Goal: Task Accomplishment & Management: Manage account settings

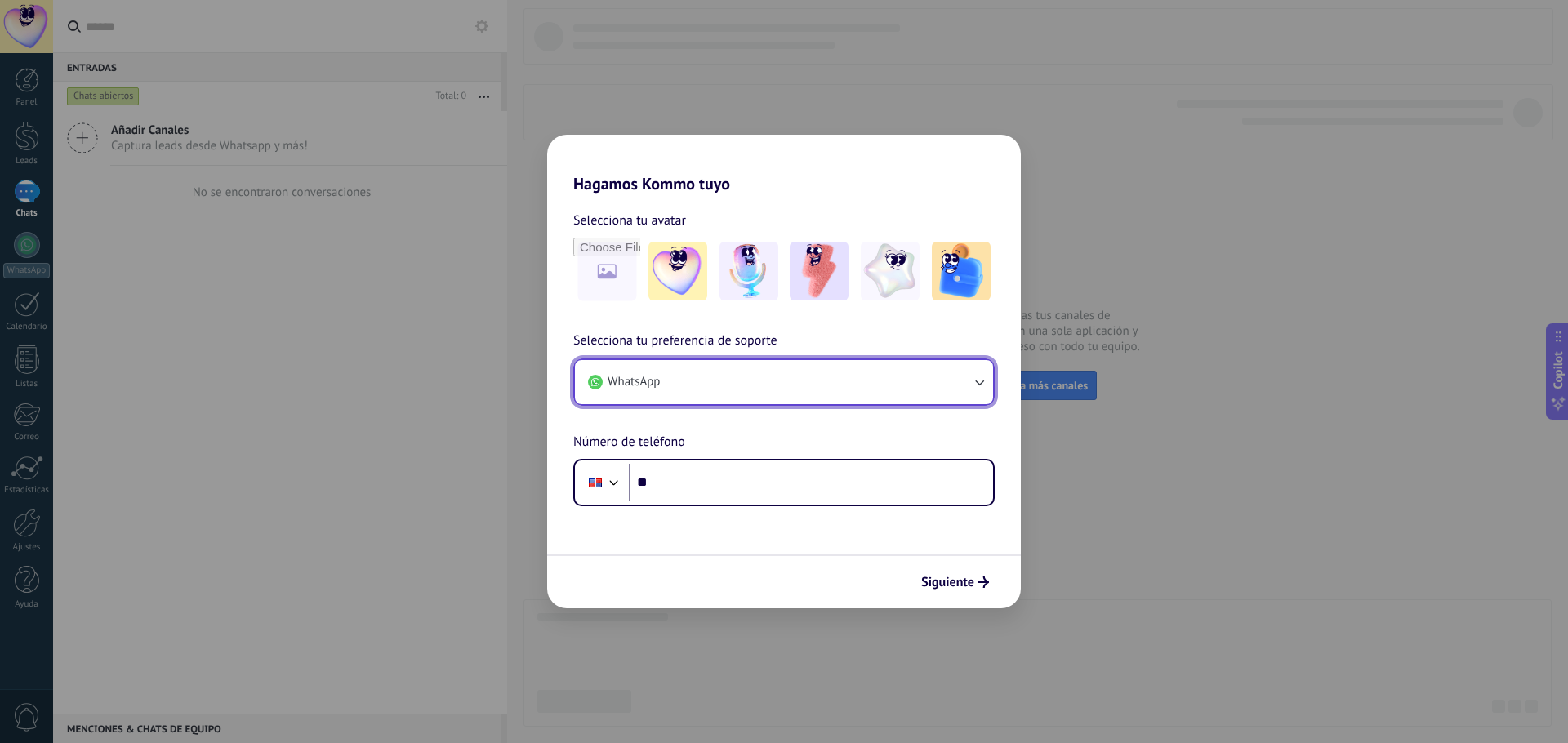
click at [696, 379] on button "WhatsApp" at bounding box center [784, 381] width 418 height 44
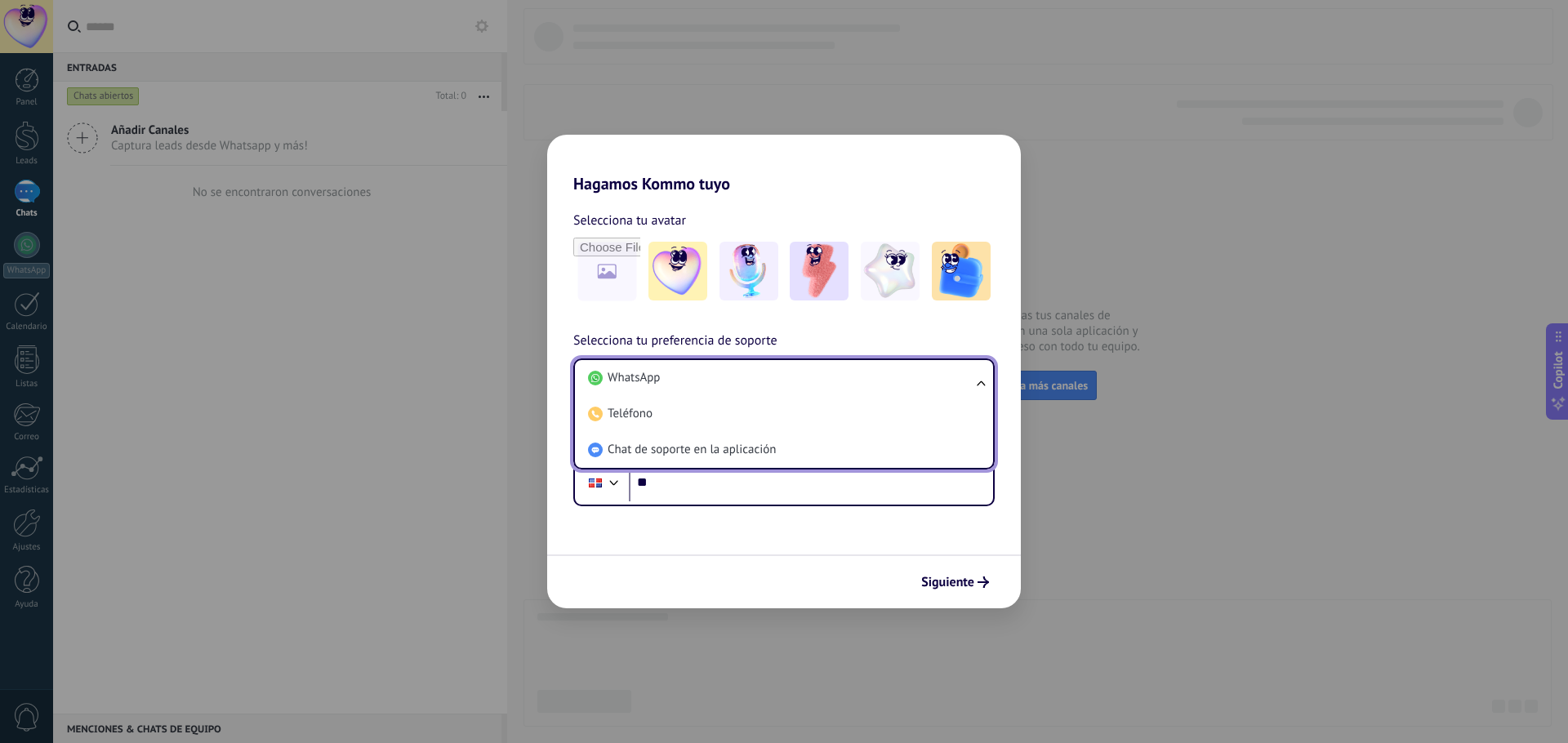
click at [777, 319] on div "Selecciona tu avatar Selecciona tu preferencia de soporte WhatsApp WhatsApp Tel…" at bounding box center [783, 349] width 473 height 312
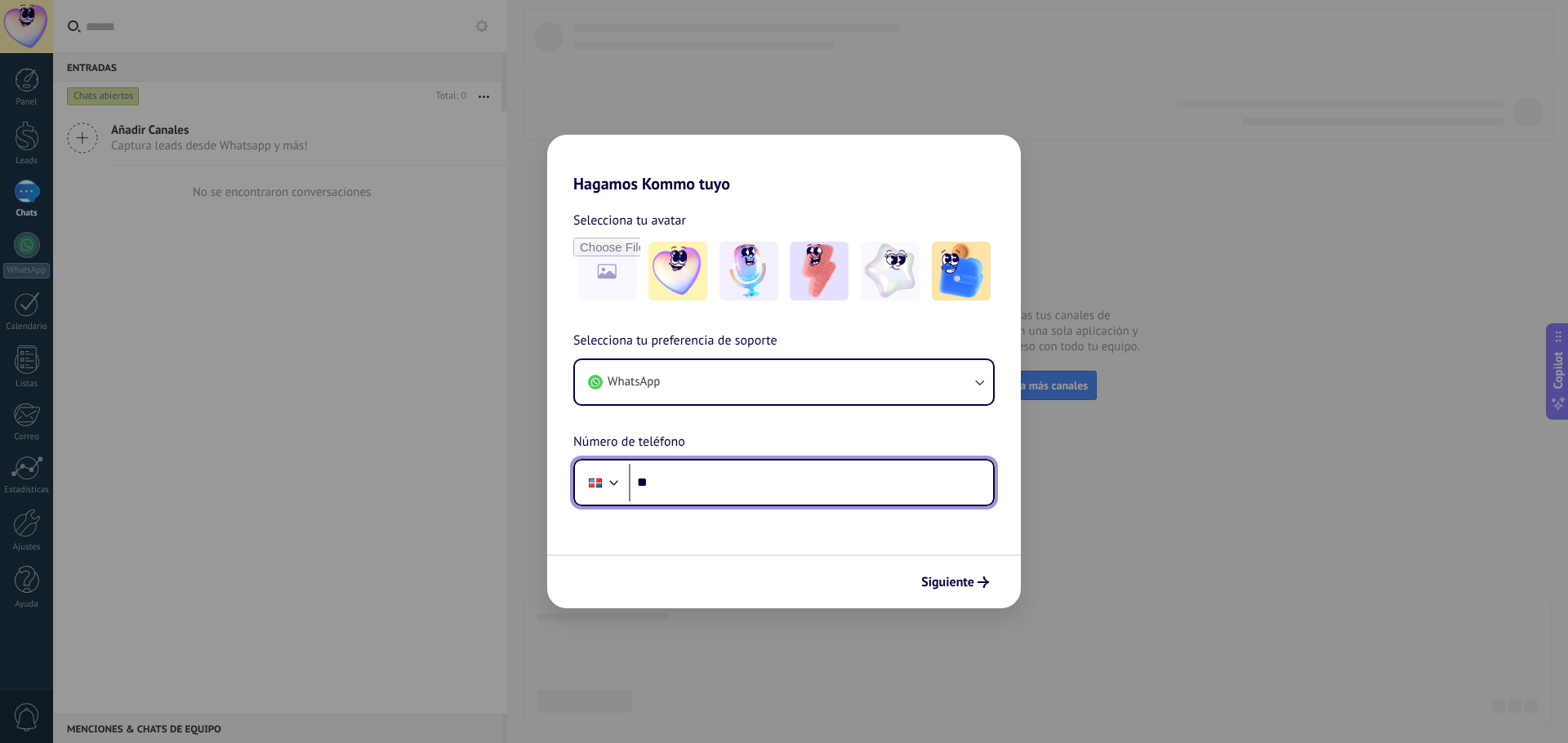
click at [707, 487] on input "**" at bounding box center [811, 482] width 365 height 38
type input "**********"
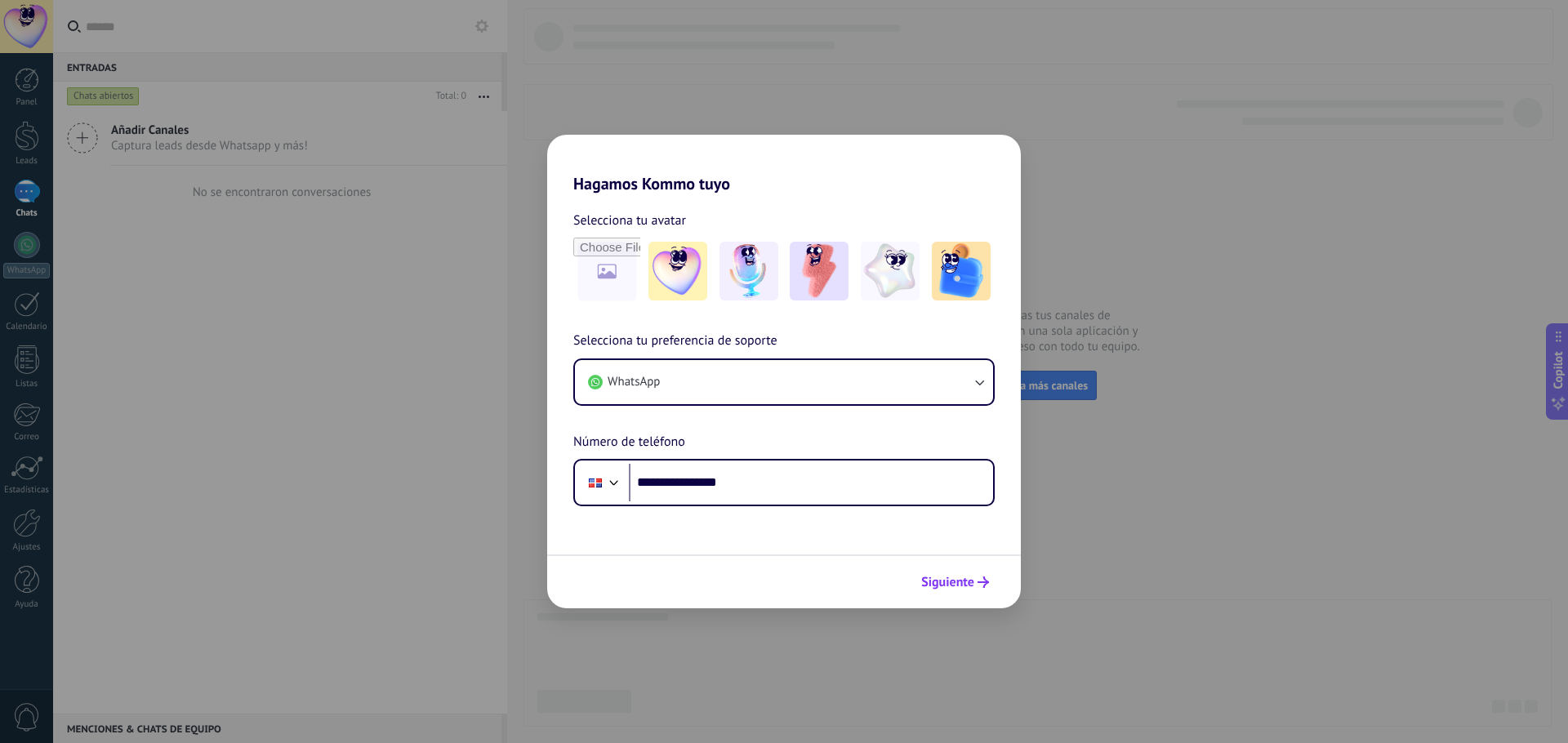
click at [955, 591] on button "Siguiente" at bounding box center [954, 582] width 82 height 27
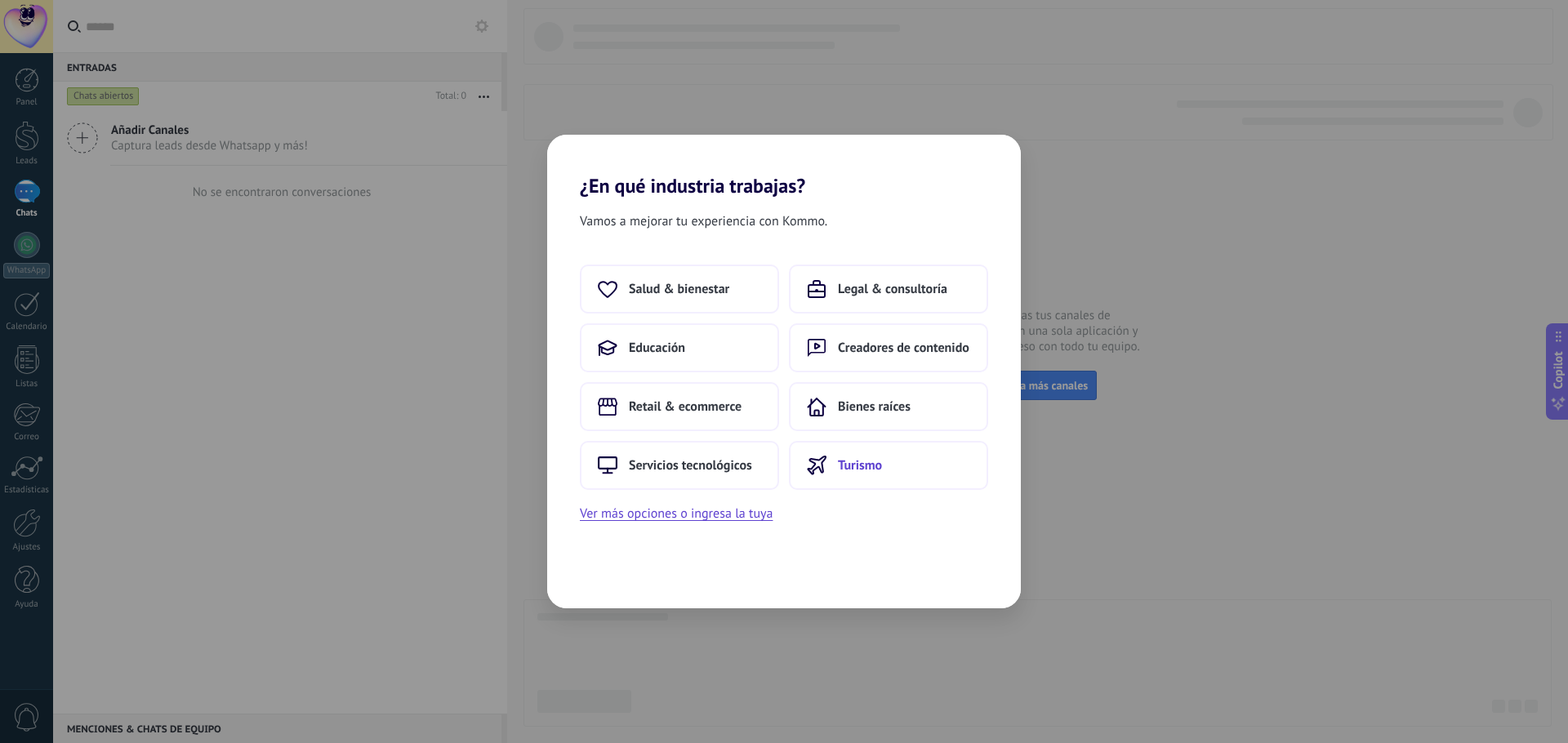
click at [877, 468] on span "Turismo" at bounding box center [860, 464] width 44 height 16
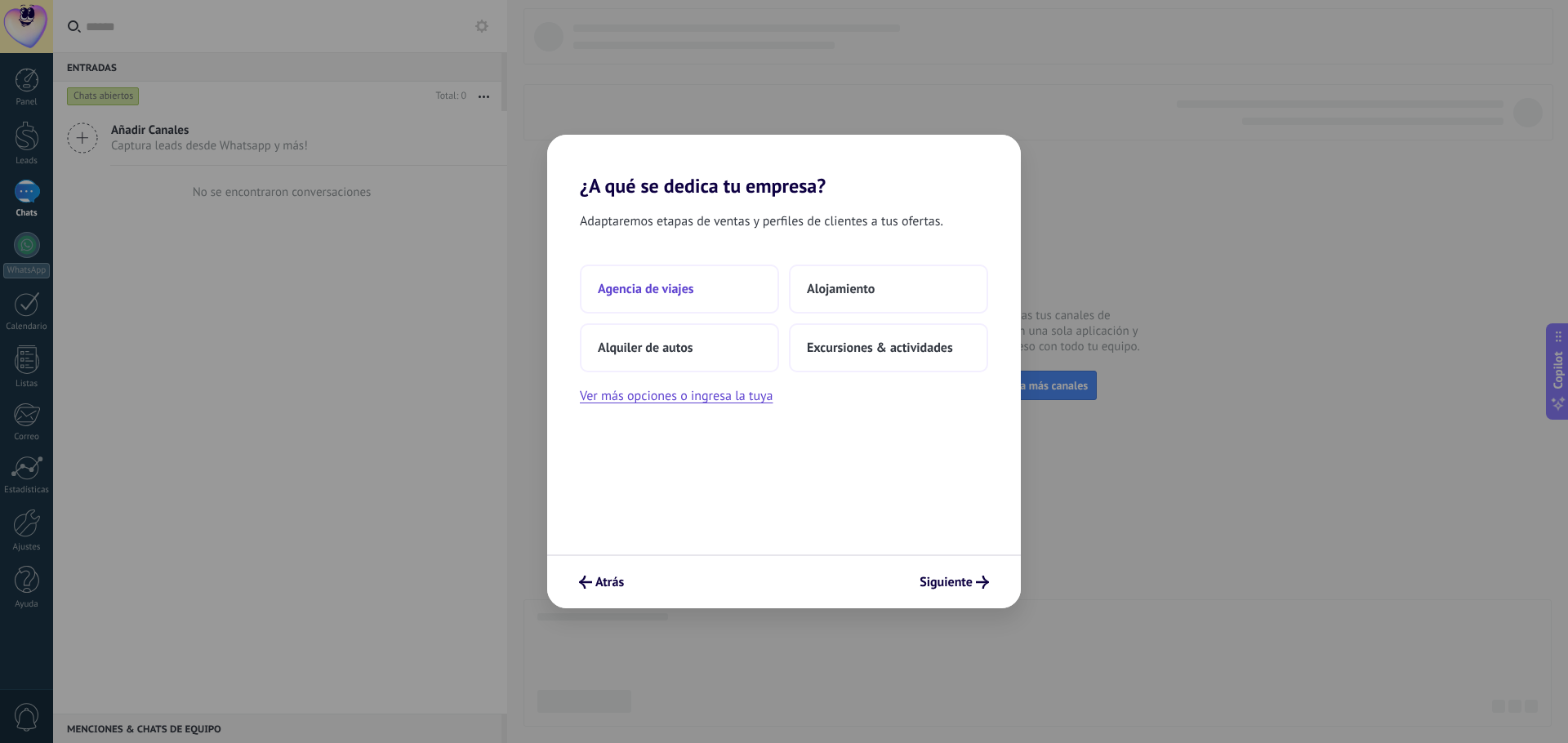
click at [714, 291] on button "Agencia de viajes" at bounding box center [679, 289] width 199 height 49
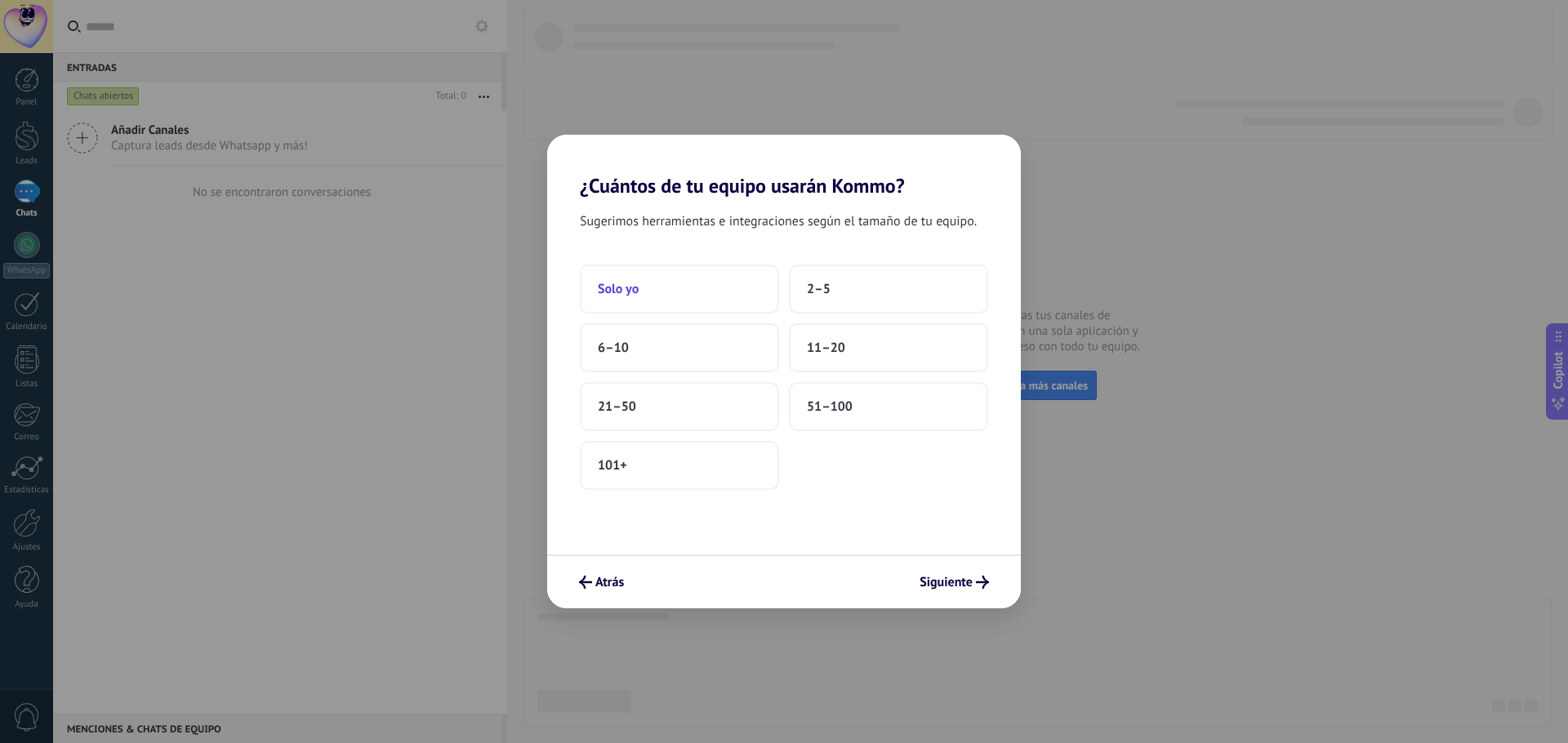
click at [708, 304] on button "Solo yo" at bounding box center [679, 289] width 199 height 49
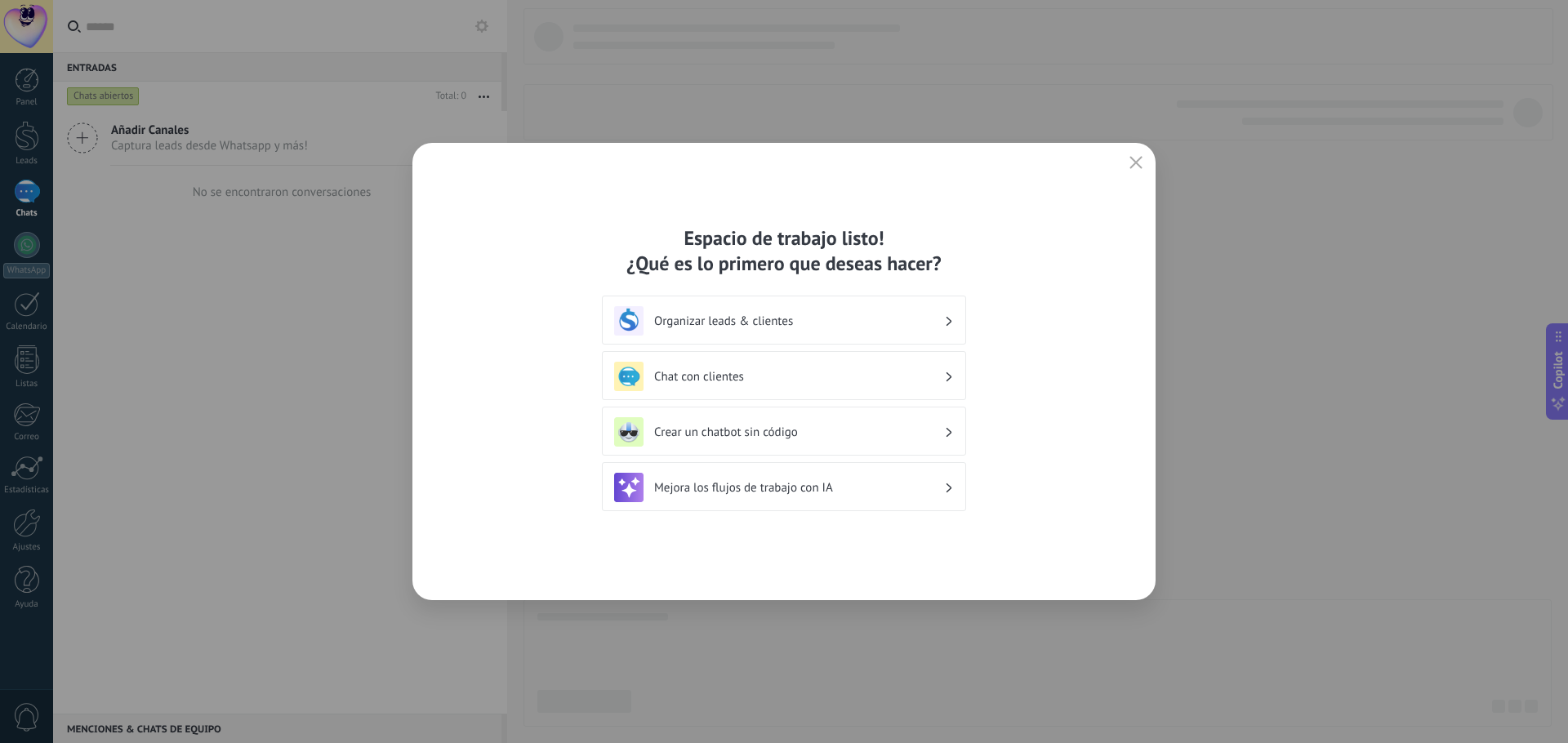
drag, startPoint x: 1136, startPoint y: 158, endPoint x: 1114, endPoint y: 167, distance: 23.8
click at [1134, 157] on icon "button" at bounding box center [1135, 162] width 13 height 13
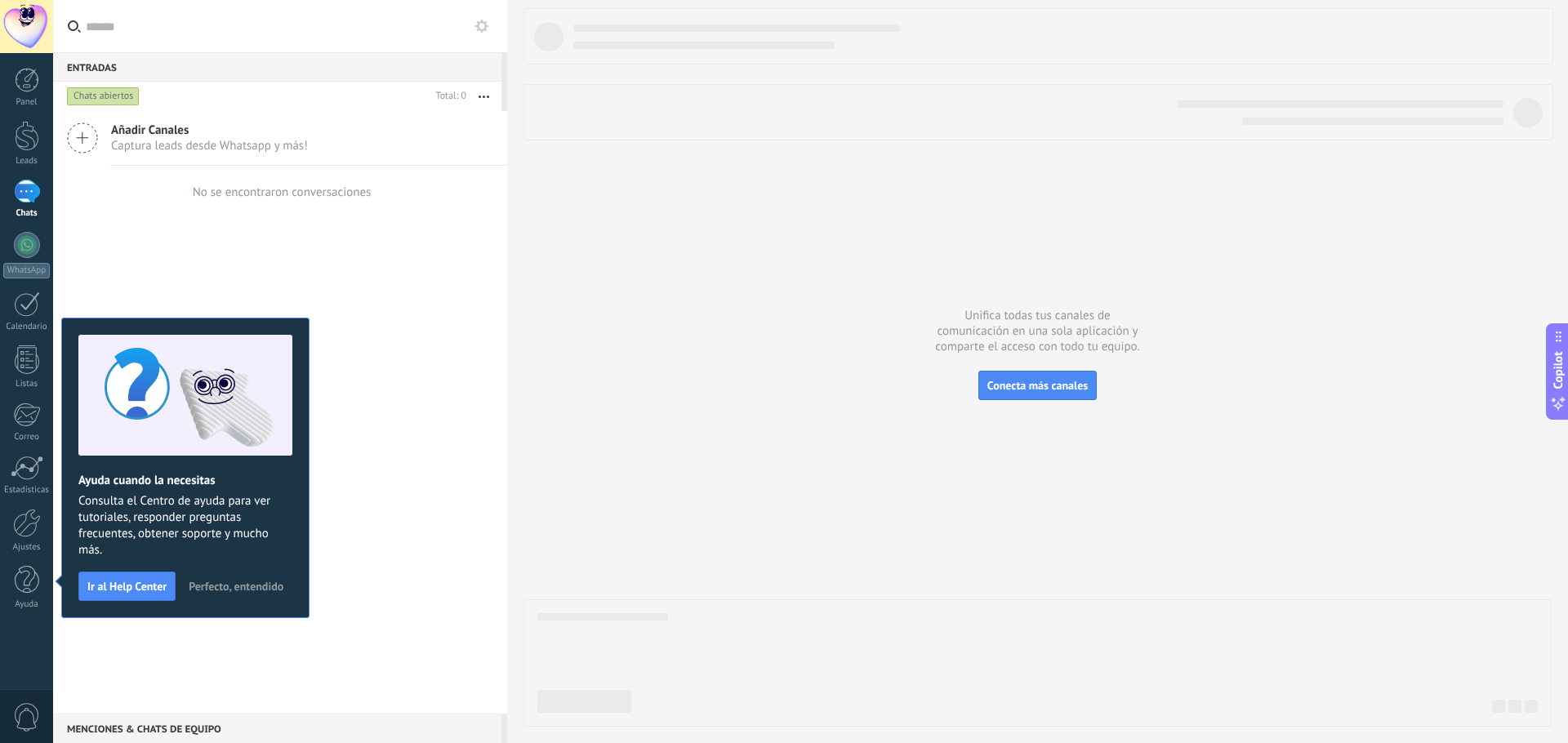
click at [514, 352] on div "Unifica todas tus canales de comunicación en una sola aplicación y comparte el …" at bounding box center [1037, 371] width 1061 height 743
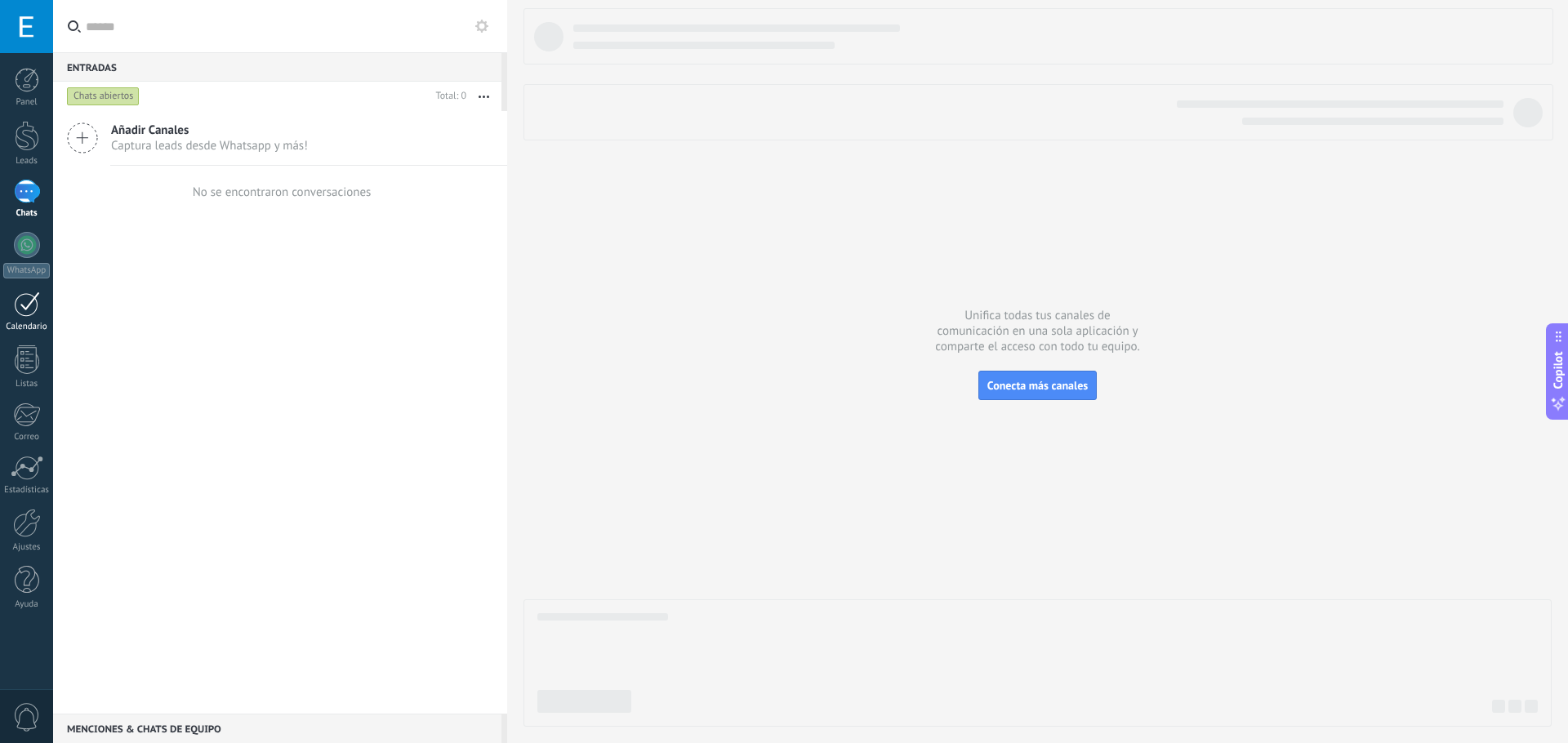
click at [28, 307] on div at bounding box center [27, 304] width 26 height 25
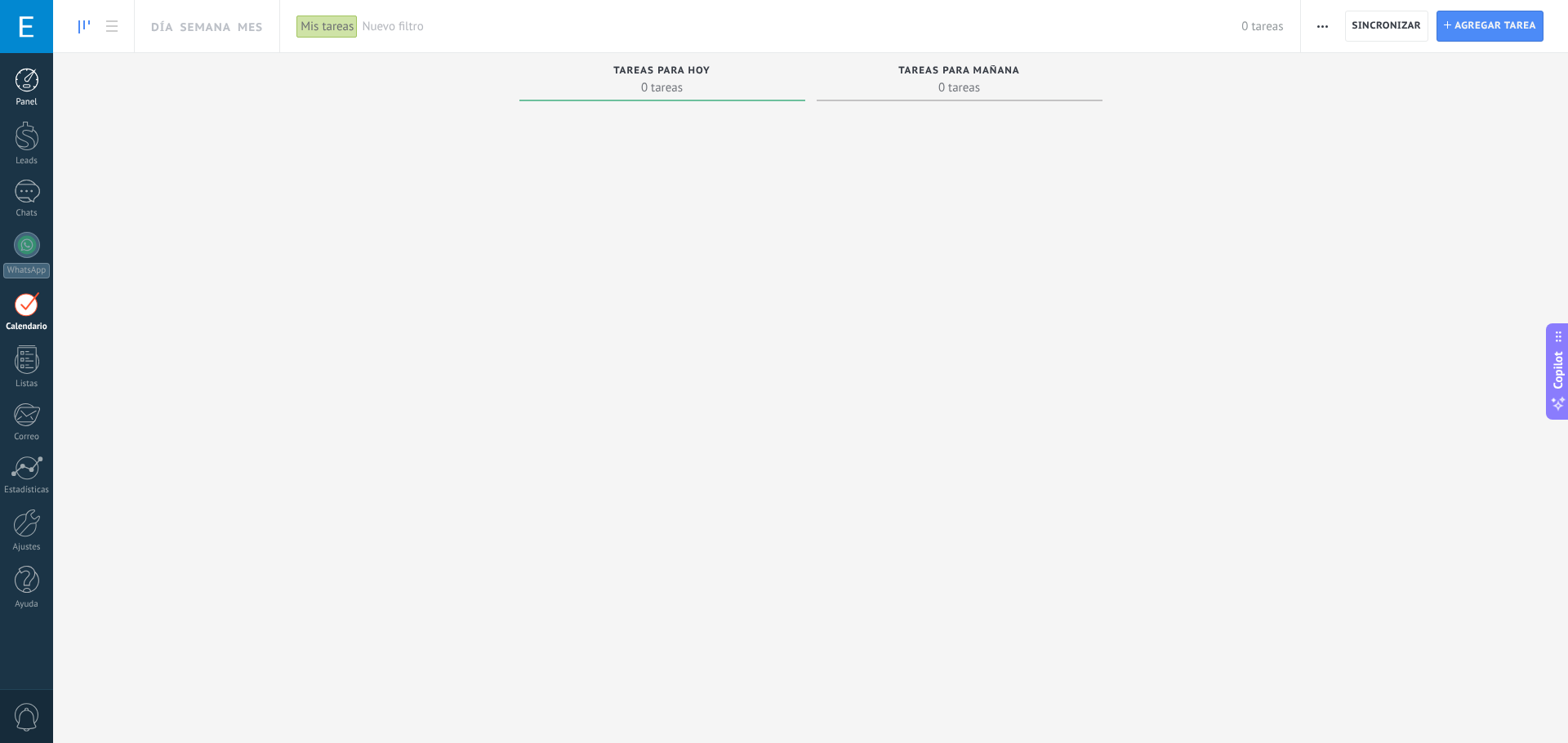
click at [27, 93] on link "Panel" at bounding box center [26, 88] width 53 height 40
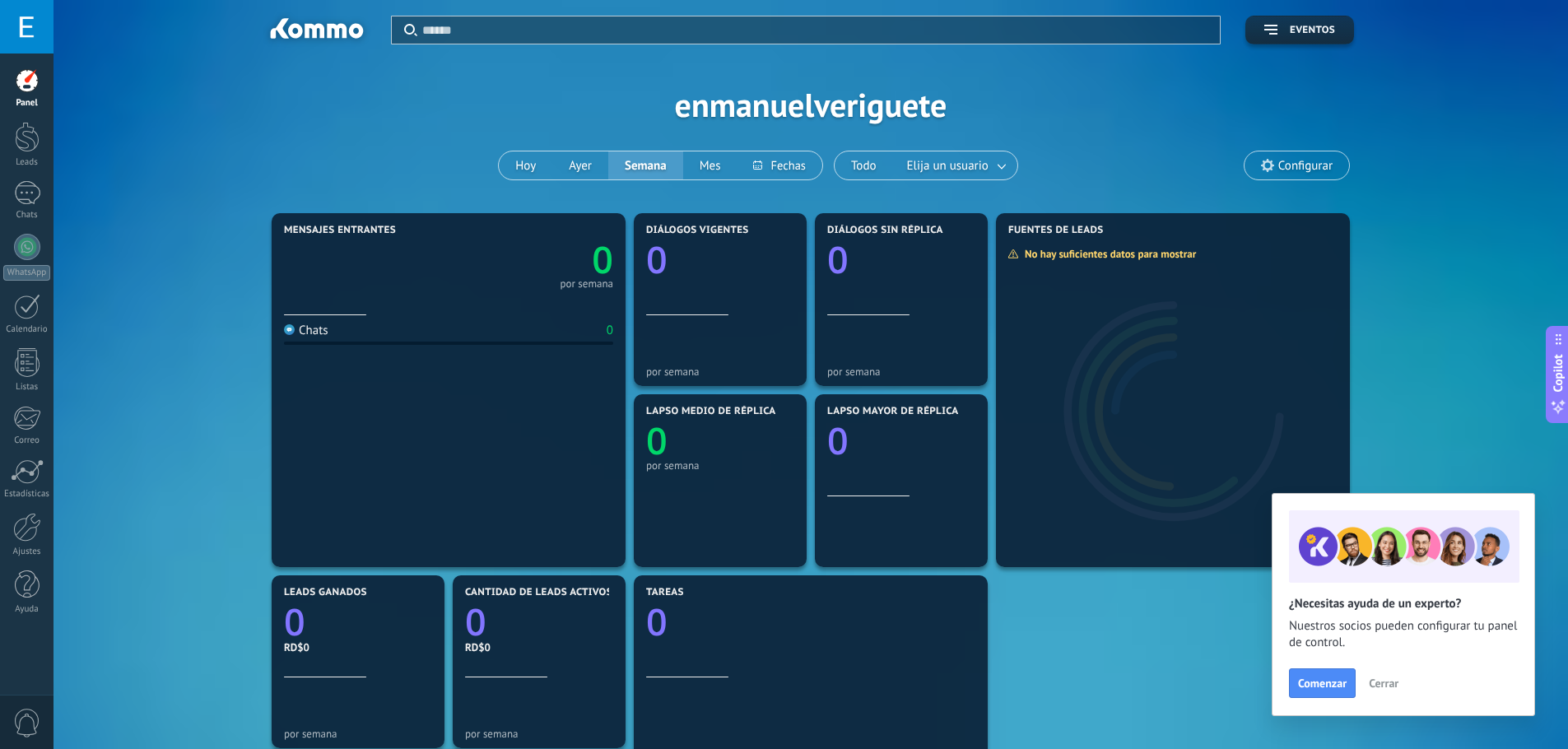
click at [1386, 682] on span "Cerrar" at bounding box center [1382, 682] width 30 height 11
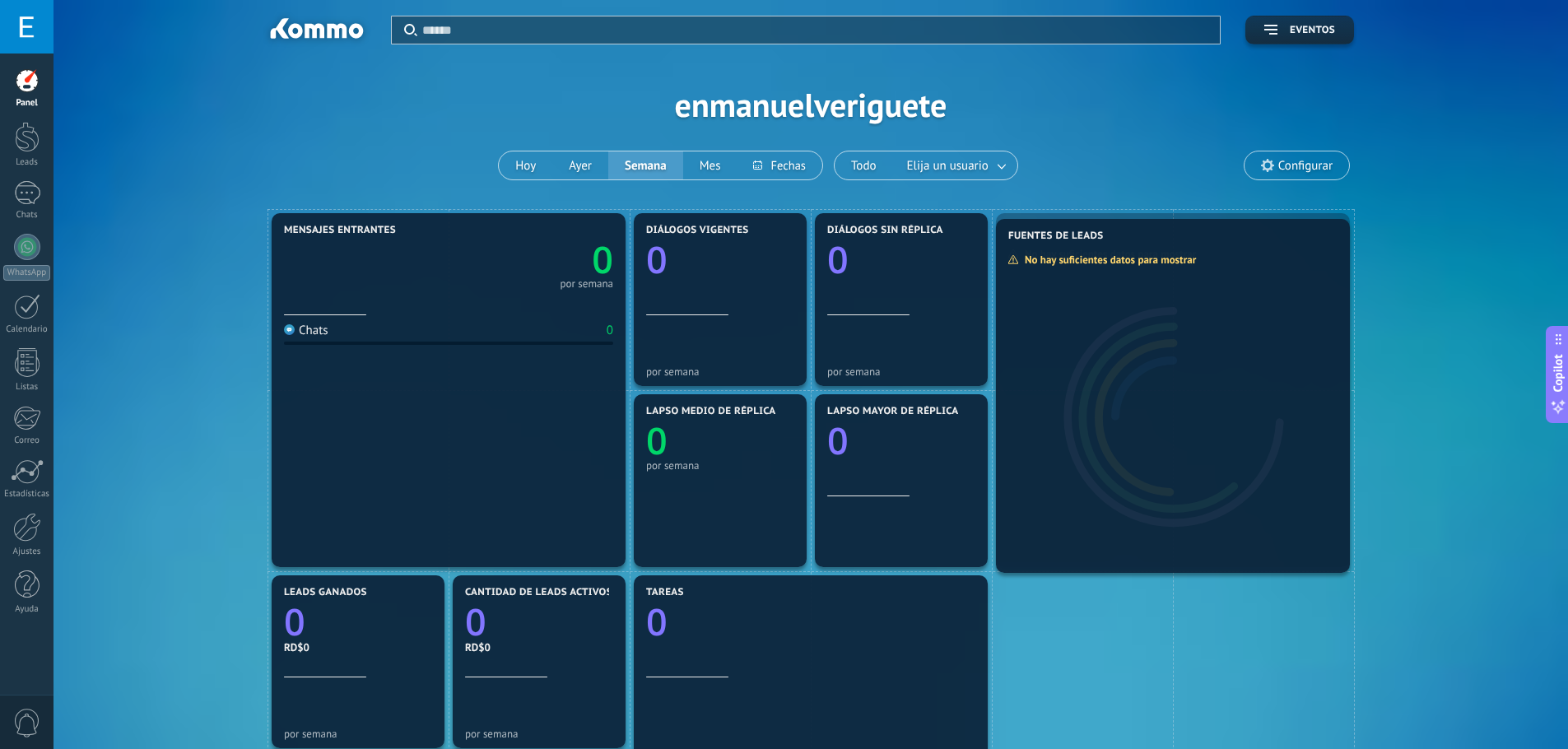
drag, startPoint x: 1021, startPoint y: 261, endPoint x: 1036, endPoint y: 265, distance: 15.5
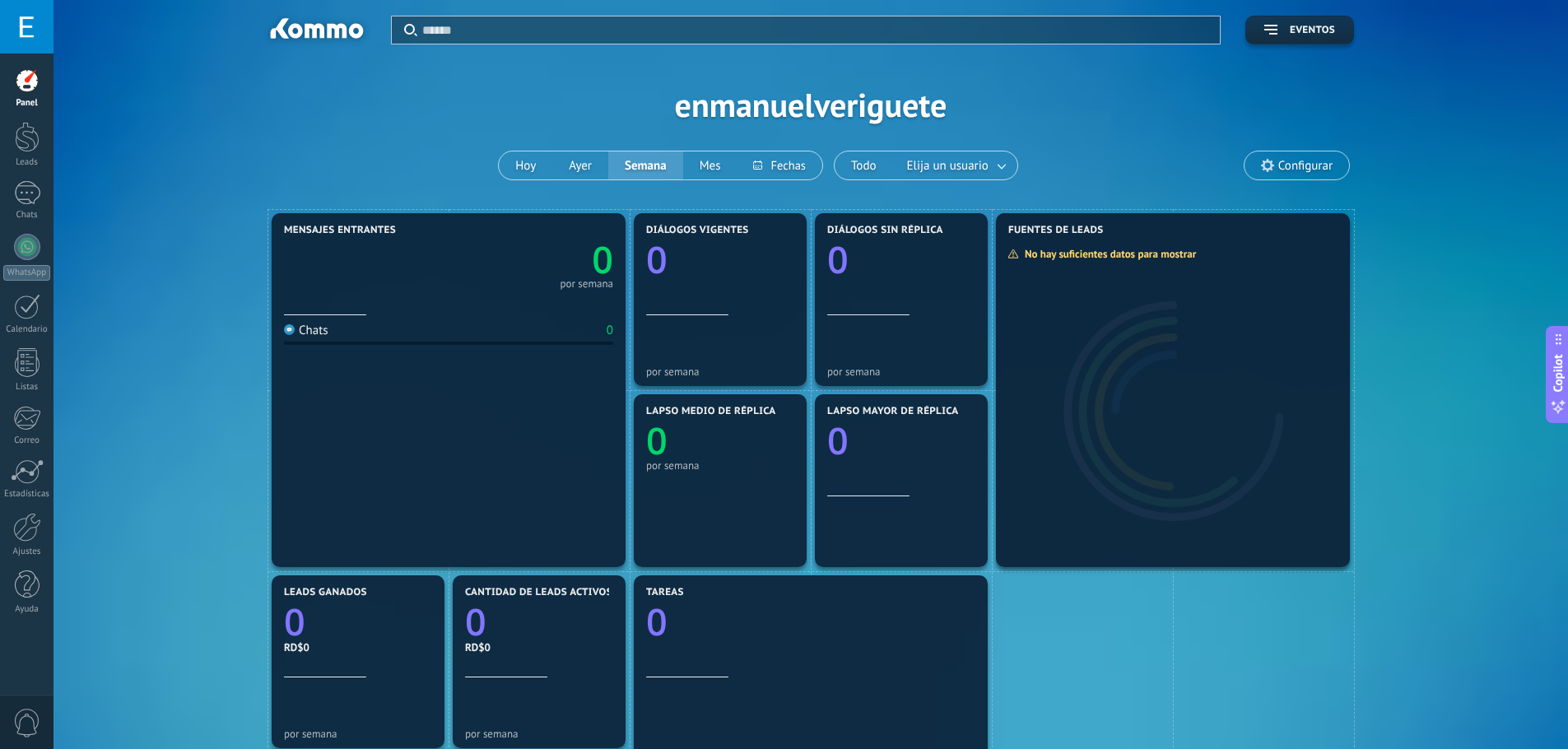
drag, startPoint x: 1167, startPoint y: 257, endPoint x: 1215, endPoint y: 207, distance: 69.3
click at [1215, 207] on div "Aplicar Eventos enmanuelveriguete Hoy Ayer Semana Mes Todo Elija un usuario Con…" at bounding box center [810, 762] width 1514 height 1526
drag, startPoint x: 371, startPoint y: 643, endPoint x: 362, endPoint y: 644, distance: 9.1
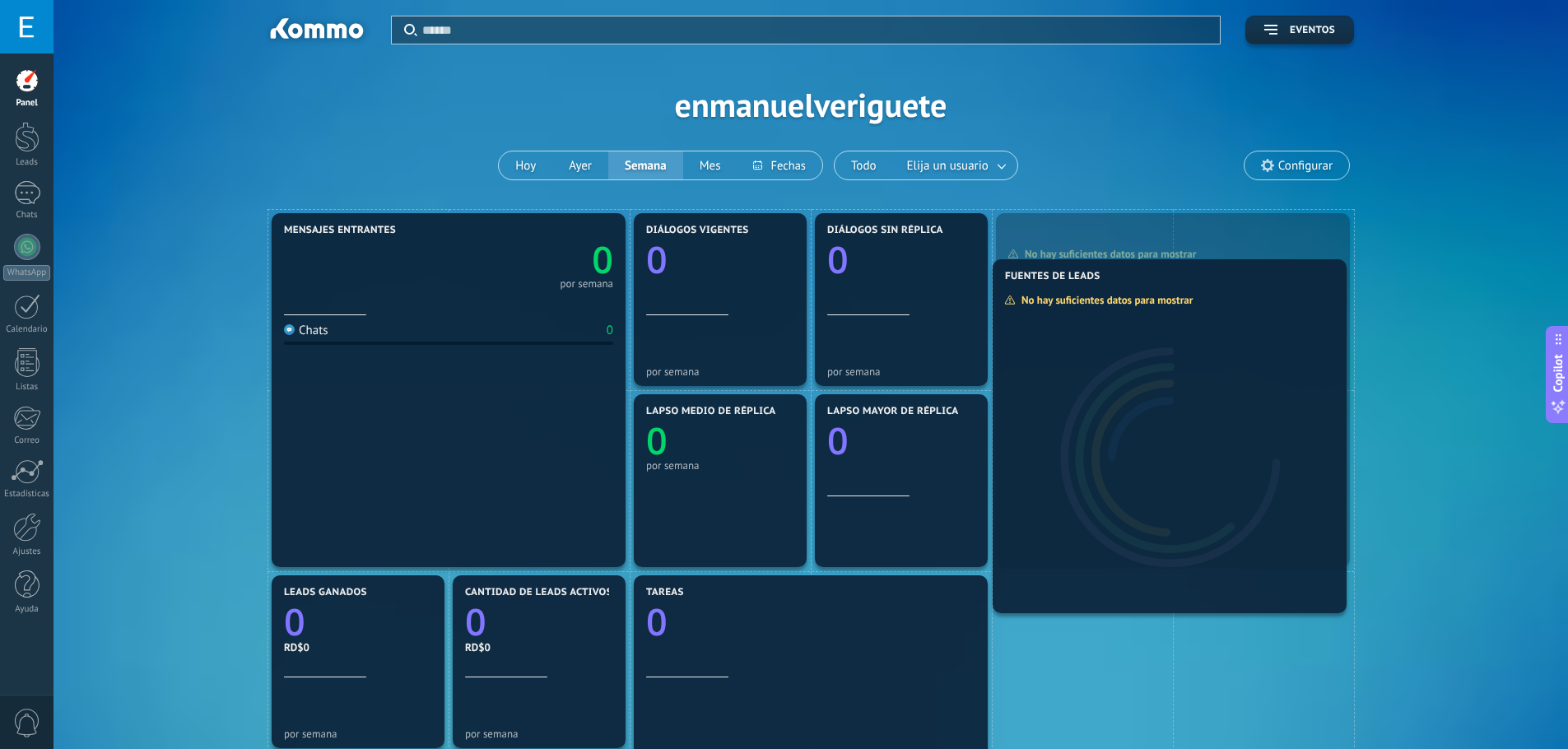
drag, startPoint x: 1099, startPoint y: 311, endPoint x: 1094, endPoint y: 348, distance: 37.3
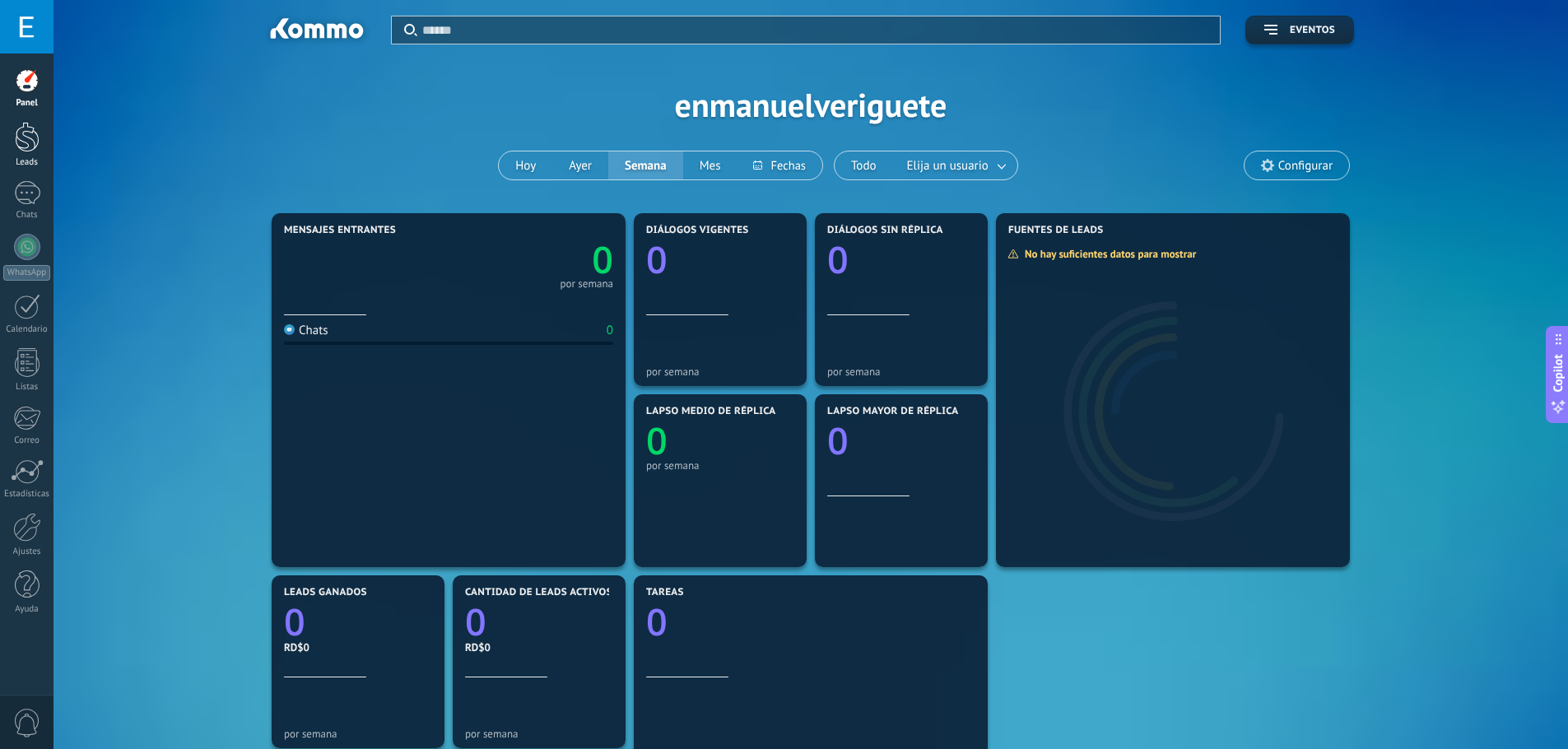
click at [28, 146] on div at bounding box center [28, 137] width 25 height 30
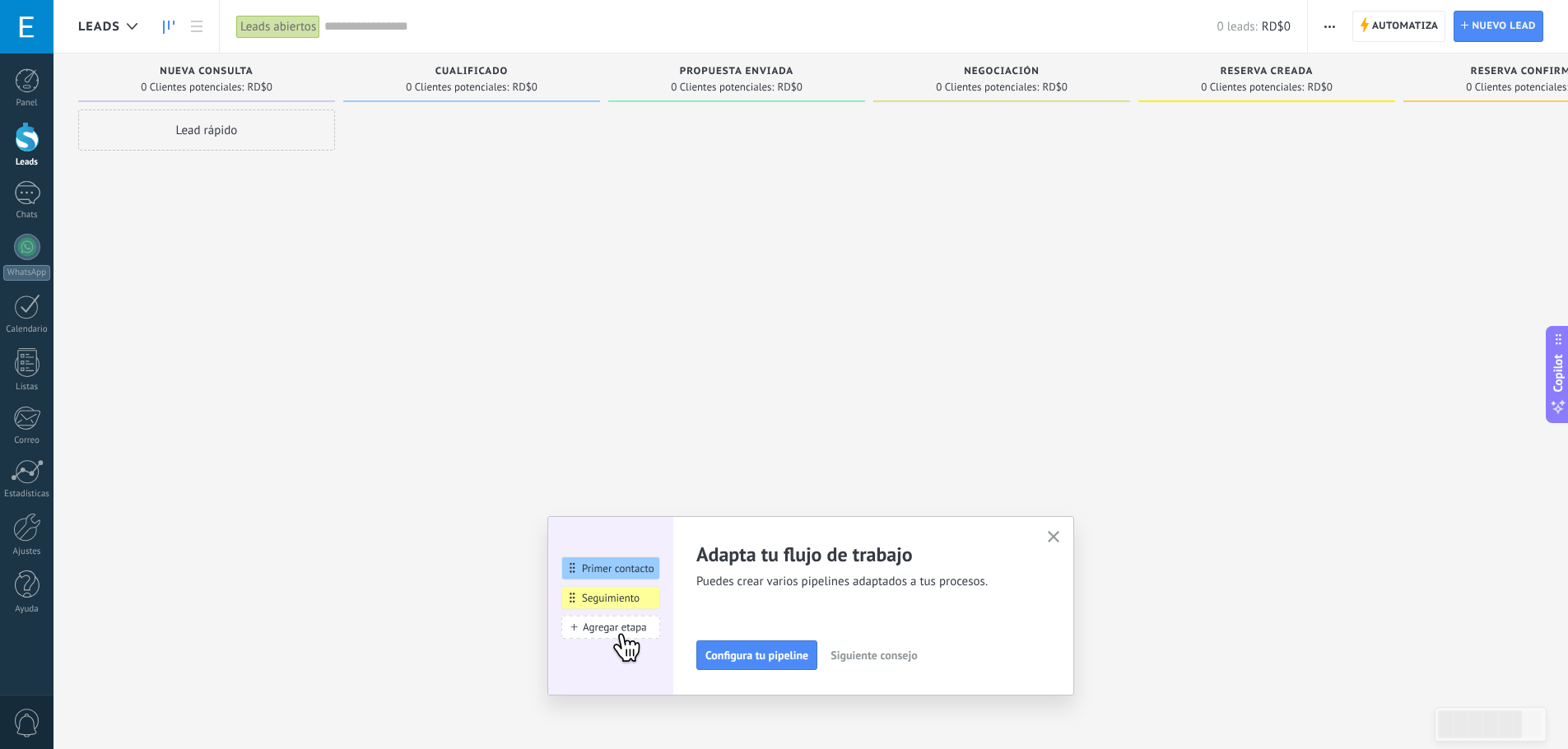
click at [290, 129] on div "Lead rápido" at bounding box center [207, 129] width 257 height 41
click at [382, 272] on div at bounding box center [471, 376] width 257 height 534
click at [1074, 535] on div "Adapta tu flujo de trabajo Puedes crear varios pipelines adaptados a tus proces…" at bounding box center [810, 605] width 526 height 179
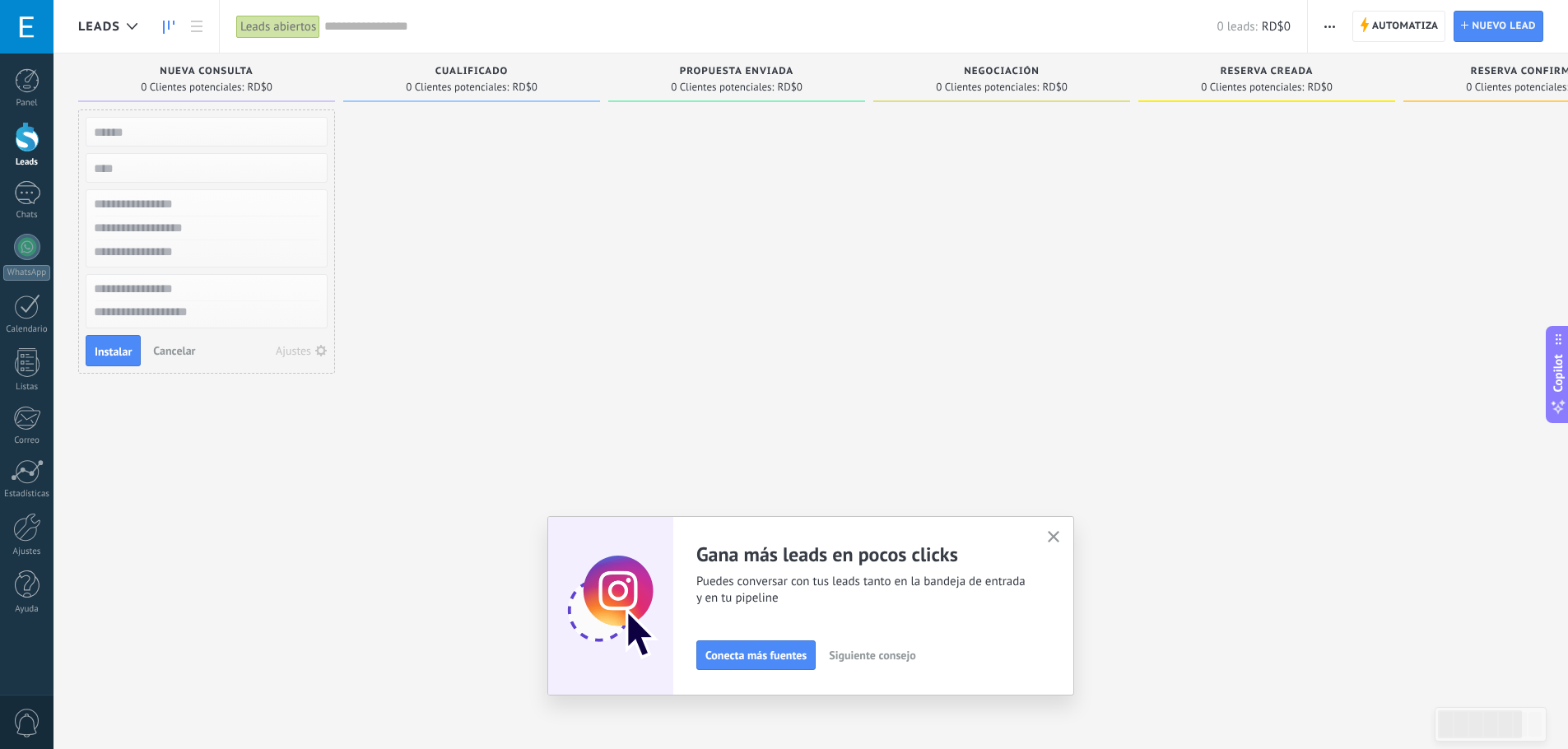
click at [1055, 537] on icon "button" at bounding box center [1053, 537] width 12 height 12
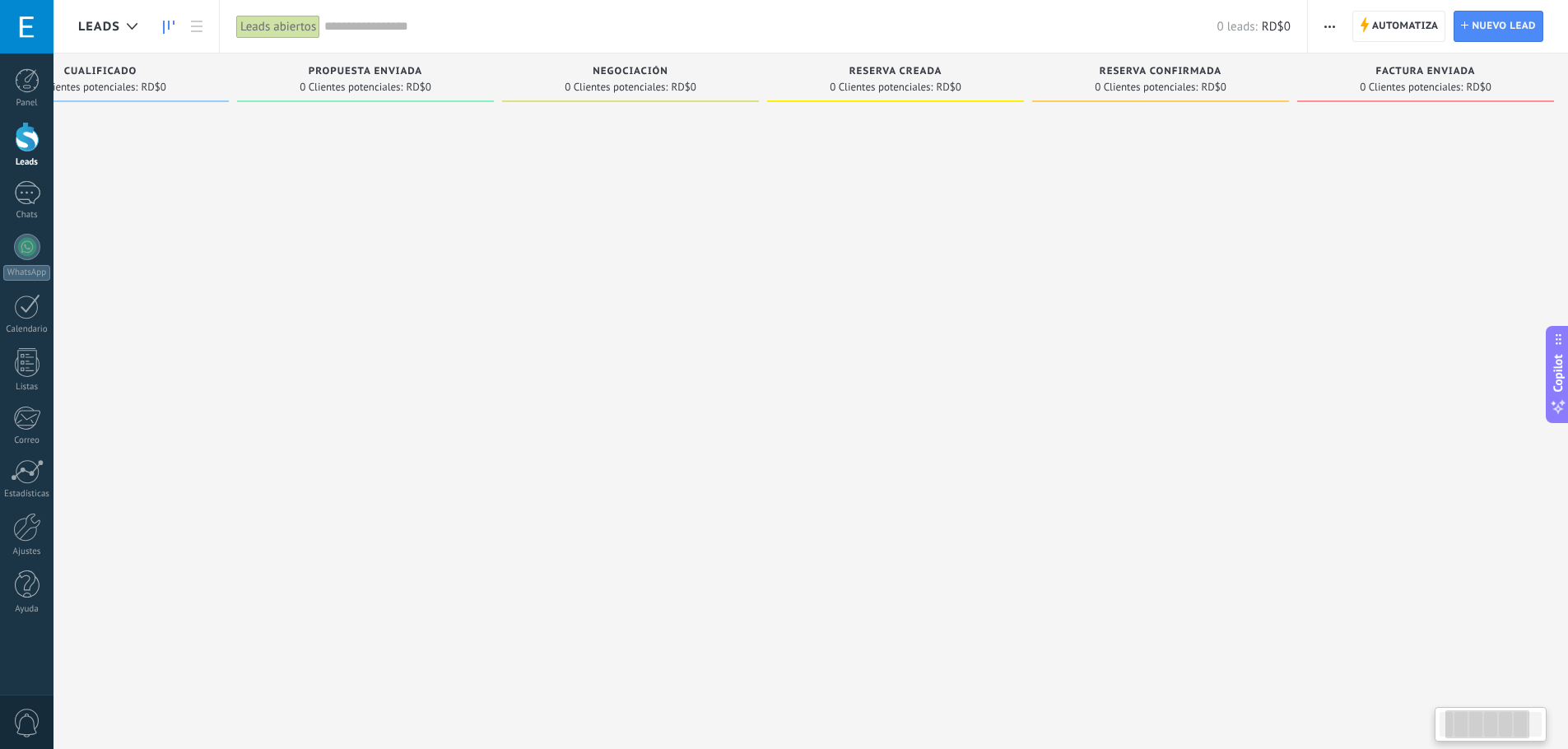
drag, startPoint x: 1423, startPoint y: 372, endPoint x: 975, endPoint y: 356, distance: 448.3
click at [1002, 356] on div "Leads Entrantes Solicitudes: 0 0 0 0 0 0 0 0 0 Nueva consulta 0 Clientes potenc…" at bounding box center [643, 348] width 1872 height 590
drag, startPoint x: 1232, startPoint y: 325, endPoint x: 1072, endPoint y: 323, distance: 160.0
click at [1106, 322] on div "Leads Entrantes Solicitudes: 0 0 0 0 0 0 0 0 0 Nueva consulta 0 Clientes potenc…" at bounding box center [632, 348] width 1872 height 590
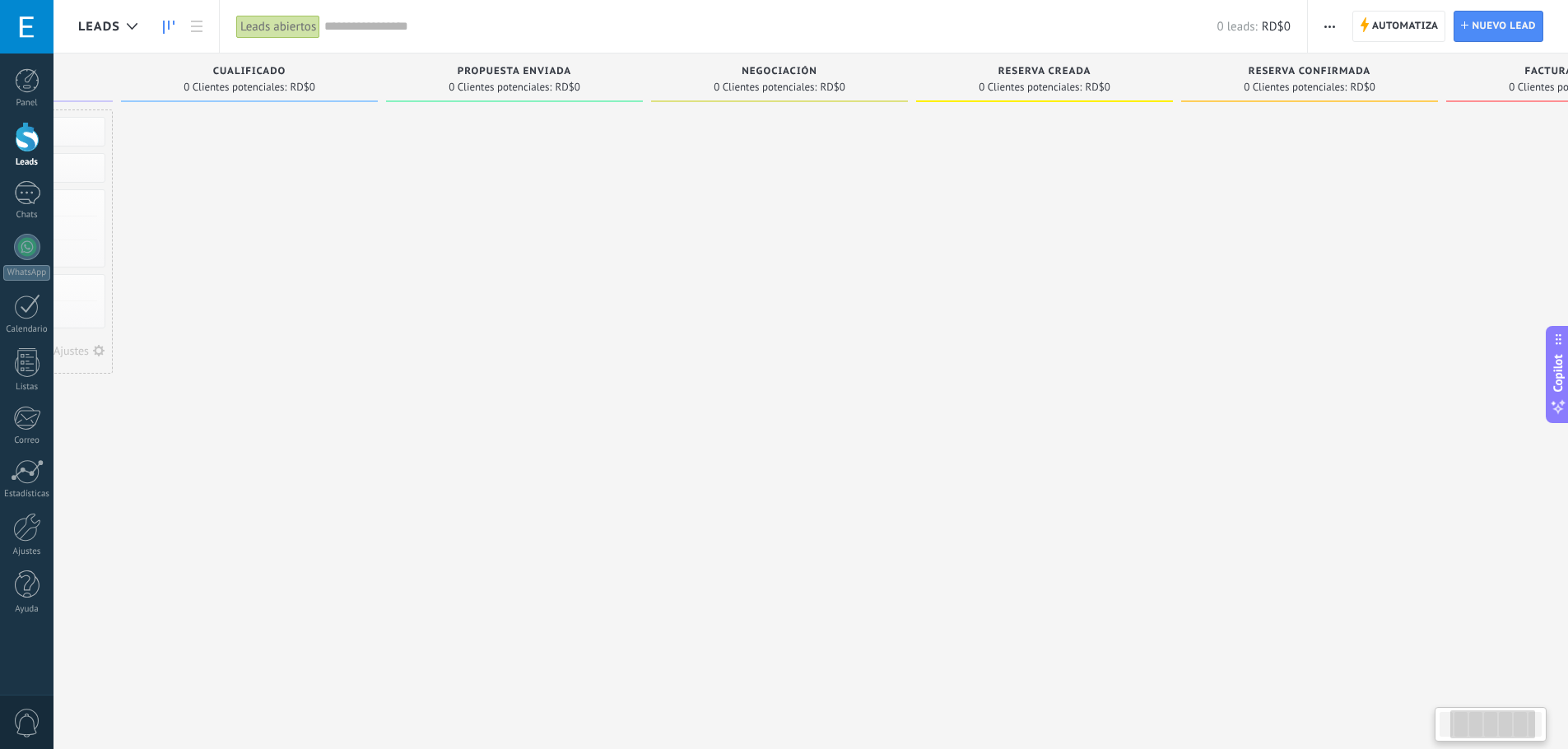
scroll to position [0, 0]
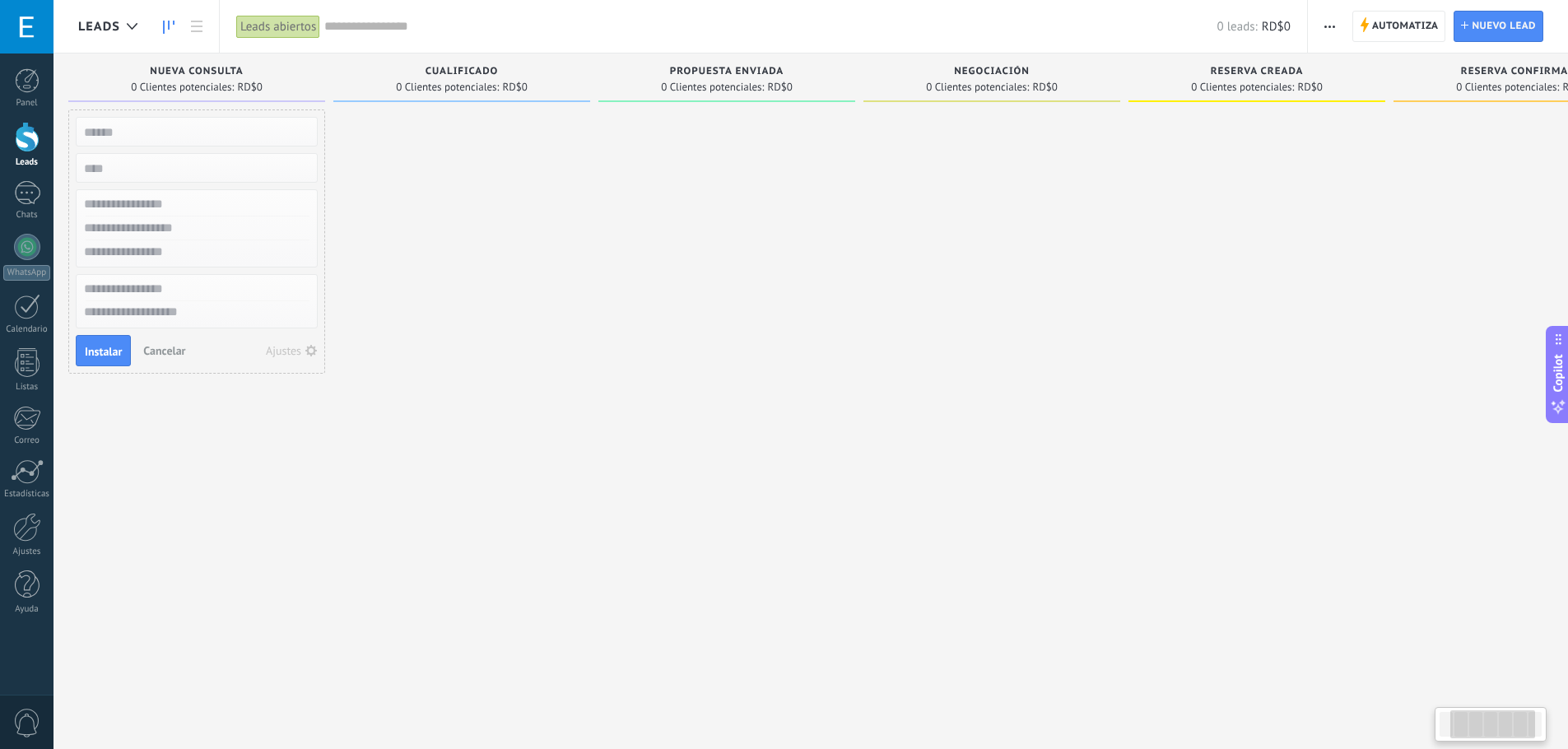
drag, startPoint x: 976, startPoint y: 293, endPoint x: 1540, endPoint y: 280, distance: 564.1
click at [1442, 299] on div "Leads Entrantes Solicitudes: 0 0 0 0 0 0 0 0 0 Nueva consulta 0 Clientes potenc…" at bounding box center [1005, 348] width 1872 height 590
drag, startPoint x: 926, startPoint y: 325, endPoint x: 1065, endPoint y: 329, distance: 139.1
click at [1065, 329] on div at bounding box center [1002, 376] width 257 height 534
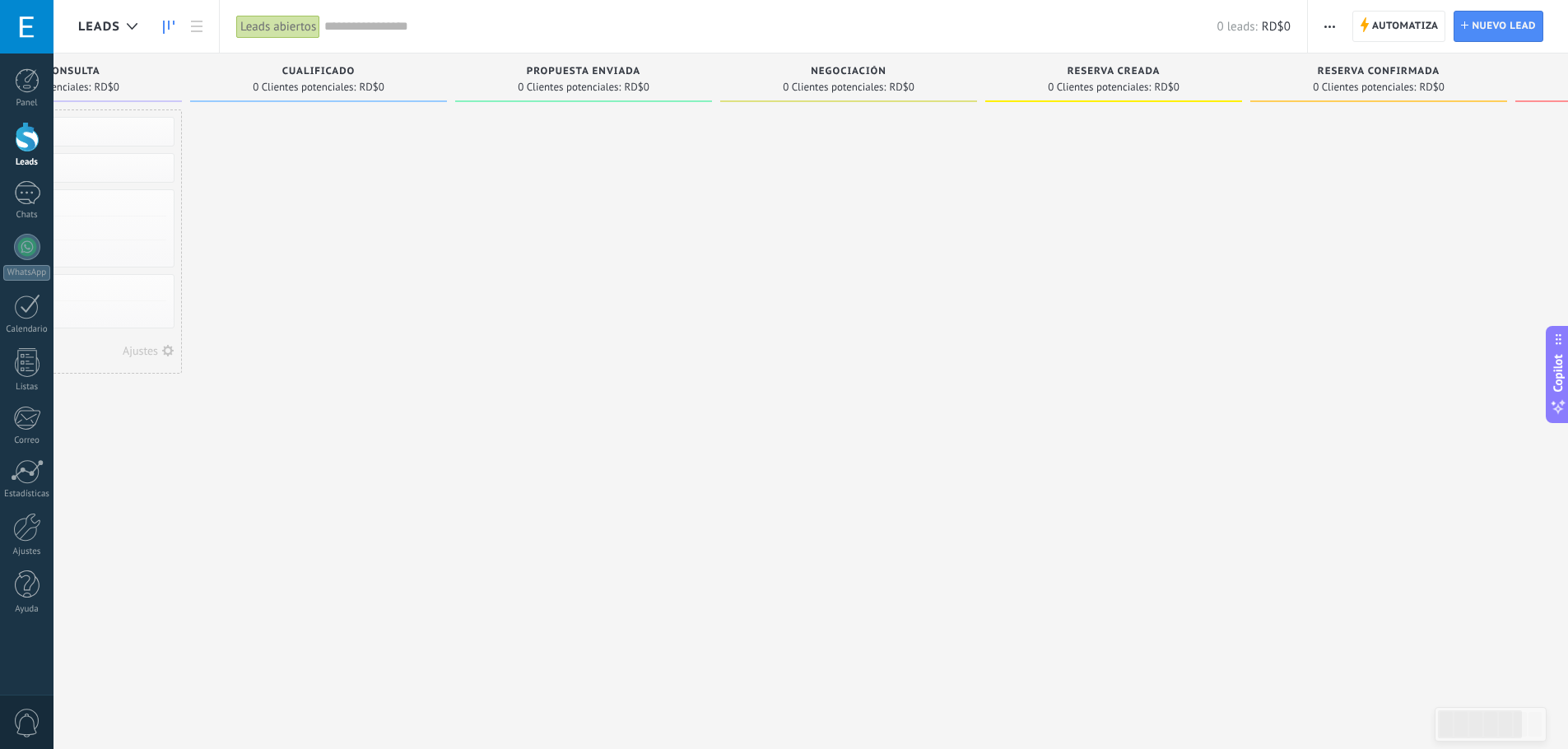
click at [990, 280] on div at bounding box center [1114, 376] width 257 height 534
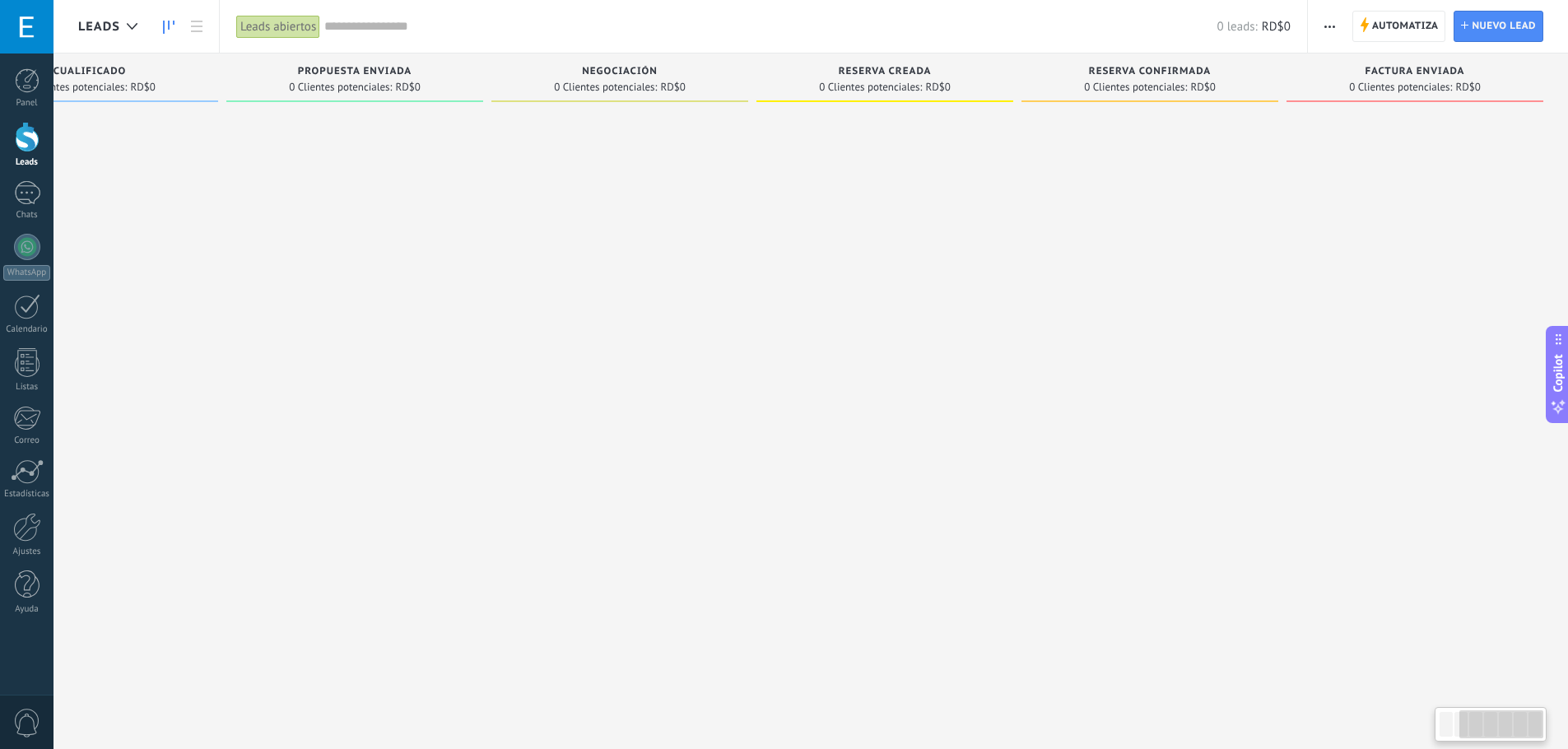
drag, startPoint x: 1273, startPoint y: 288, endPoint x: 895, endPoint y: 274, distance: 378.3
click at [966, 272] on div "Leads Entrantes Solicitudes: 0 0 0 0 0 0 0 0 0 Nueva consulta 0 Clientes potenc…" at bounding box center [632, 348] width 1872 height 590
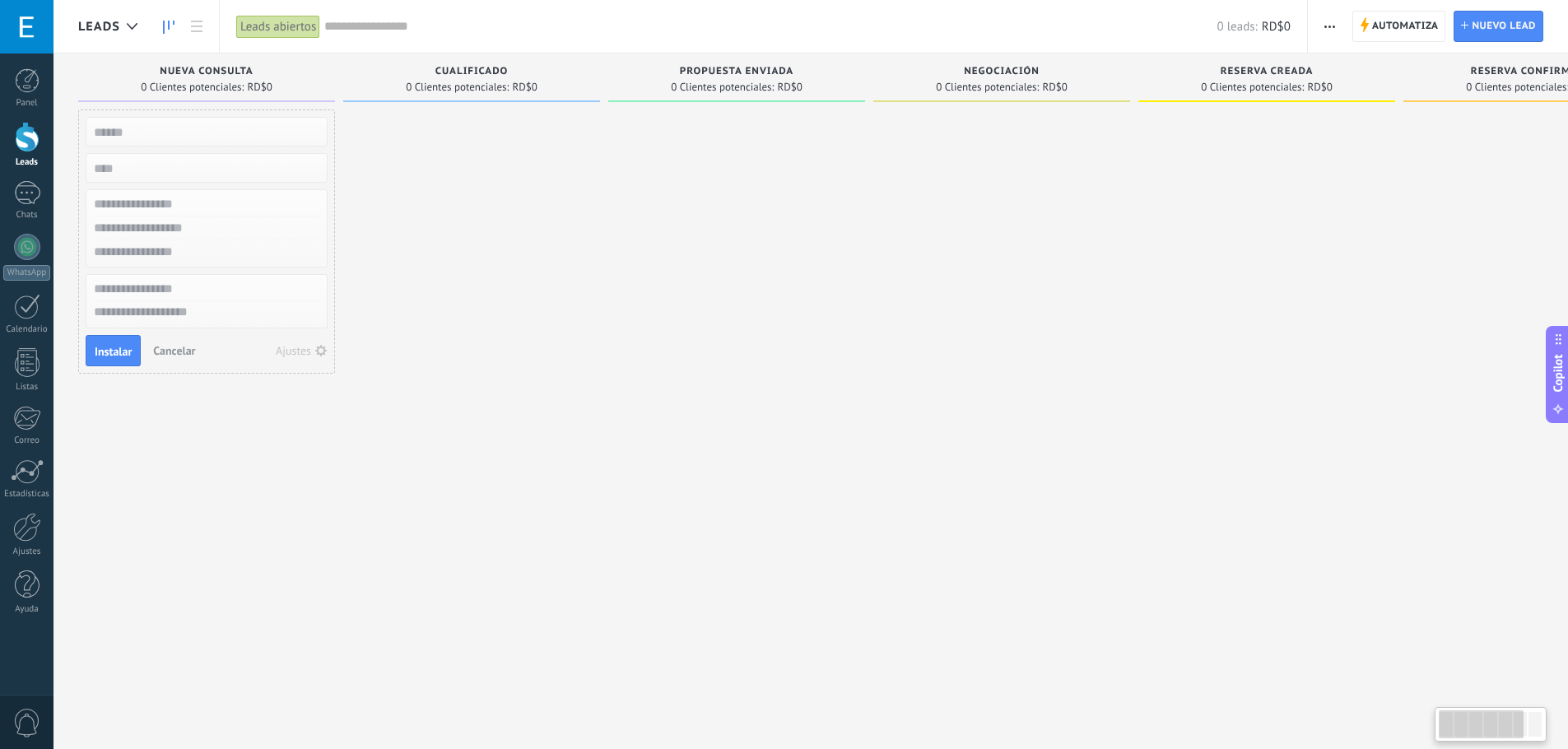
drag, startPoint x: 882, startPoint y: 304, endPoint x: 1406, endPoint y: 282, distance: 524.5
click at [1354, 291] on div at bounding box center [1266, 376] width 257 height 534
drag, startPoint x: 1002, startPoint y: 304, endPoint x: 1225, endPoint y: 298, distance: 223.1
click at [1225, 298] on div "Leads Entrantes Solicitudes: 0 0 0 0 0 0 0 0 0 Nueva consulta 0 Clientes potenc…" at bounding box center [1014, 348] width 1872 height 590
drag, startPoint x: 823, startPoint y: 345, endPoint x: 1029, endPoint y: 352, distance: 206.1
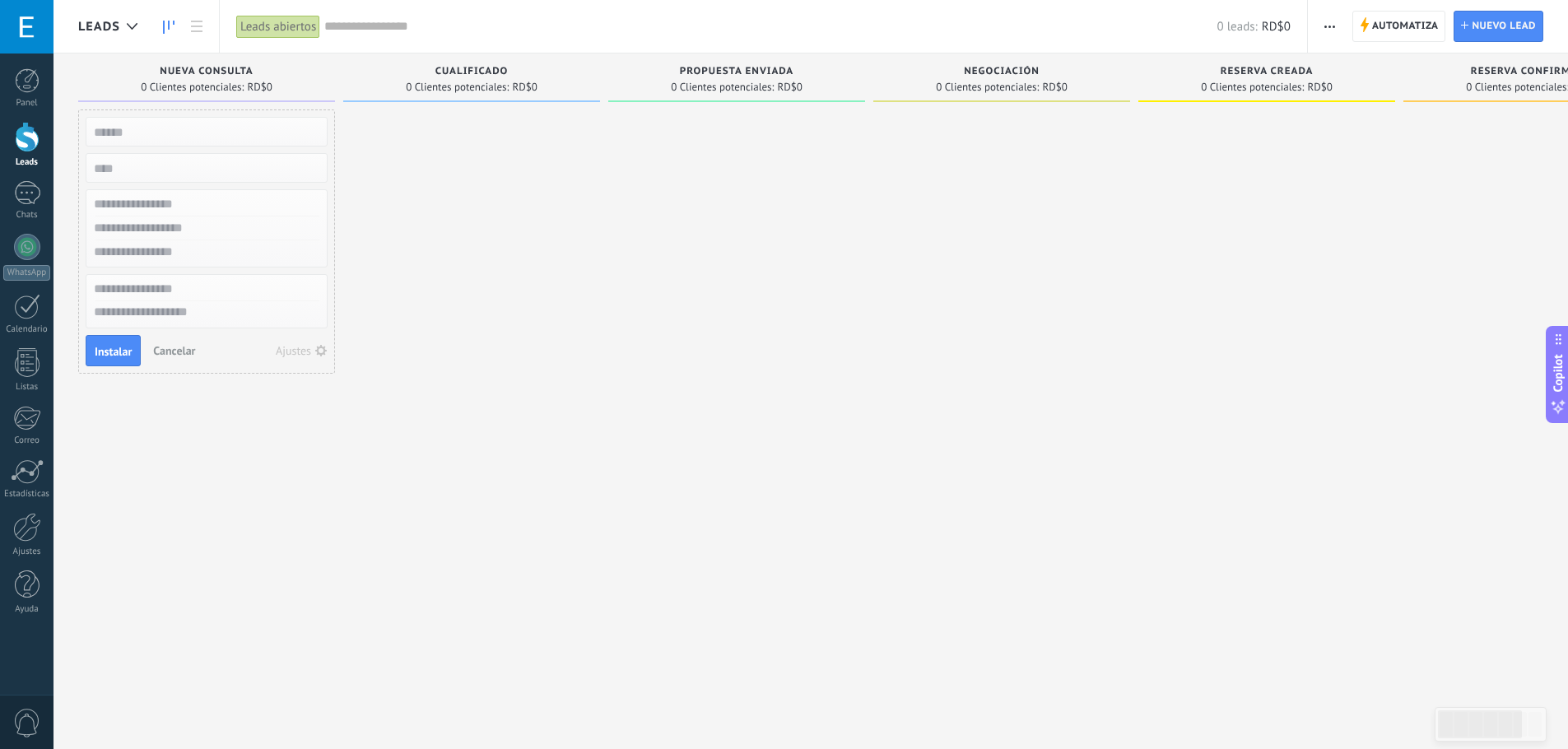
click at [1029, 352] on div "Leads Entrantes Solicitudes: 0 0 0 0 0 0 0 0 0 Nueva consulta 0 Clientes potenc…" at bounding box center [1014, 348] width 1872 height 590
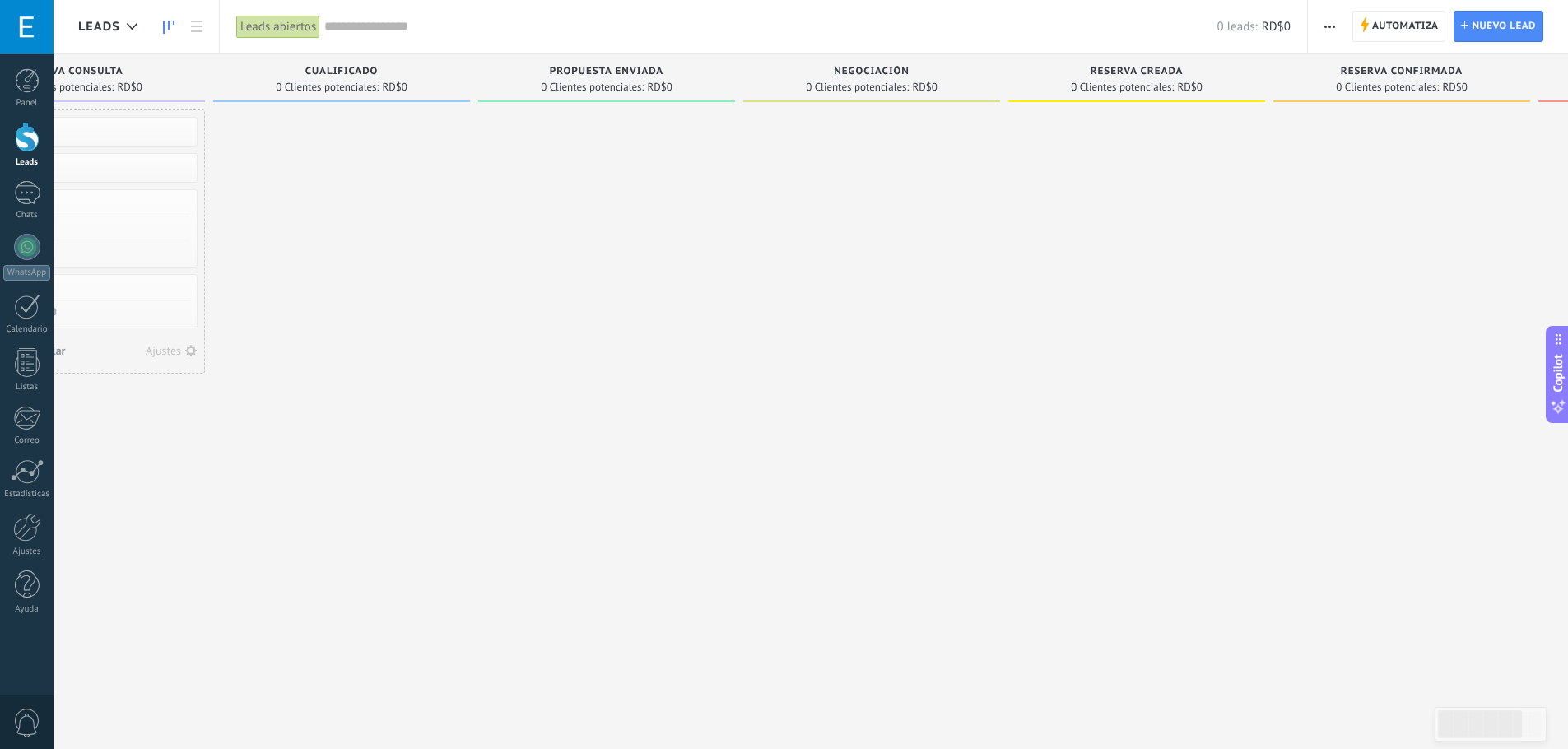
drag, startPoint x: 1095, startPoint y: 331, endPoint x: 380, endPoint y: 341, distance: 715.1
click at [744, 338] on div at bounding box center [872, 376] width 257 height 534
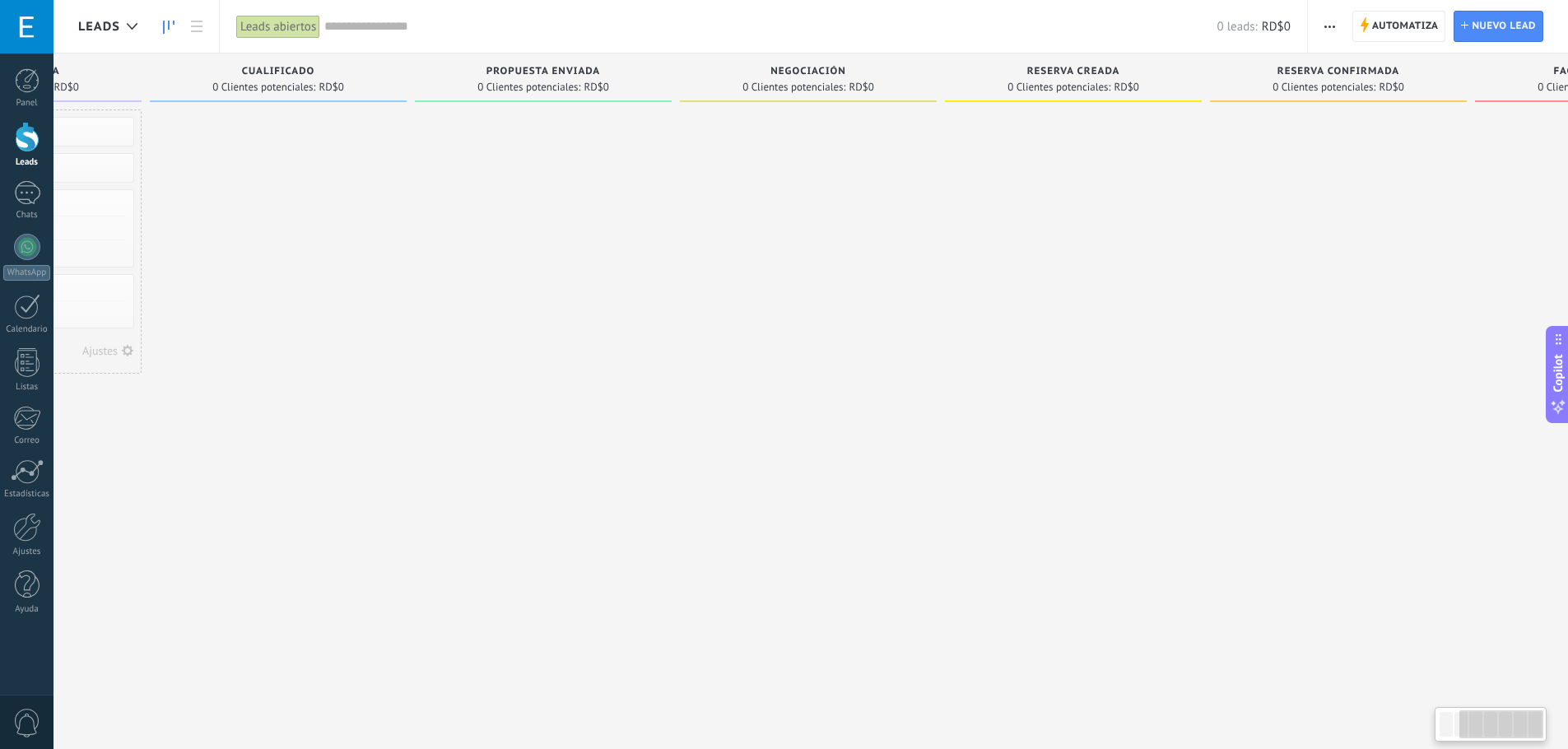
drag, startPoint x: 358, startPoint y: 348, endPoint x: 840, endPoint y: 356, distance: 482.1
click at [644, 355] on div at bounding box center [544, 376] width 257 height 534
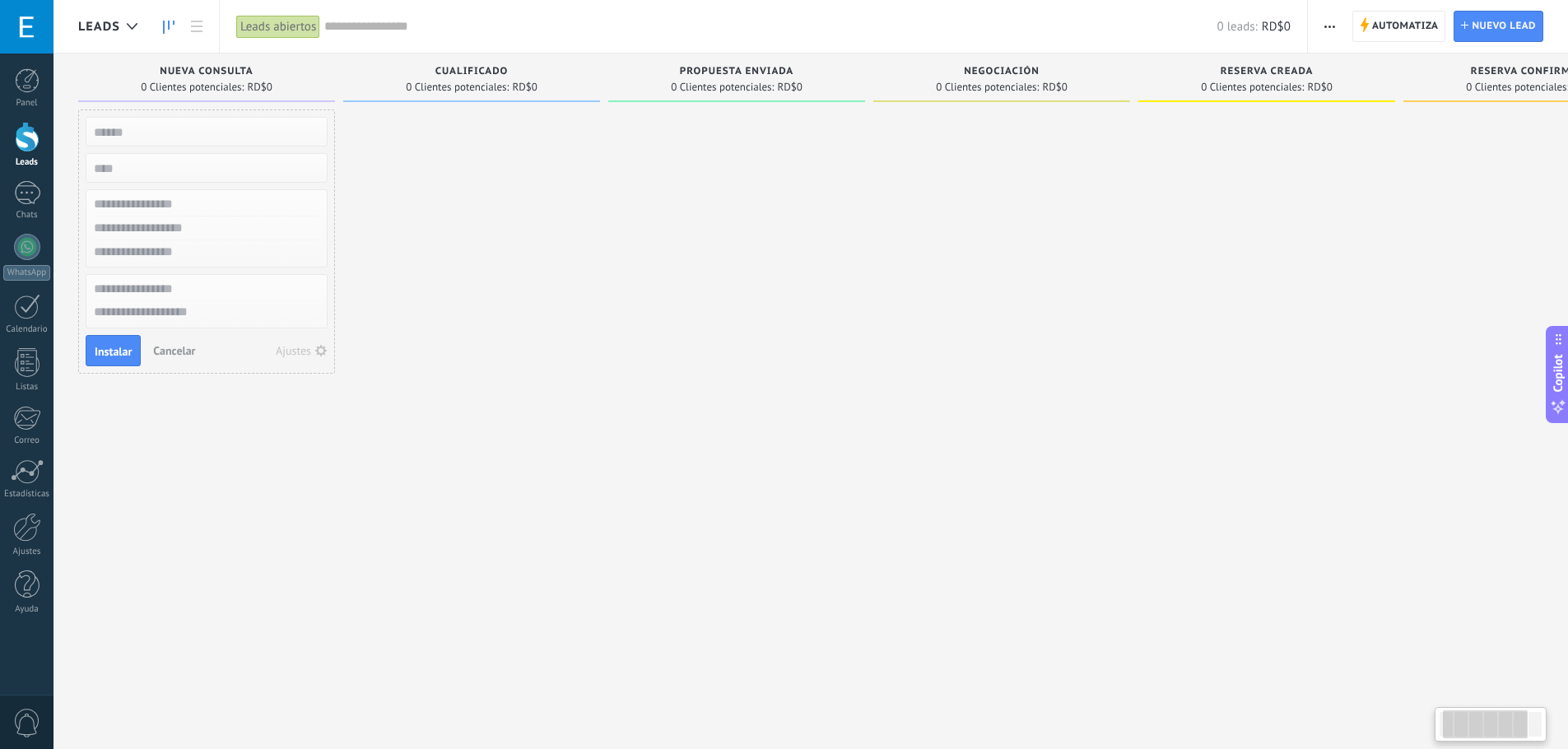
drag, startPoint x: 209, startPoint y: 391, endPoint x: 725, endPoint y: 403, distance: 516.1
click at [711, 406] on div "Leads Entrantes Solicitudes: 0 0 0 0 0 0 0 0 0 Nueva consulta 0 Clientes potenc…" at bounding box center [1014, 348] width 1872 height 590
click at [175, 355] on span "Cancelar" at bounding box center [174, 350] width 42 height 15
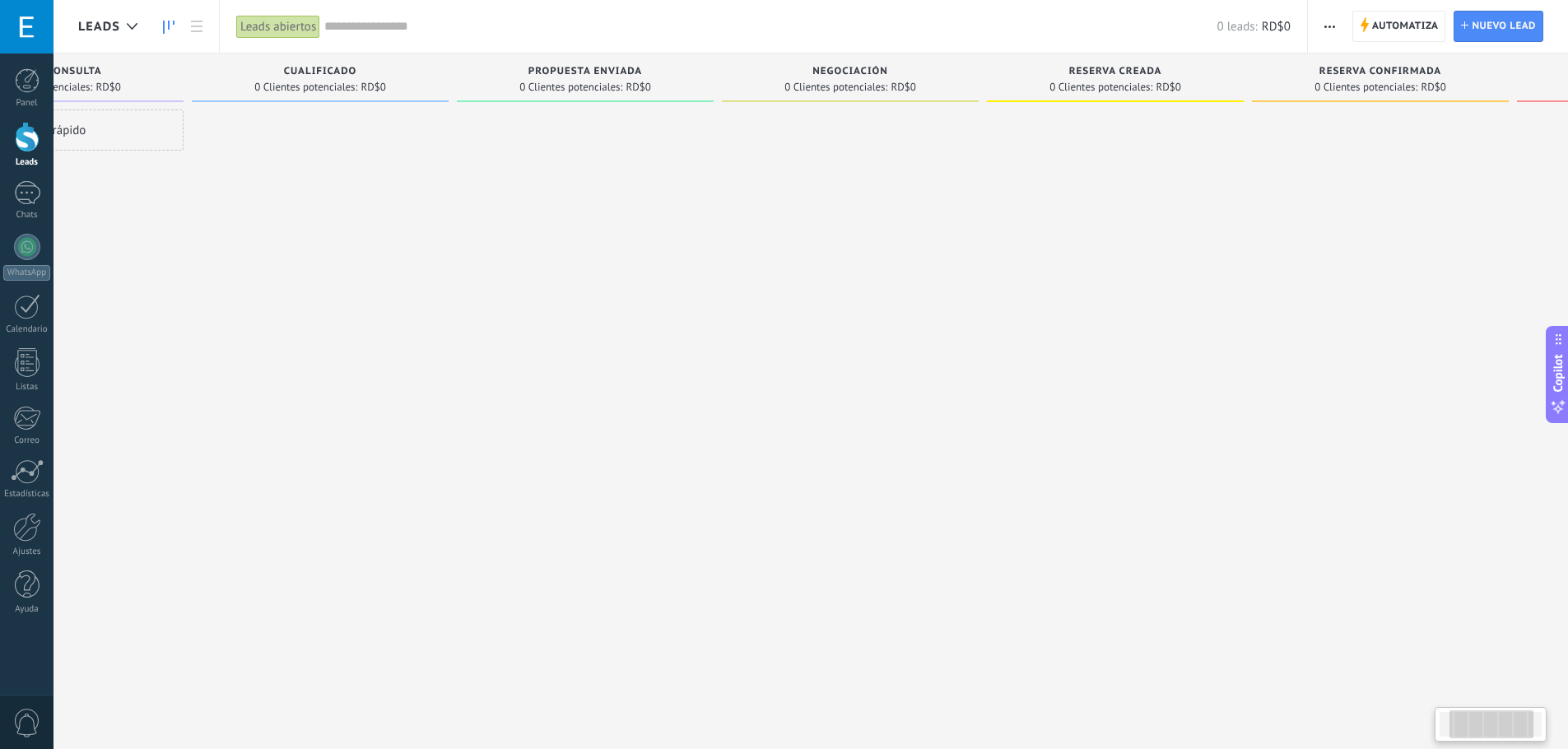
scroll to position [0, 382]
drag, startPoint x: 920, startPoint y: 284, endPoint x: 390, endPoint y: 279, distance: 530.0
click at [446, 276] on div "Leads Entrantes Solicitudes: 0 0 0 0 0 0 0 0 0 Nueva consulta 0 Clientes potenc…" at bounding box center [632, 348] width 1872 height 590
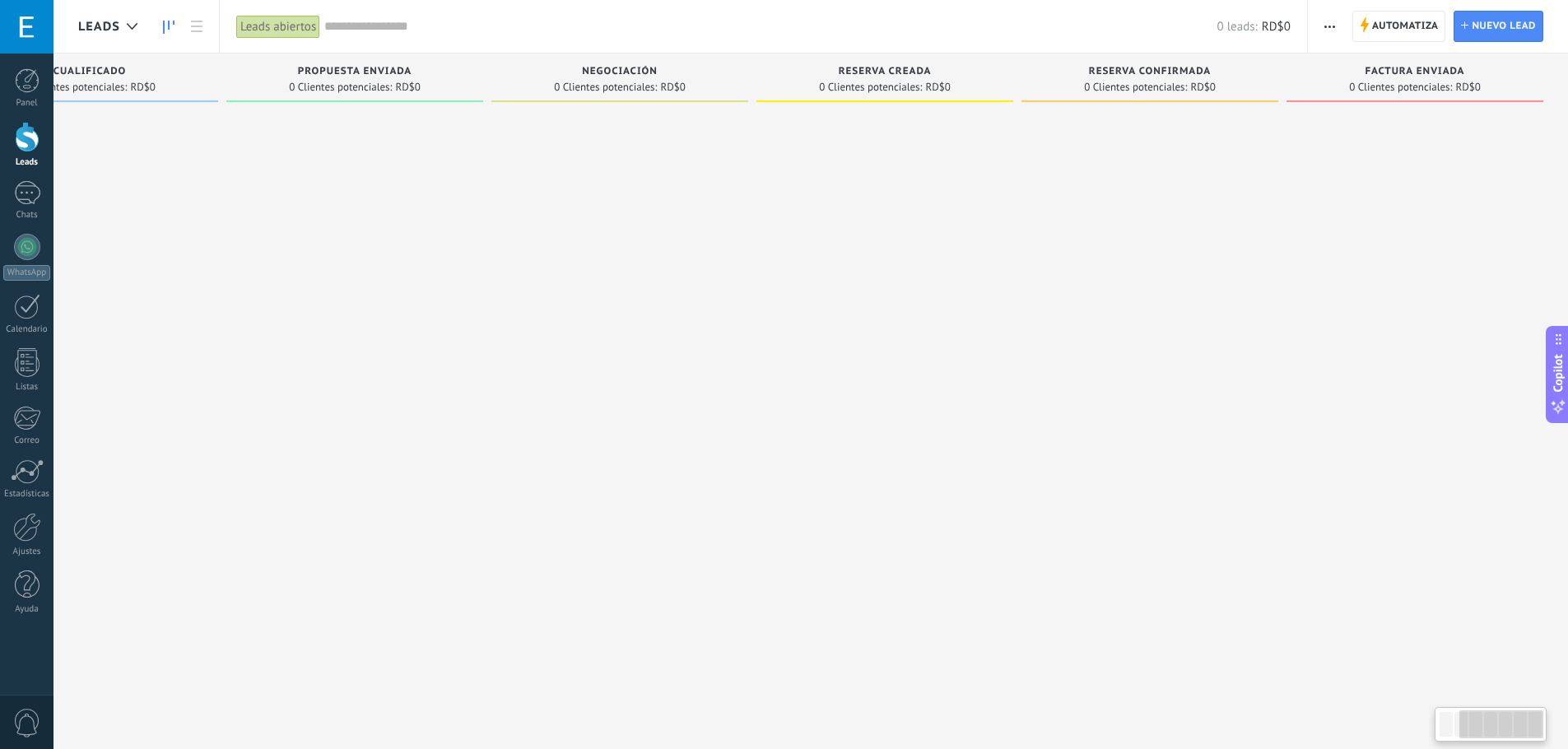
drag, startPoint x: 978, startPoint y: 282, endPoint x: 506, endPoint y: 282, distance: 472.0
click at [534, 281] on div "Leads Entrantes Solicitudes: 0 0 0 0 0 0 0 0 0 Nueva consulta 0 Clientes potenc…" at bounding box center [632, 348] width 1872 height 590
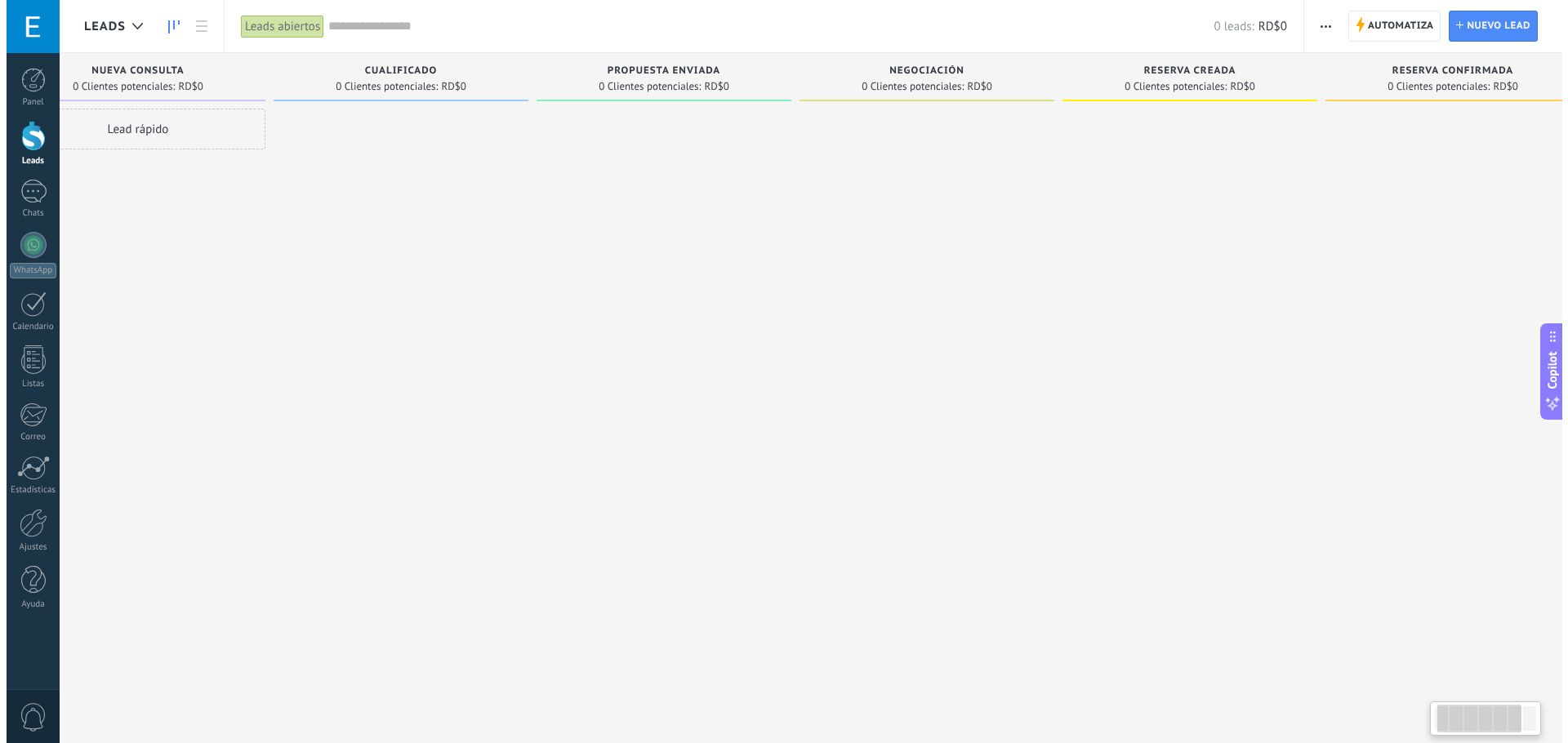
scroll to position [0, 0]
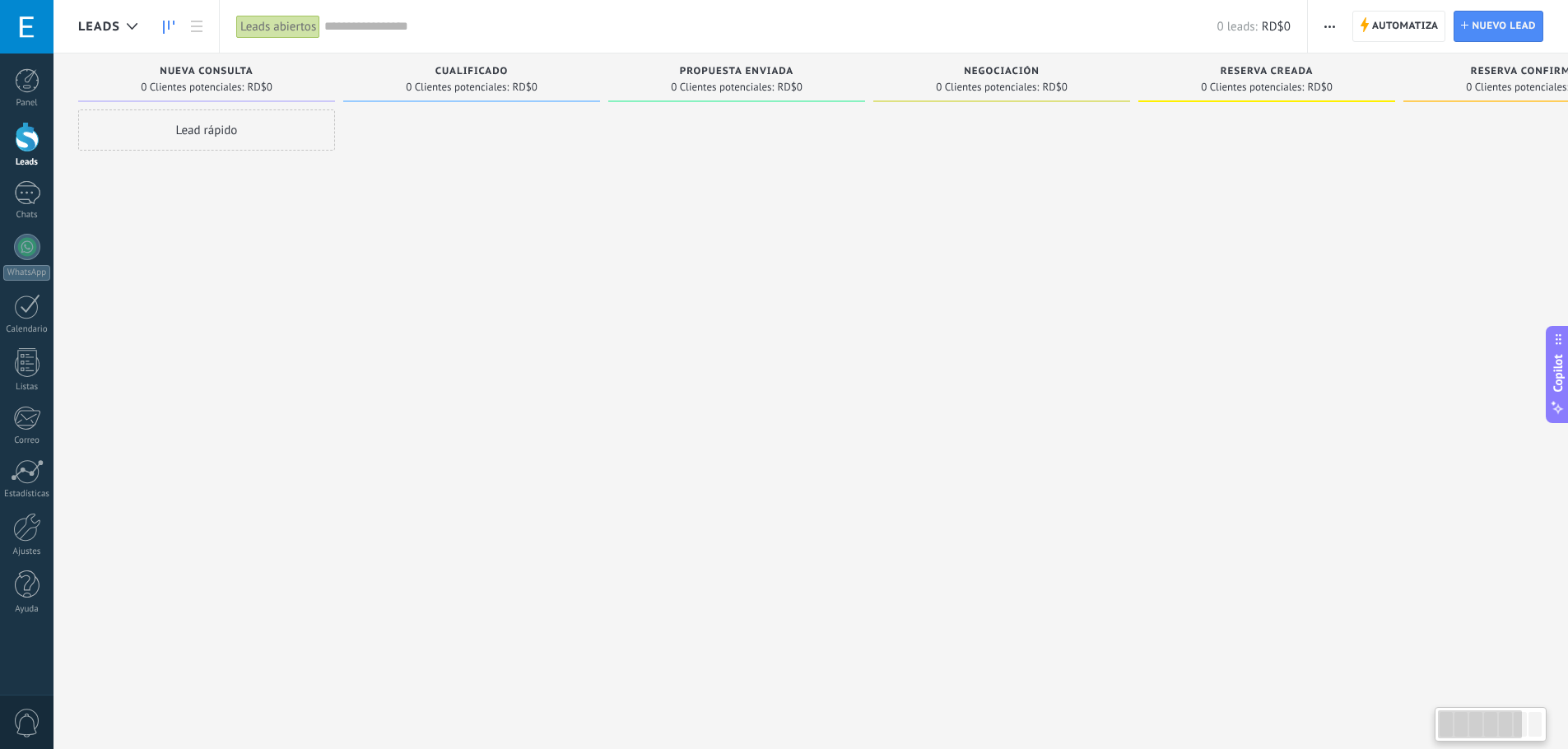
drag, startPoint x: 518, startPoint y: 276, endPoint x: 1082, endPoint y: 292, distance: 564.2
click at [1082, 292] on div at bounding box center [1002, 376] width 257 height 534
click at [10, 322] on link "Calendario" at bounding box center [27, 314] width 53 height 41
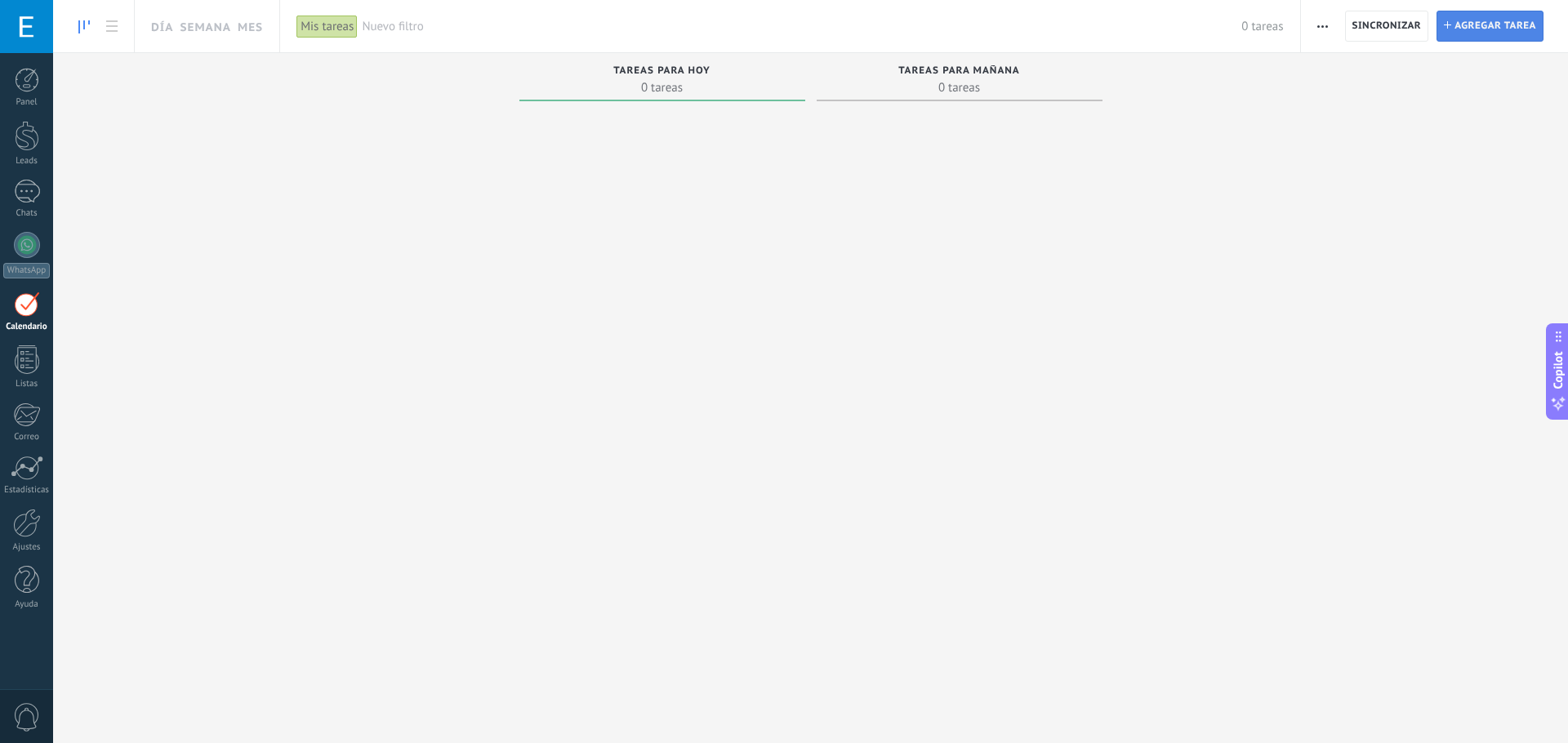
click at [1510, 31] on span "Agregar tarea" at bounding box center [1494, 25] width 81 height 29
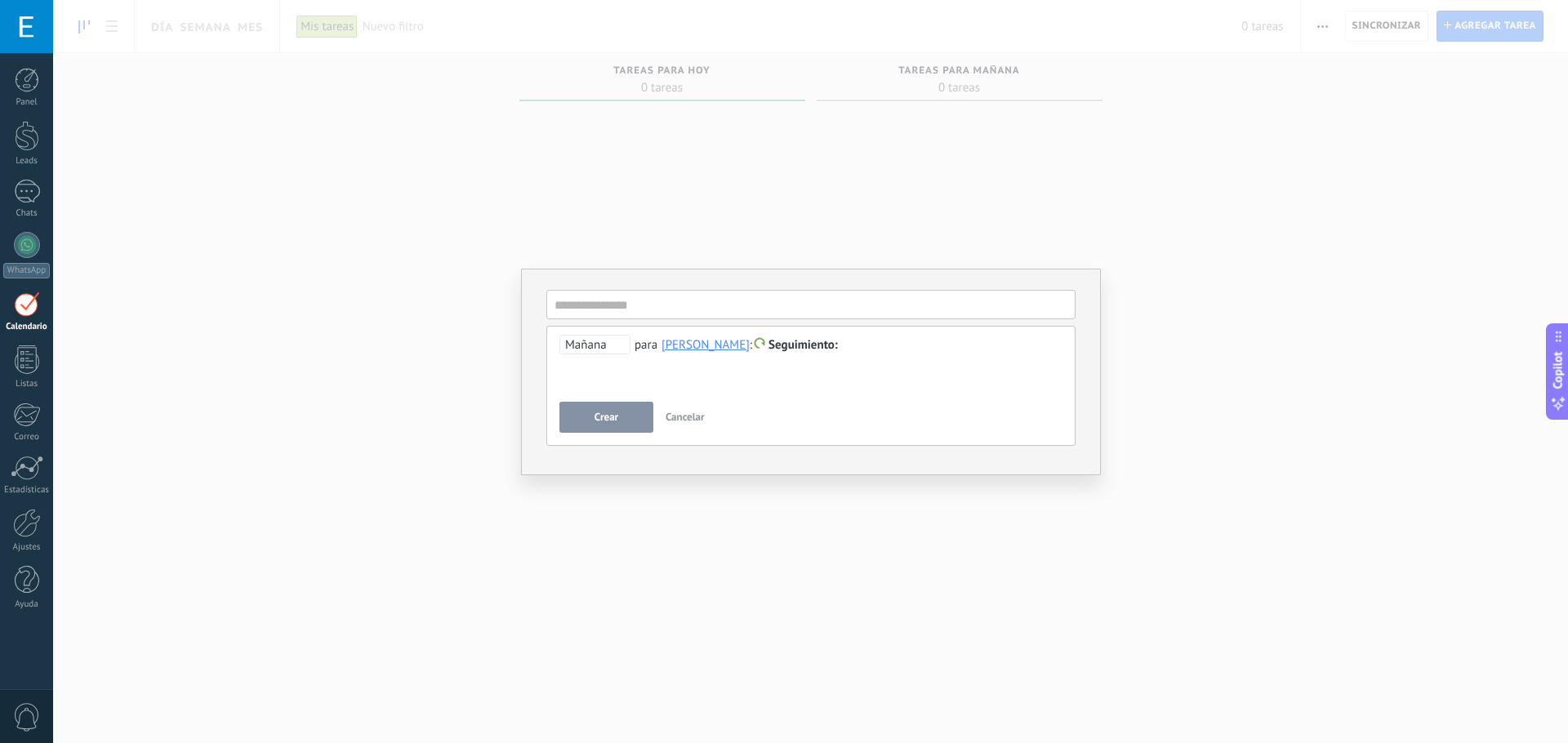
click at [818, 346] on div at bounding box center [810, 345] width 503 height 20
click at [768, 341] on span "Seguimiento" at bounding box center [802, 345] width 69 height 15
click at [882, 368] on div at bounding box center [784, 371] width 1568 height 743
click at [592, 307] on input "text" at bounding box center [810, 304] width 529 height 29
click at [624, 345] on span "Mañana" at bounding box center [594, 344] width 71 height 20
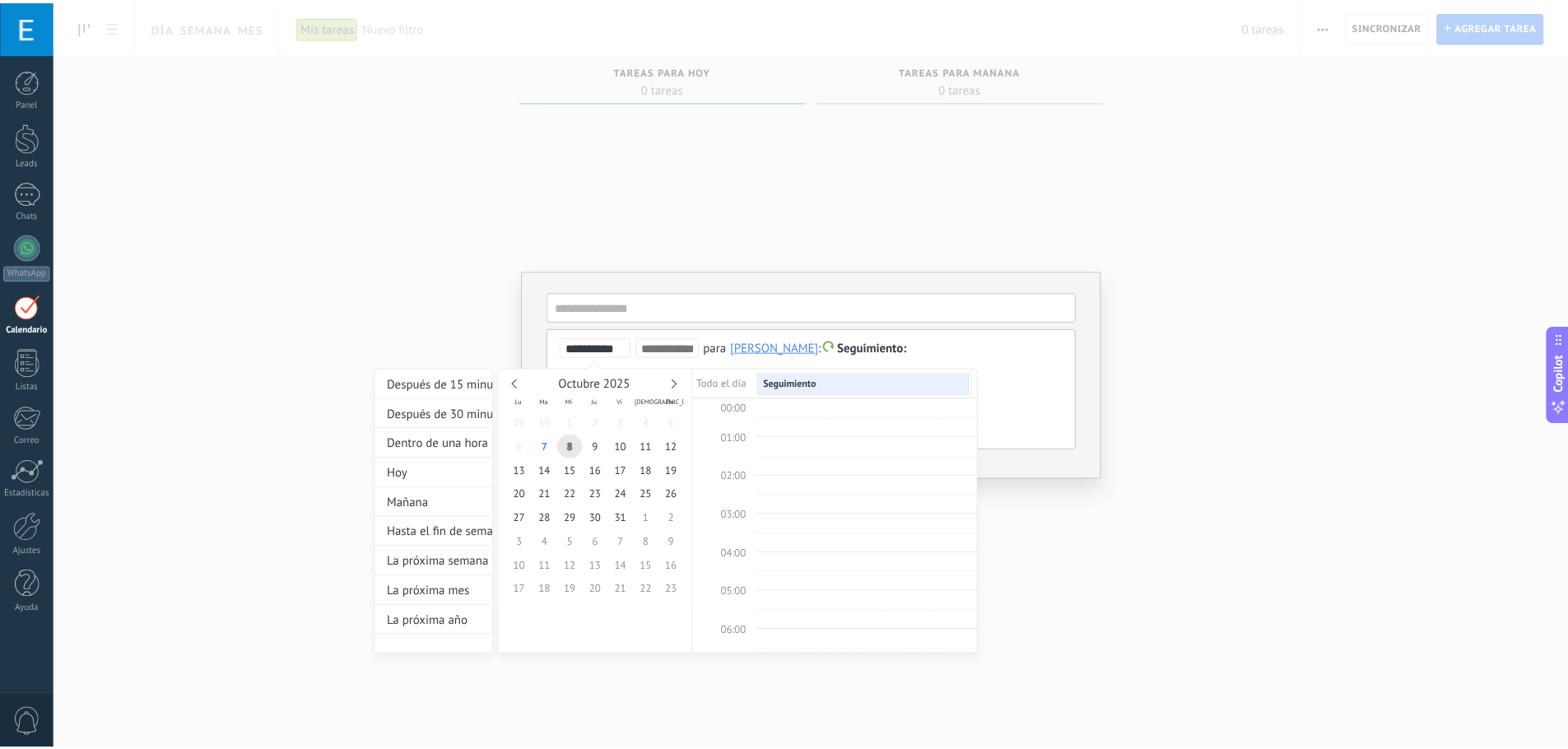
scroll to position [310, 0]
click at [1024, 367] on div at bounding box center [790, 374] width 1580 height 749
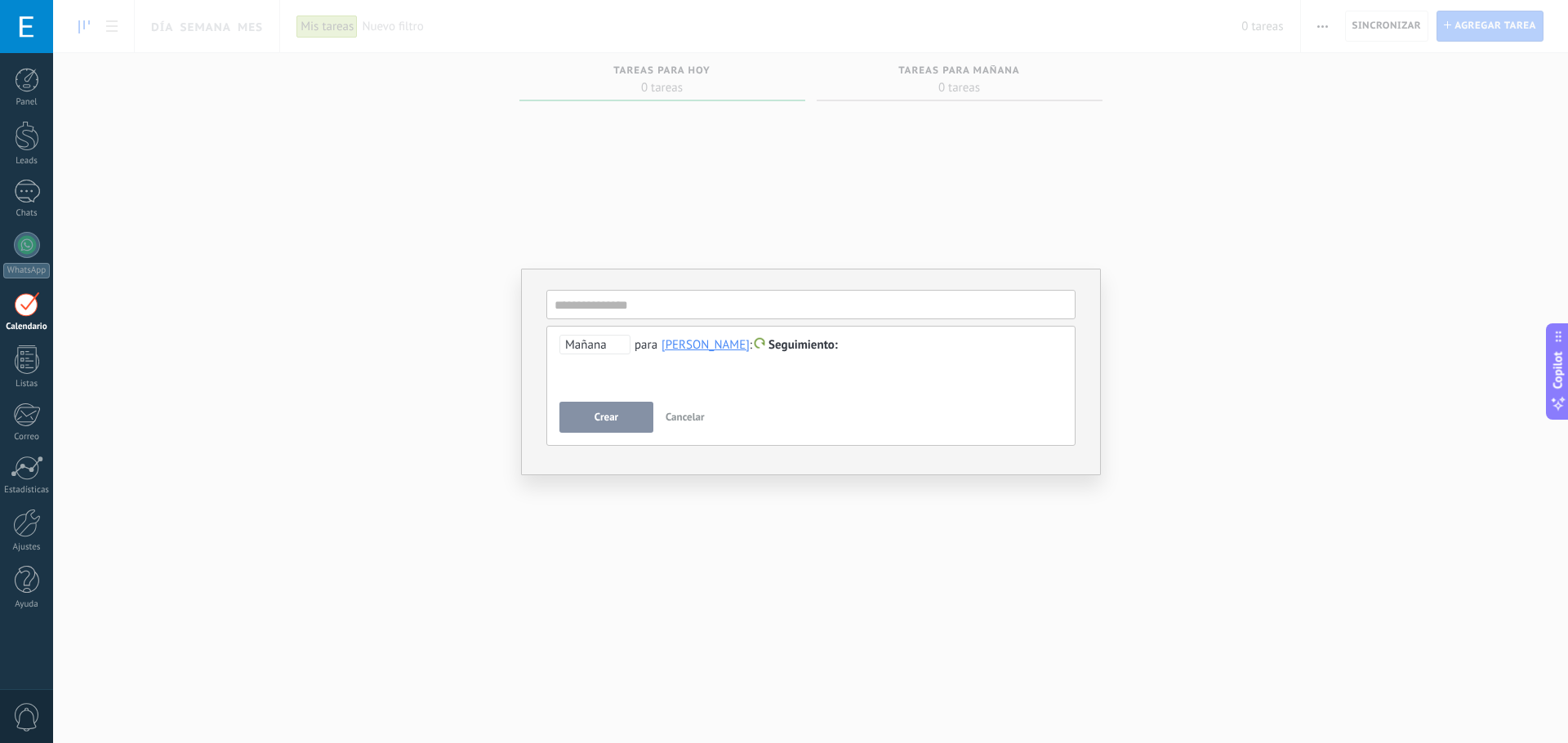
click at [691, 404] on button "Cancelar" at bounding box center [685, 416] width 52 height 31
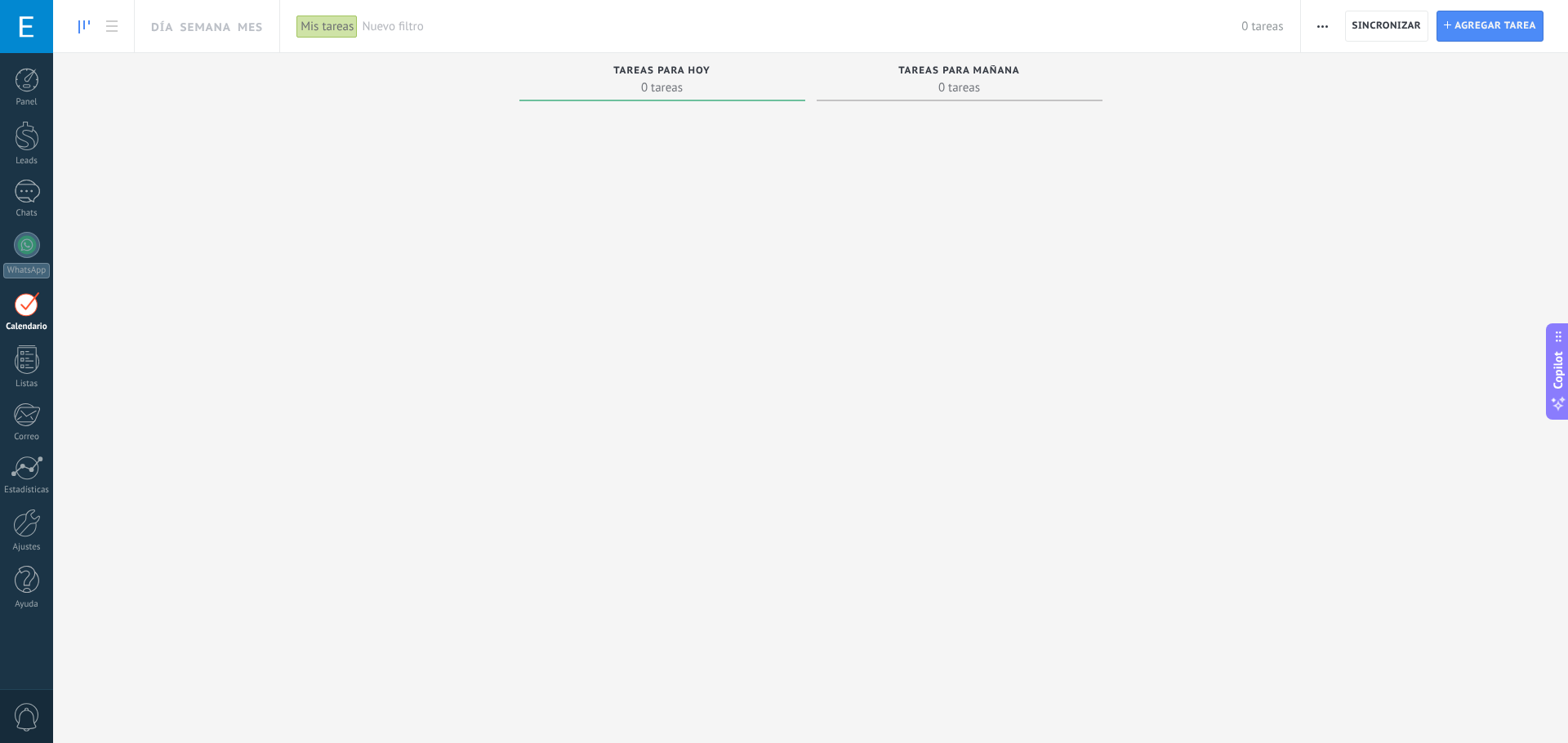
click at [639, 86] on span "0 tareas" at bounding box center [661, 87] width 269 height 16
click at [983, 75] on span "Tareas para mañana" at bounding box center [959, 71] width 122 height 11
click at [955, 87] on span "0 tareas" at bounding box center [959, 87] width 269 height 16
click at [26, 92] on div at bounding box center [27, 80] width 25 height 25
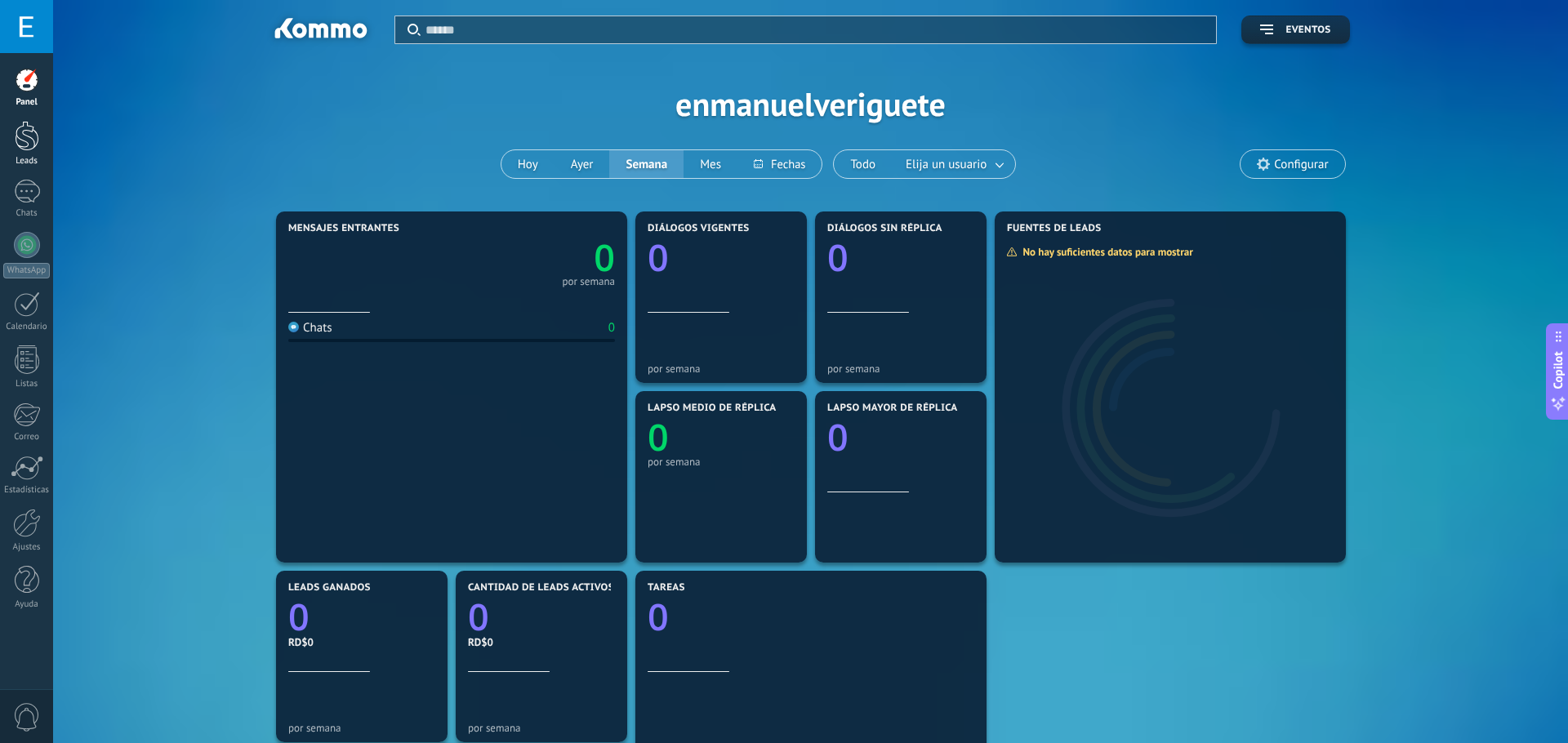
click at [33, 130] on div at bounding box center [27, 136] width 25 height 30
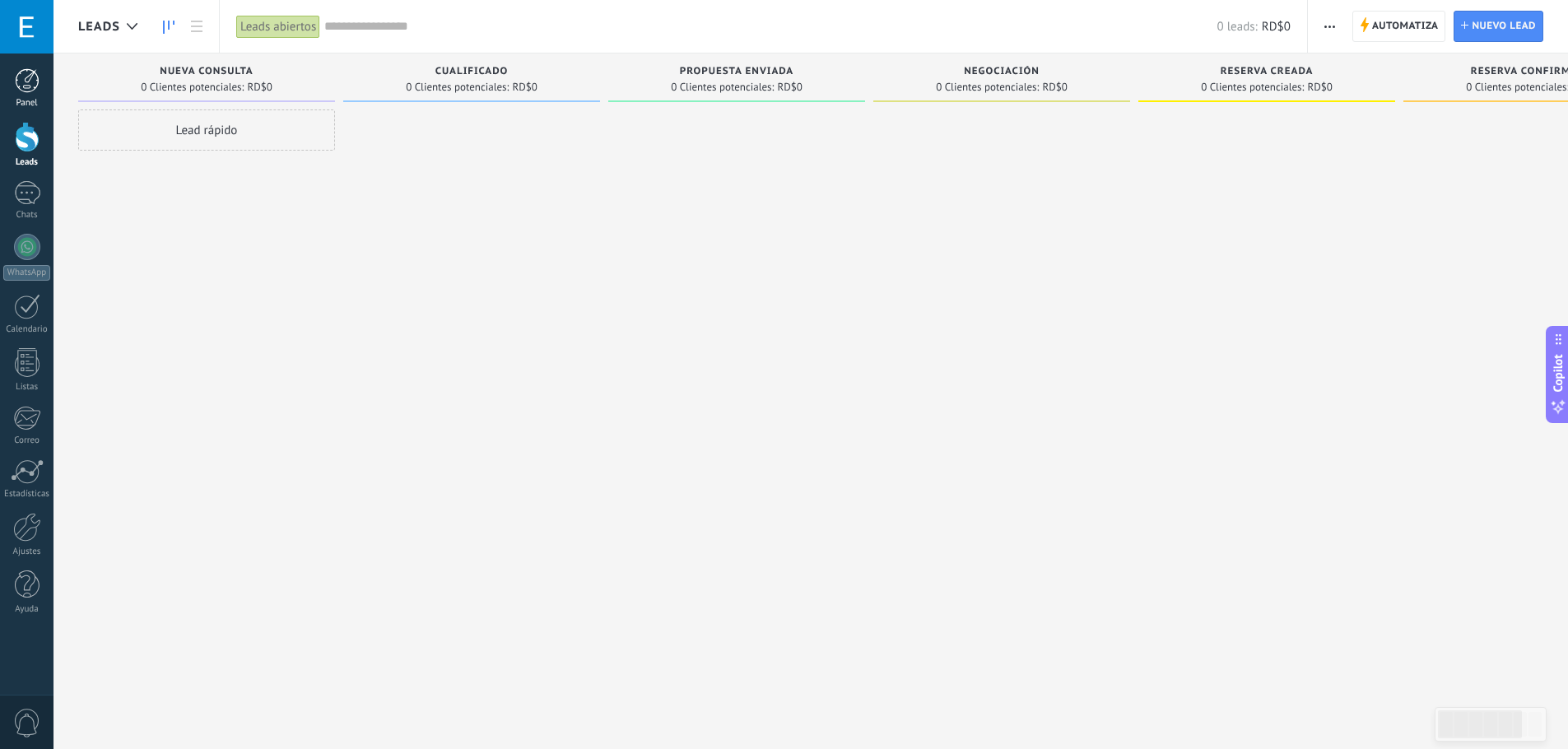
click at [15, 93] on link "Panel" at bounding box center [27, 89] width 53 height 40
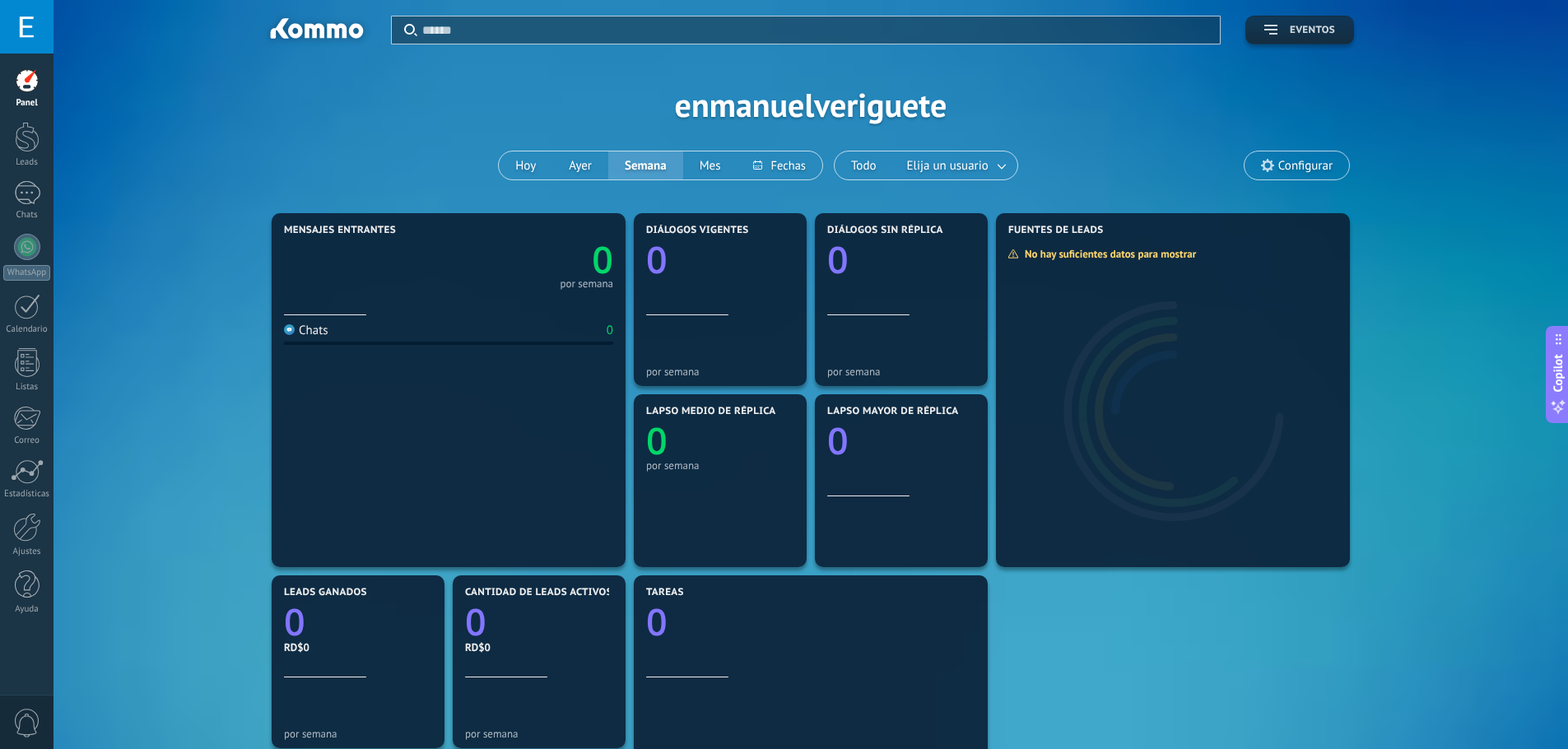
click at [1304, 19] on button "Eventos" at bounding box center [1300, 30] width 109 height 29
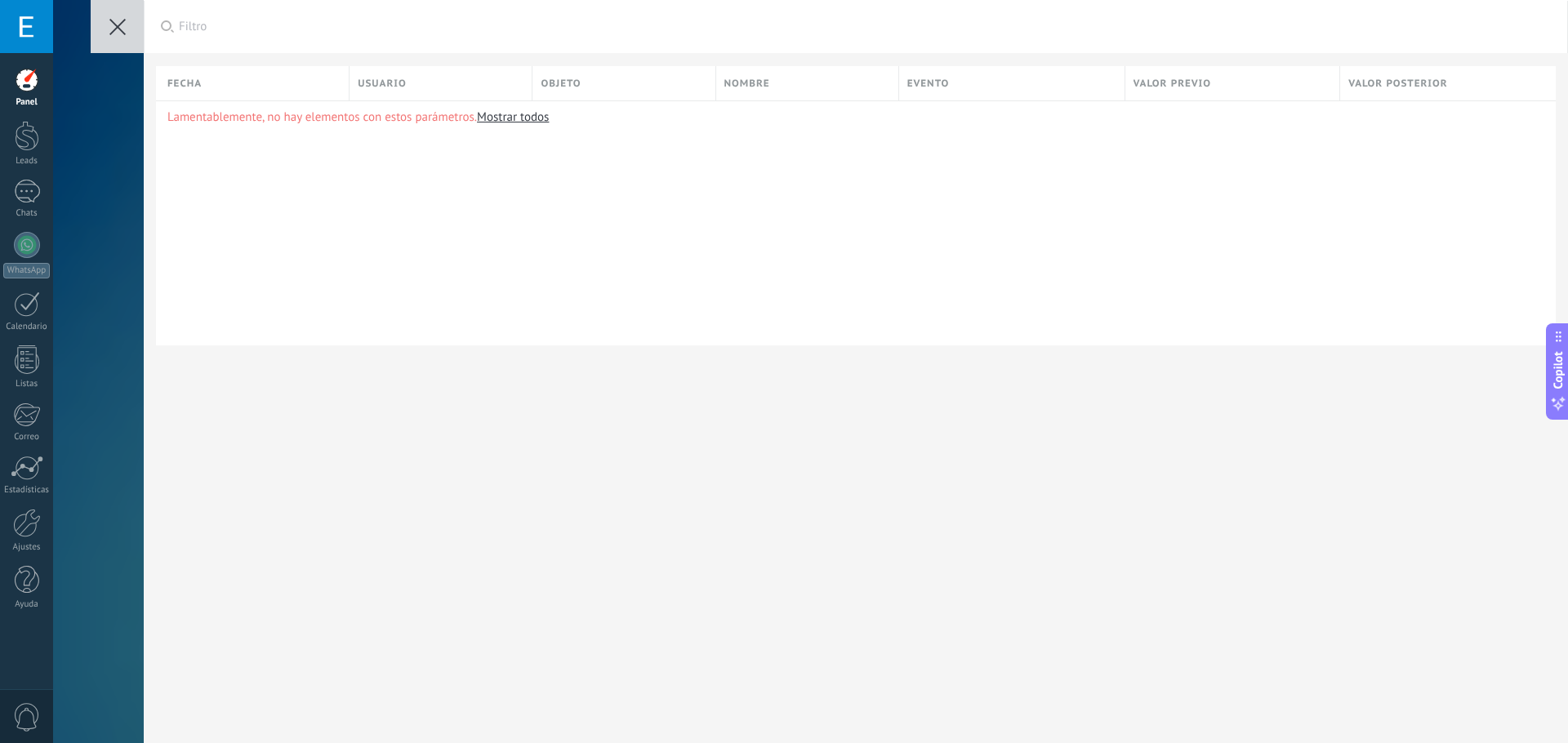
click at [112, 26] on icon at bounding box center [117, 26] width 16 height 16
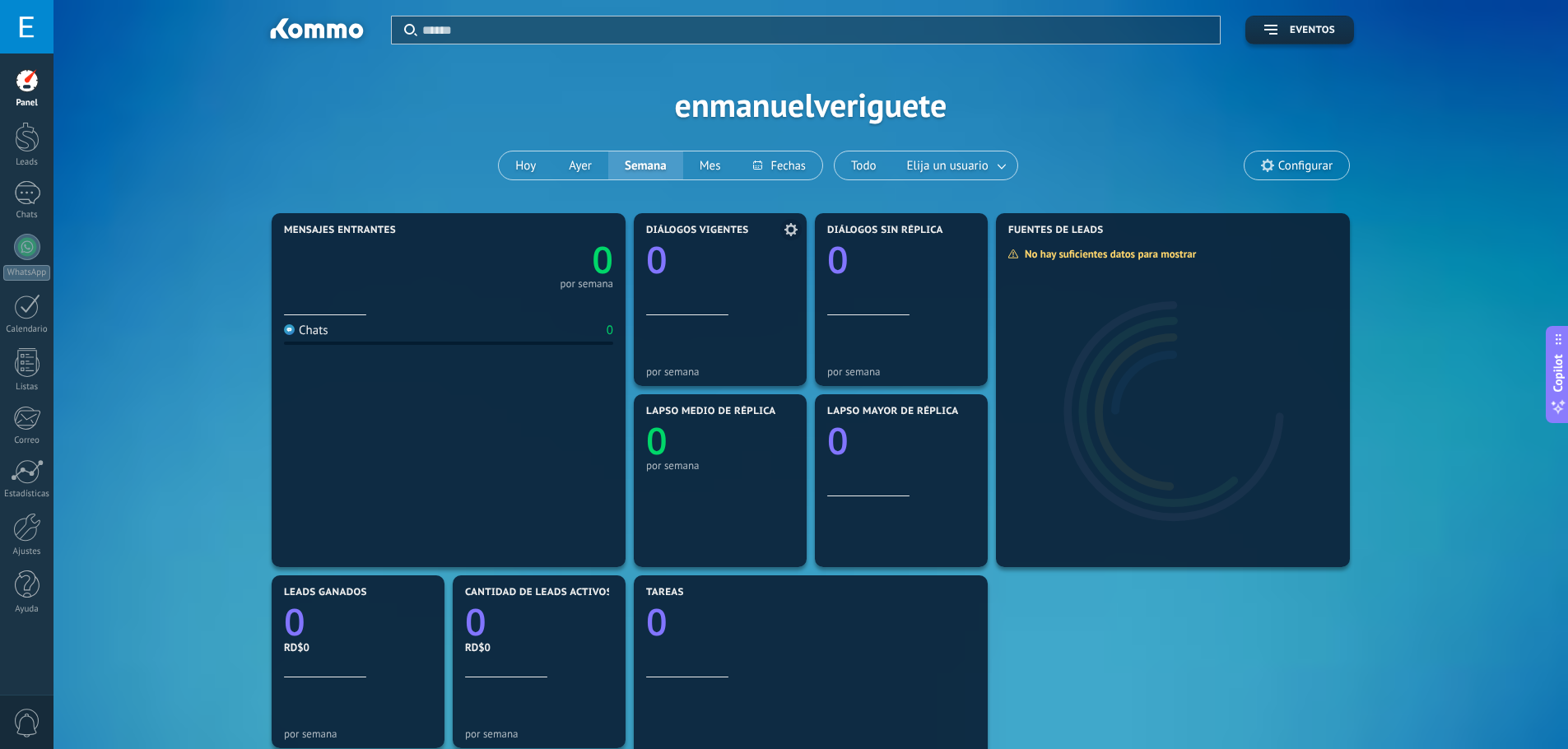
click at [789, 228] on icon at bounding box center [791, 229] width 13 height 13
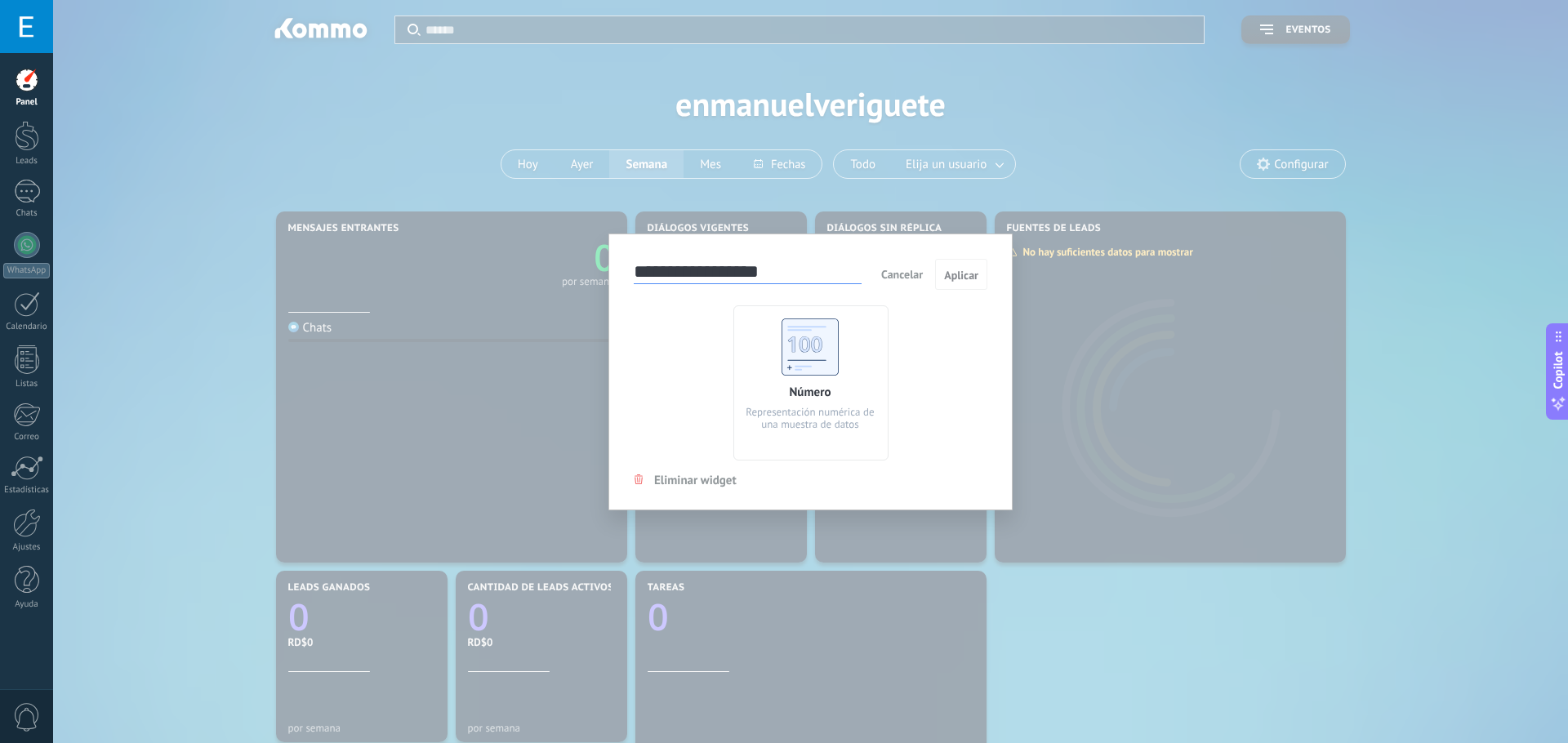
click at [904, 279] on span "Cancelar" at bounding box center [902, 275] width 42 height 15
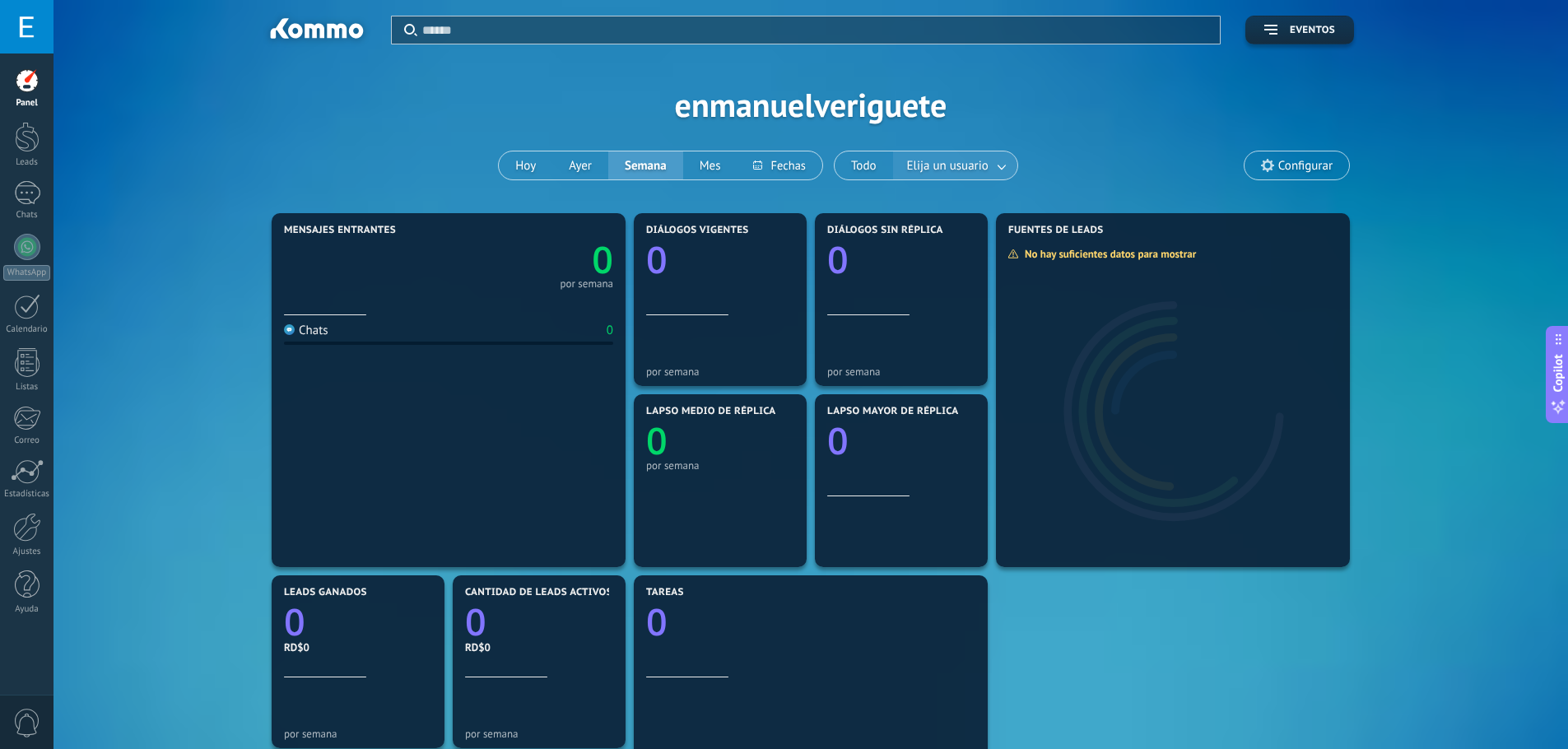
click at [996, 167] on link at bounding box center [1002, 166] width 30 height 28
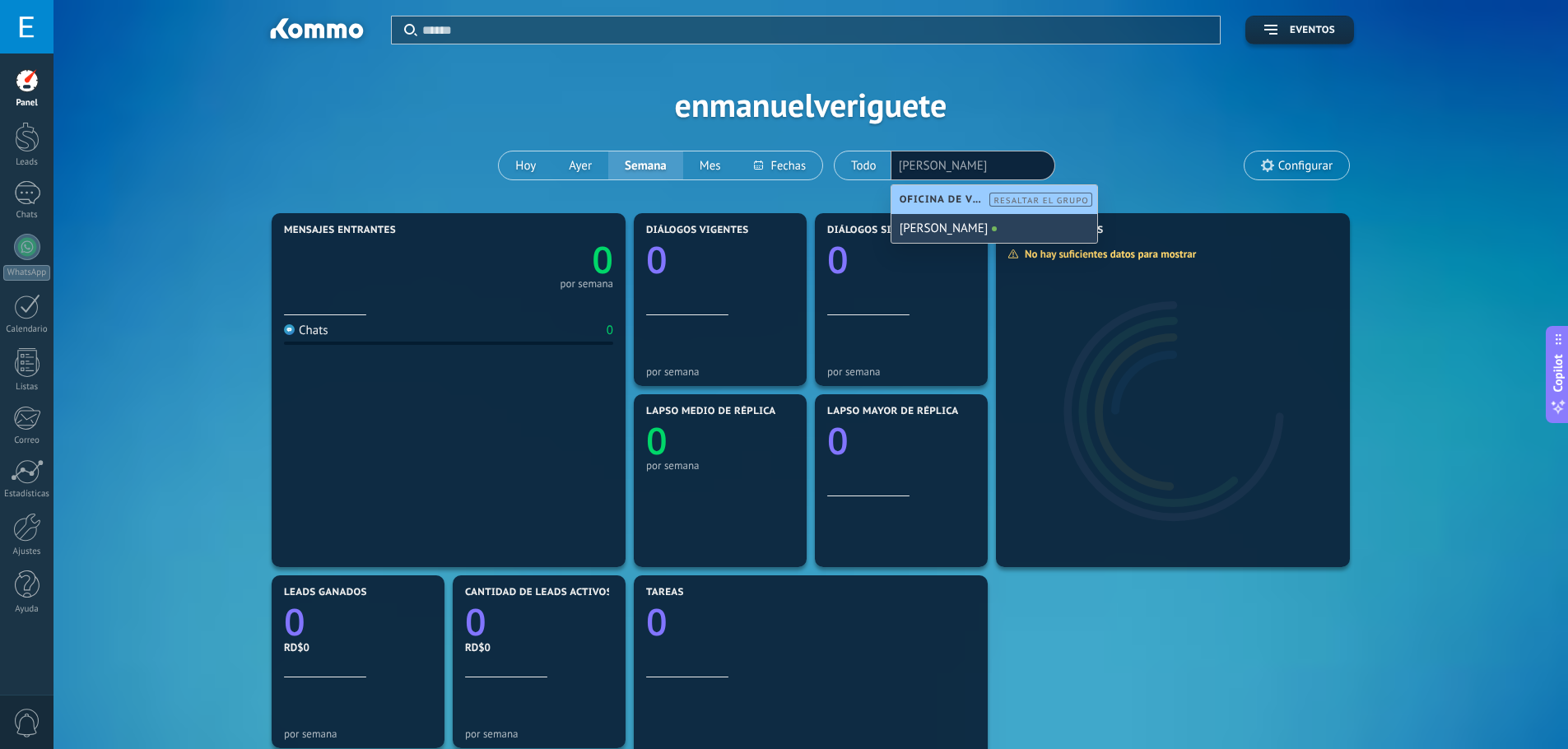
click at [980, 227] on div "[PERSON_NAME]" at bounding box center [994, 228] width 206 height 29
click at [1022, 130] on div "Aplicar Eventos enmanuelveriguete Hoy Ayer Semana Mes Todo Elija un usuario Eri…" at bounding box center [810, 105] width 1465 height 209
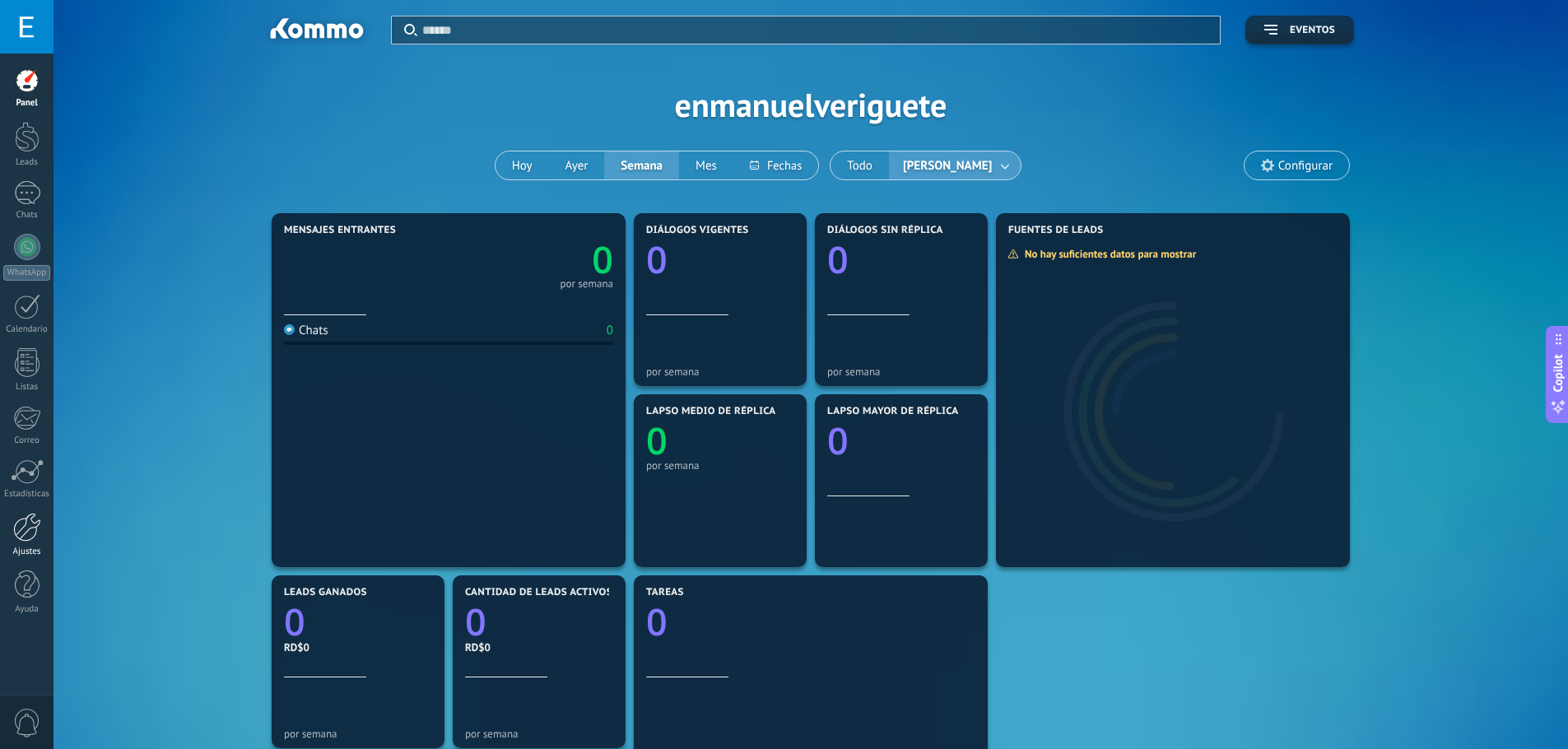
click at [39, 540] on div at bounding box center [27, 526] width 28 height 29
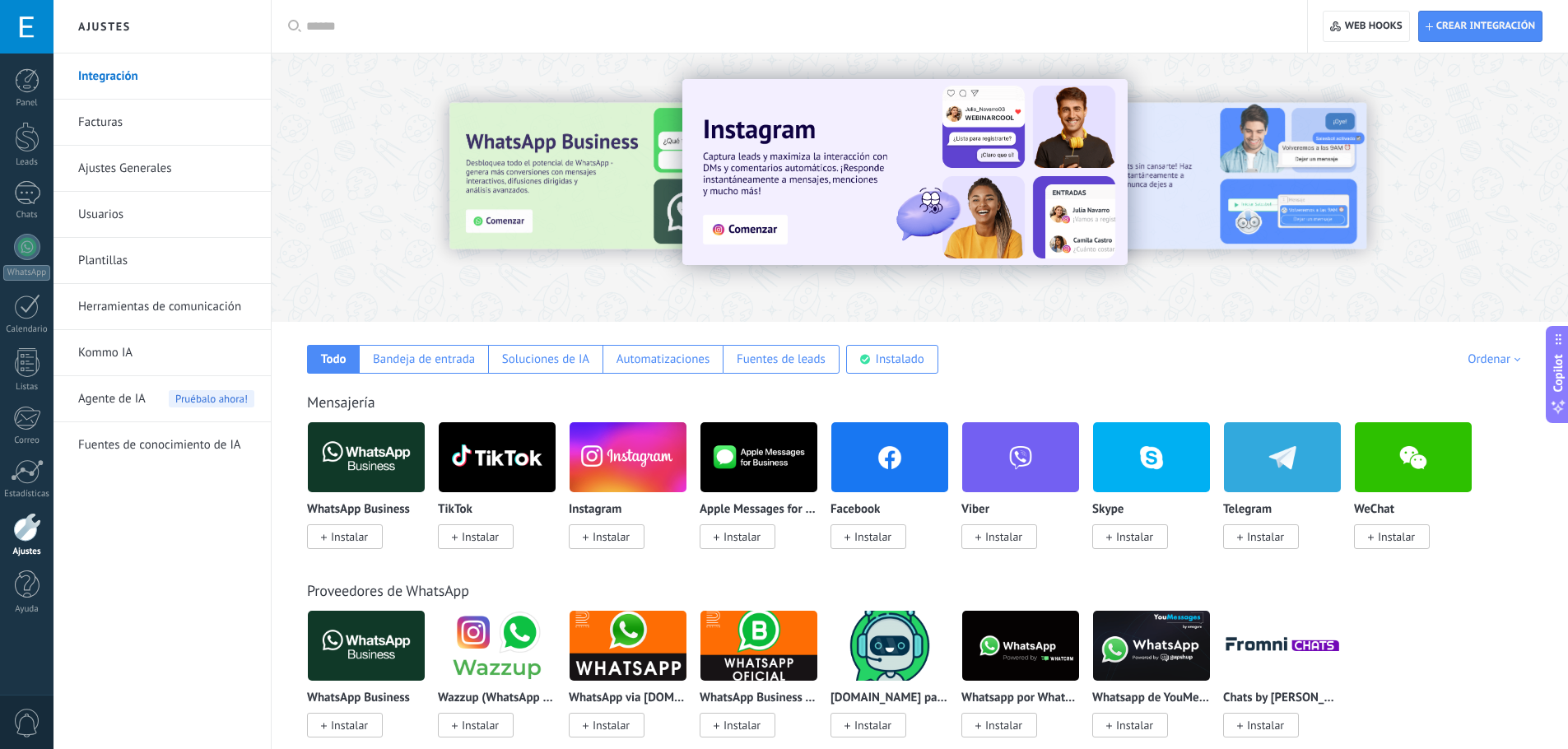
scroll to position [10, 0]
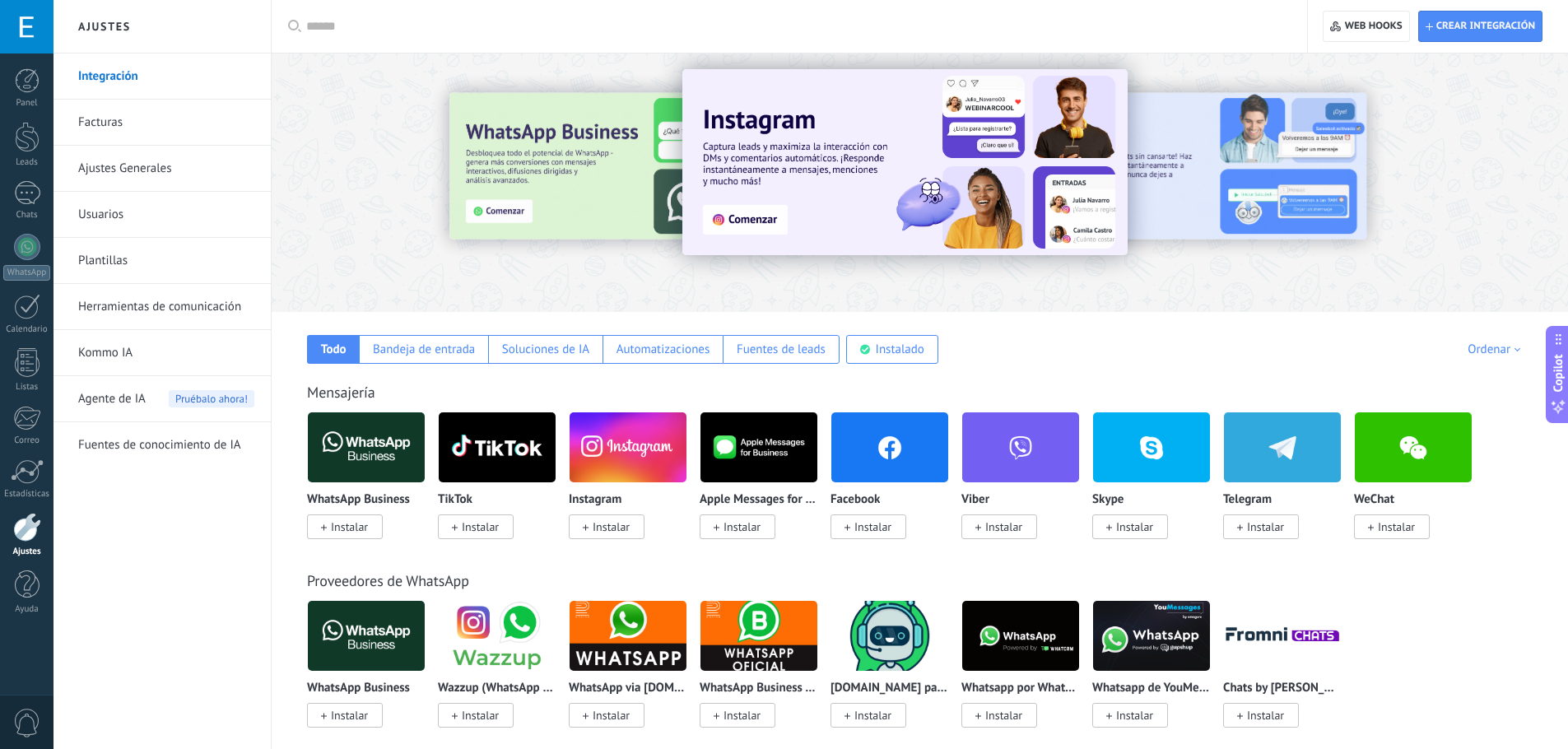
click at [366, 525] on span "Instalar" at bounding box center [348, 526] width 37 height 15
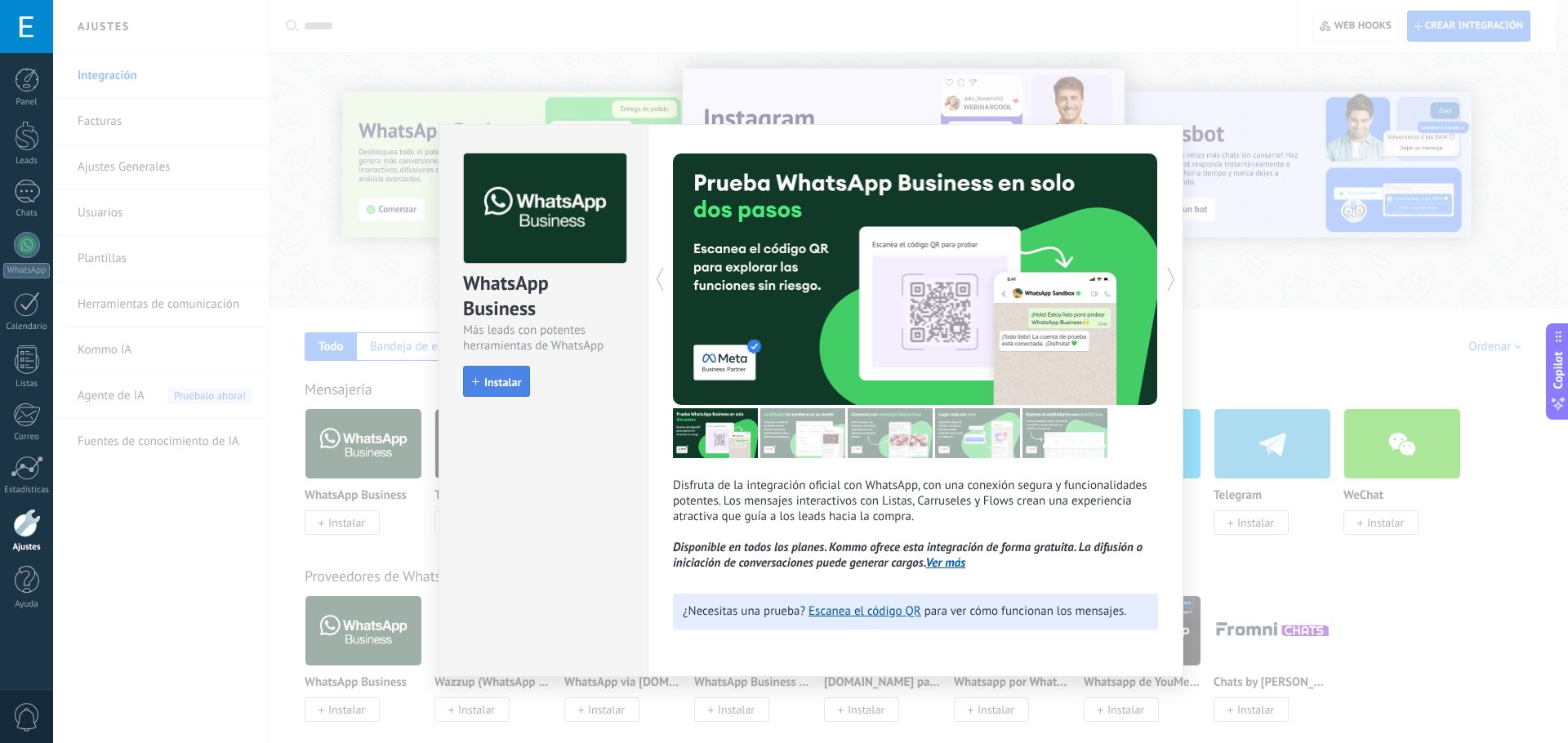
click at [496, 377] on span "Instalar" at bounding box center [503, 381] width 37 height 11
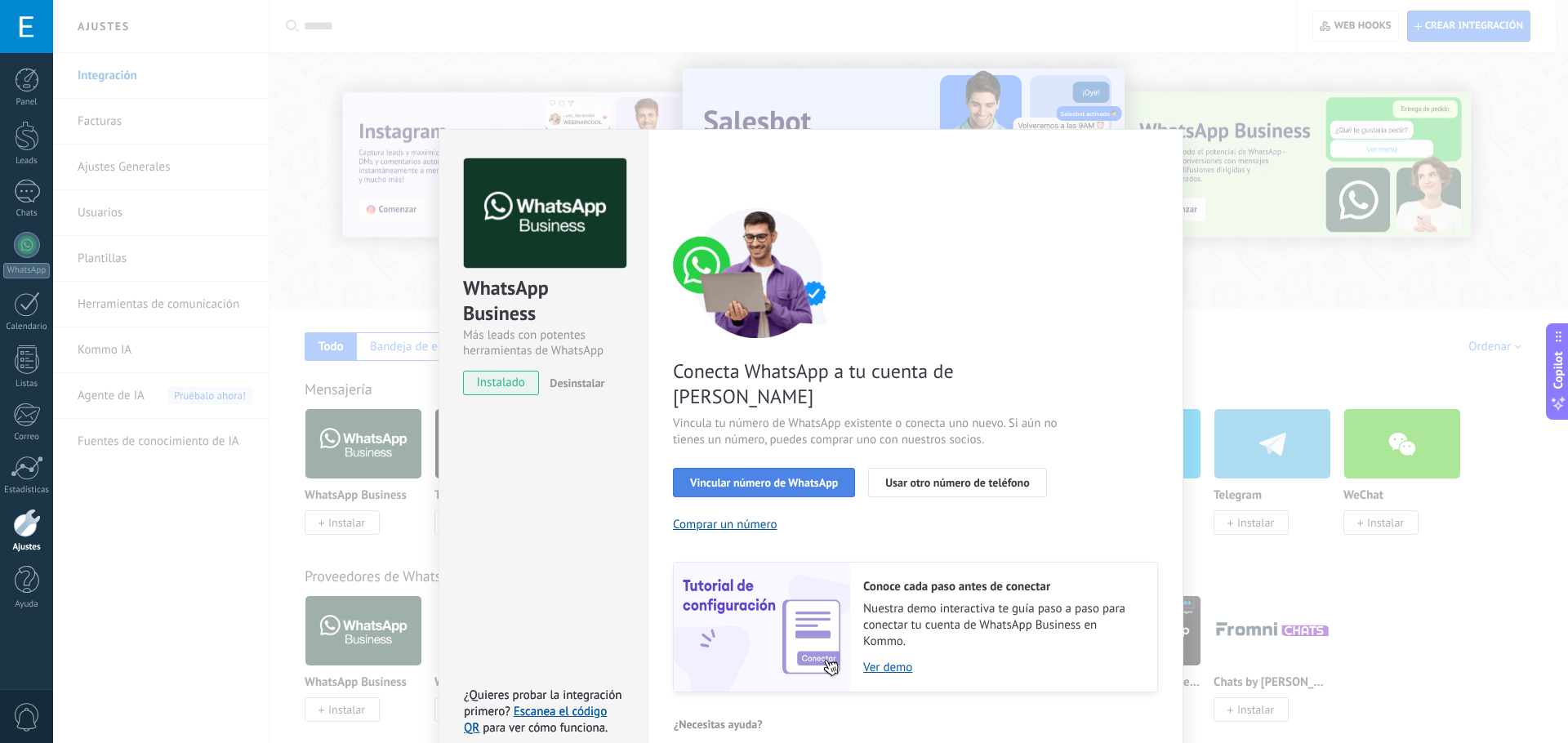
click at [731, 477] on span "Vincular número de WhatsApp" at bounding box center [763, 482] width 147 height 11
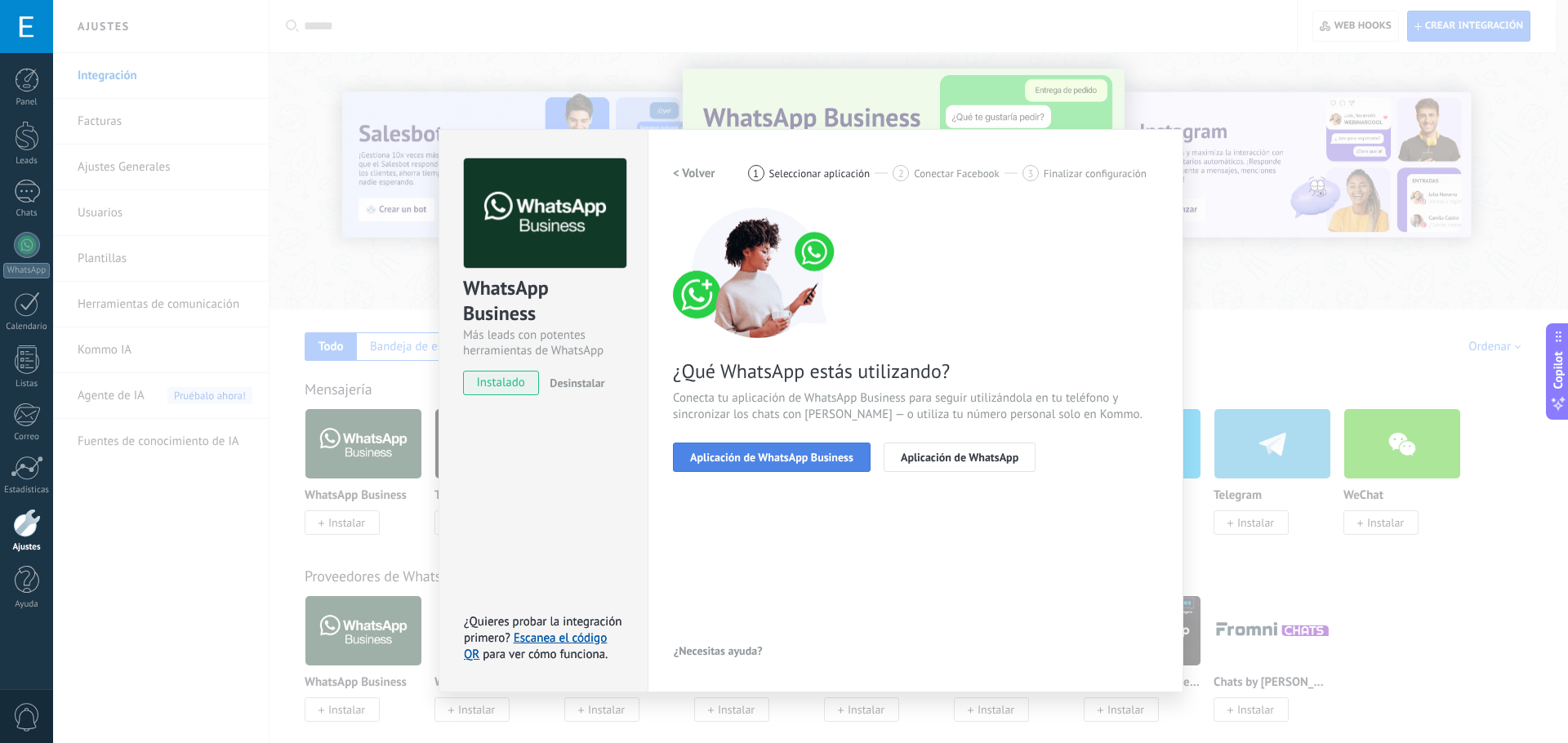
click at [815, 460] on span "Aplicación de WhatsApp Business" at bounding box center [771, 457] width 163 height 11
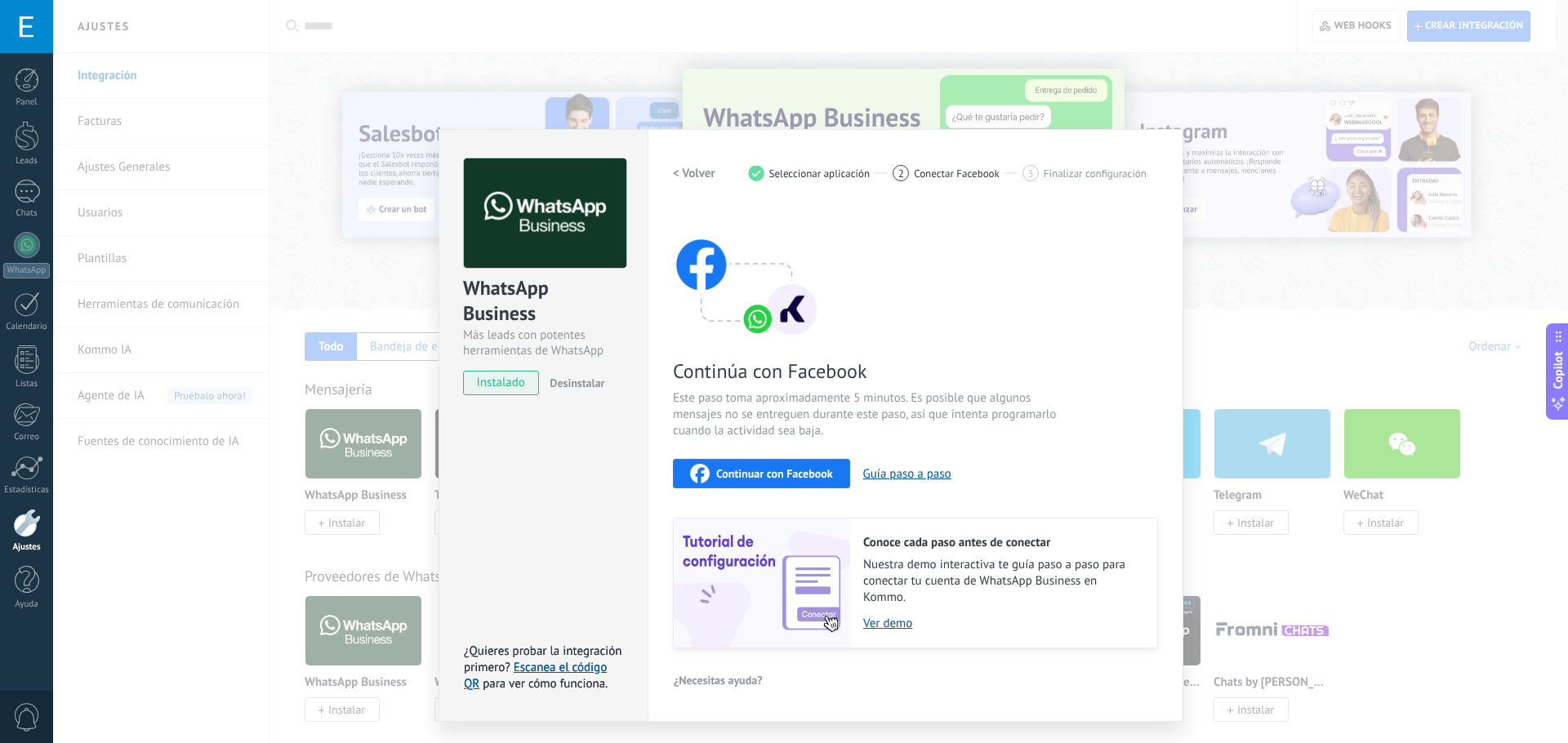
click at [773, 464] on div "Continuar con Facebook" at bounding box center [760, 473] width 143 height 20
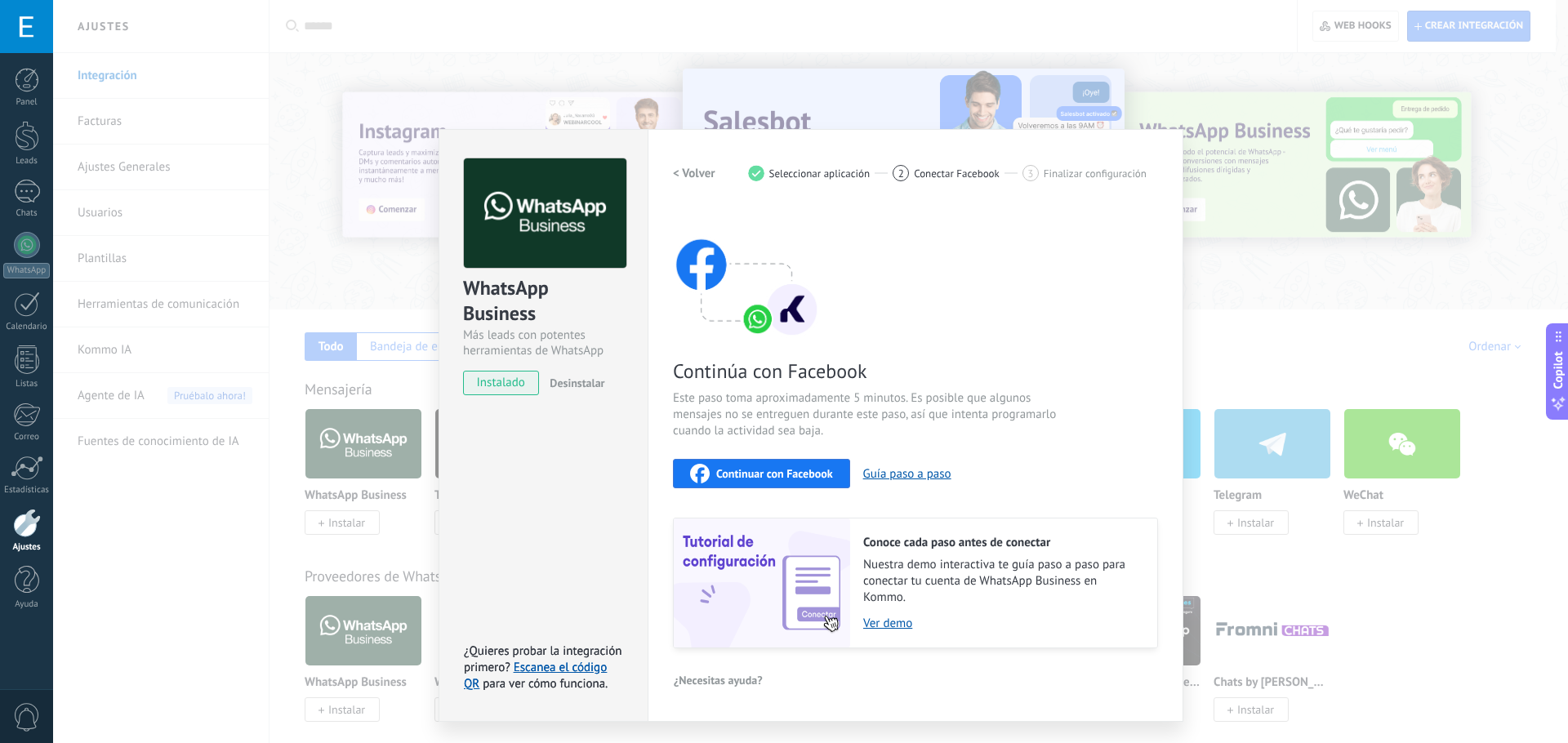
click at [1200, 286] on div "WhatsApp Business Más leads con potentes herramientas de WhatsApp instalado Des…" at bounding box center [810, 371] width 1514 height 743
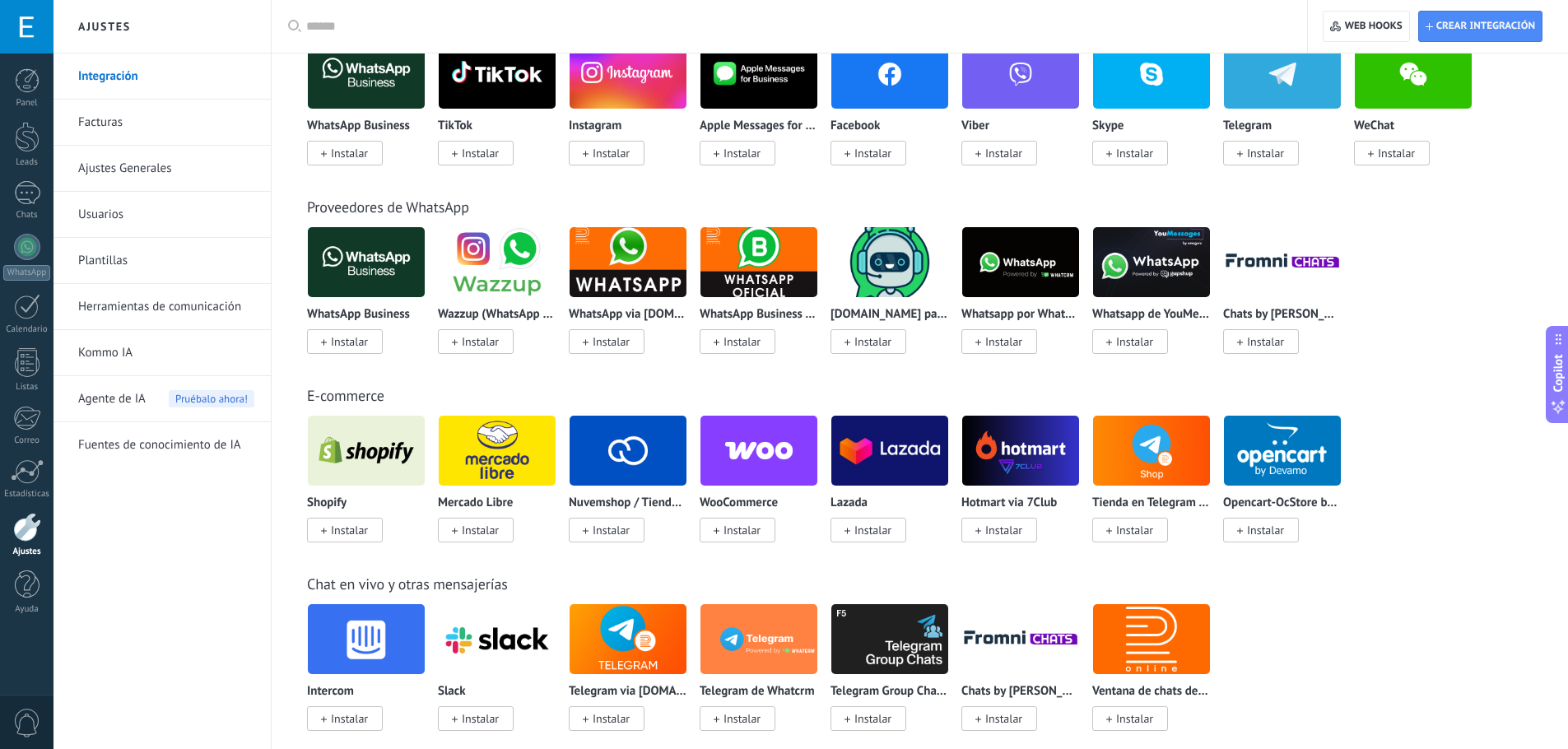
scroll to position [279, 0]
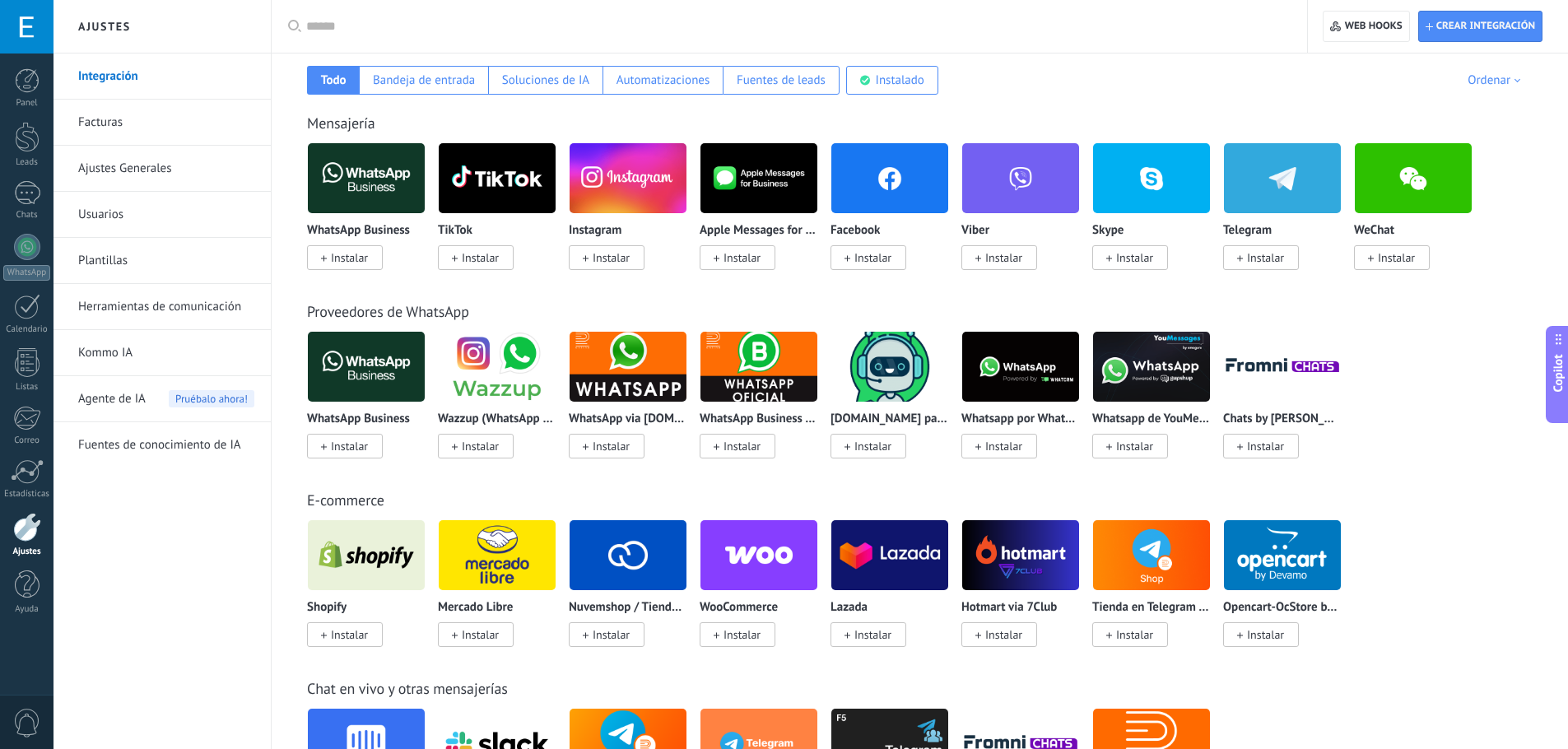
click at [340, 258] on span "Instalar" at bounding box center [348, 258] width 37 height 15
click at [348, 255] on span "Instalar" at bounding box center [348, 258] width 37 height 15
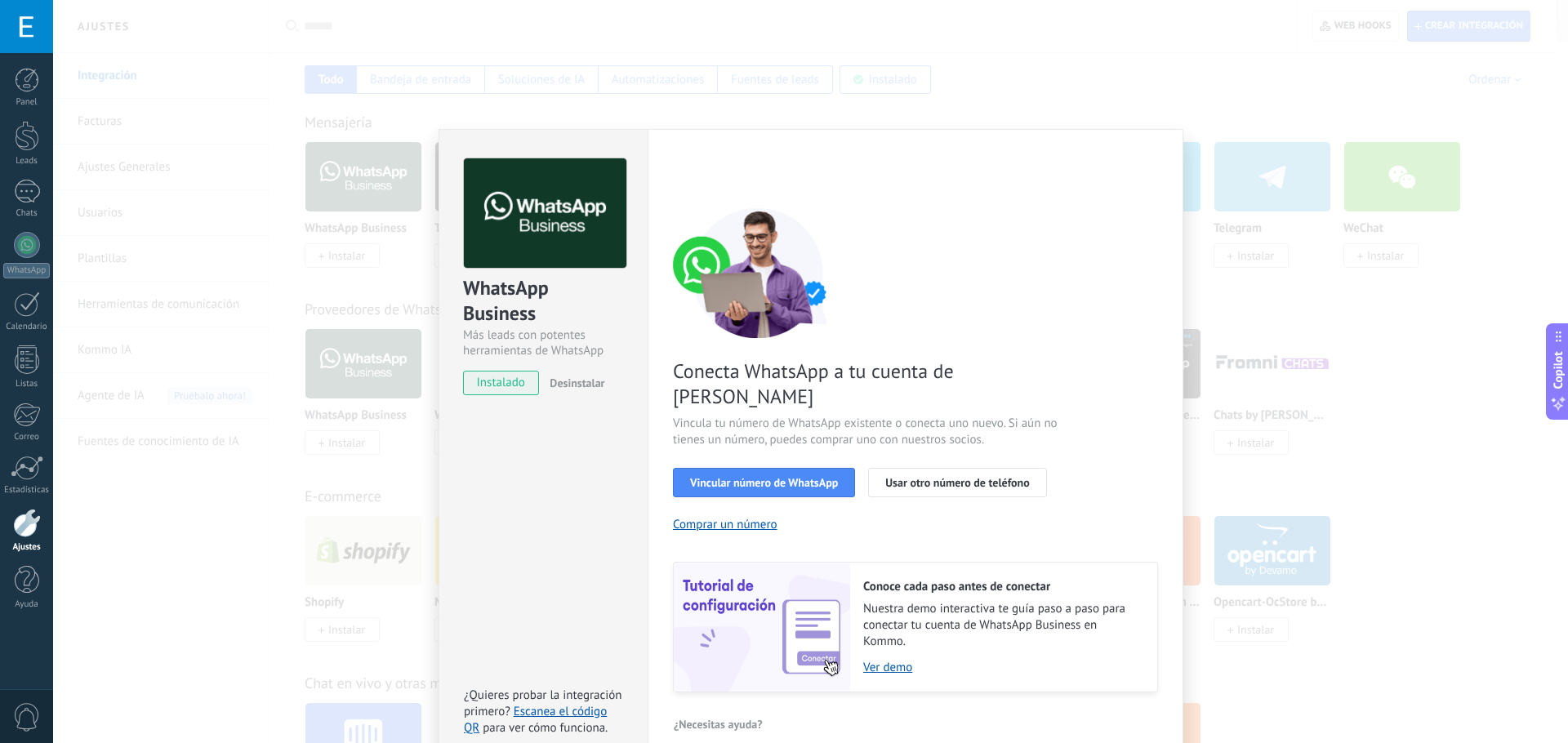
click at [1236, 234] on div "WhatsApp Business Más leads con potentes herramientas de WhatsApp instalado Des…" at bounding box center [810, 371] width 1514 height 743
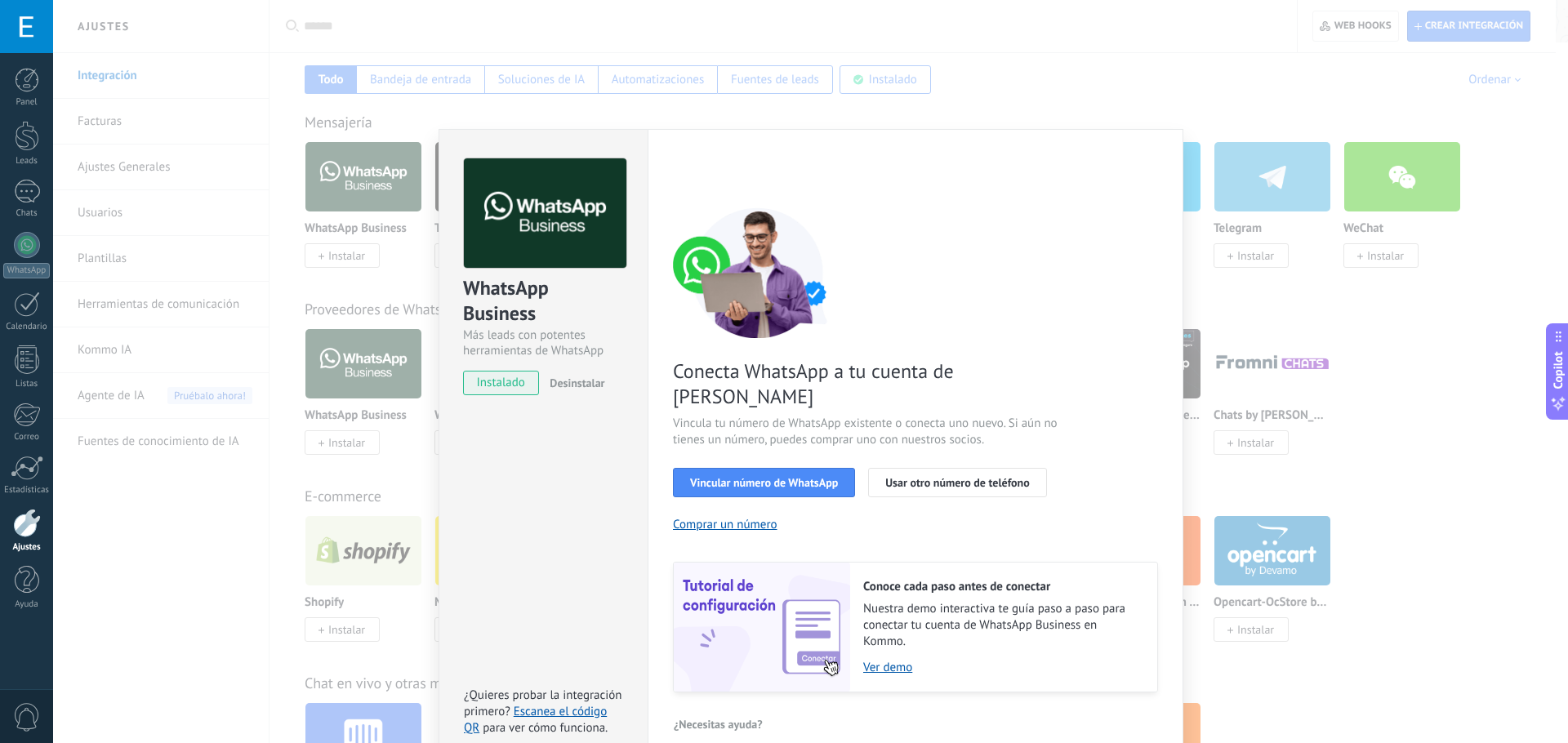
click at [1257, 329] on div "WhatsApp Business Más leads con potentes herramientas de WhatsApp instalado Des…" at bounding box center [810, 371] width 1514 height 743
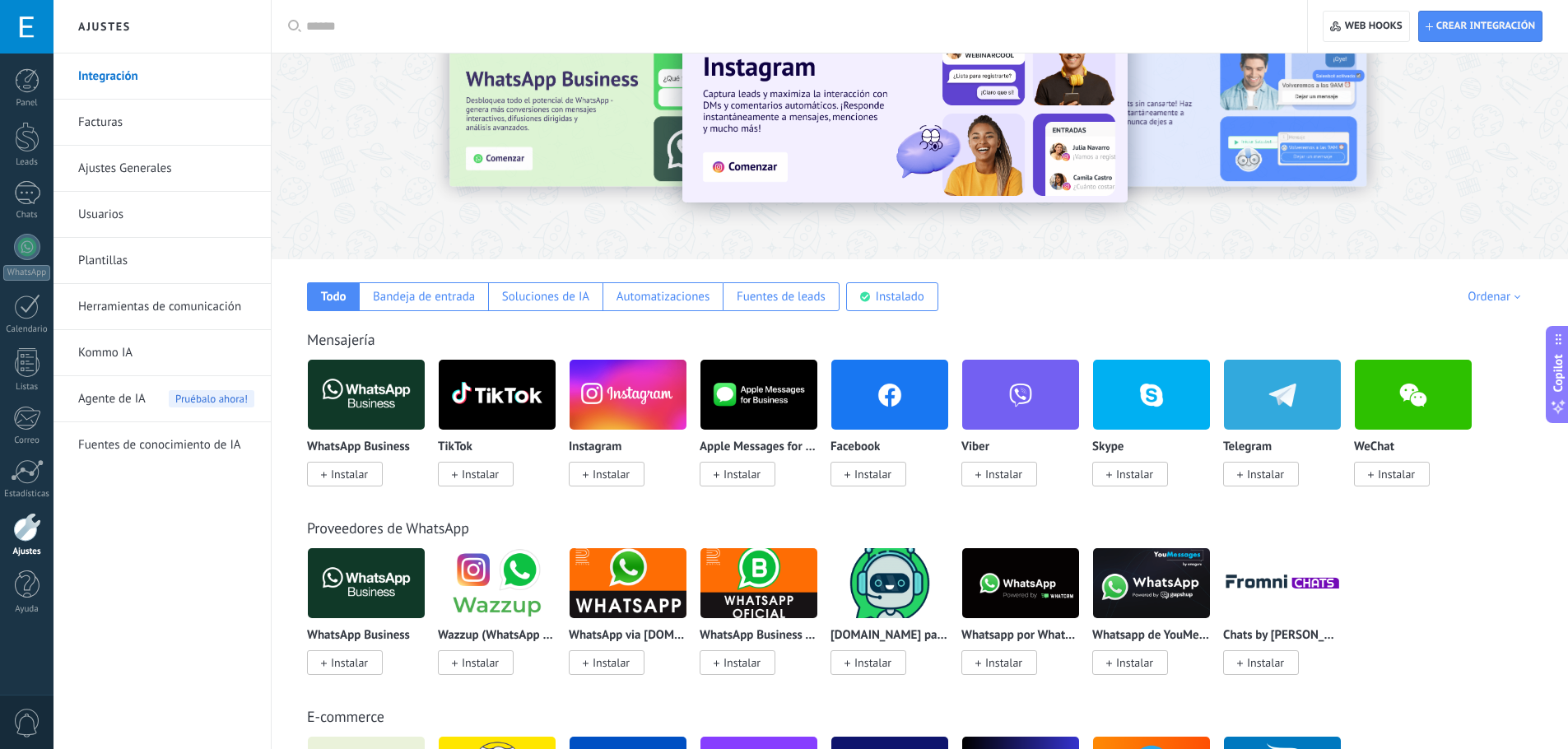
scroll to position [0, 0]
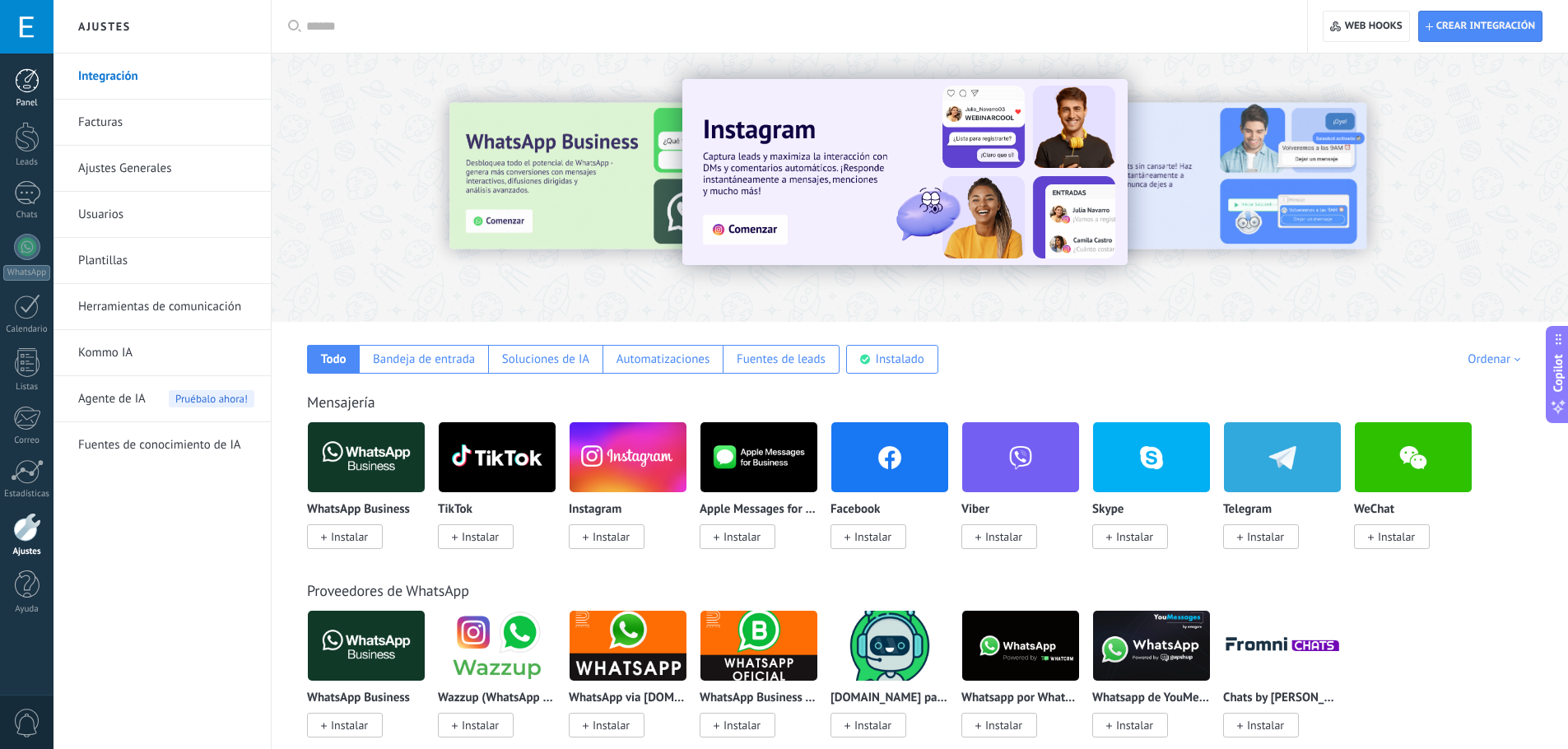
click at [23, 75] on div at bounding box center [28, 81] width 25 height 25
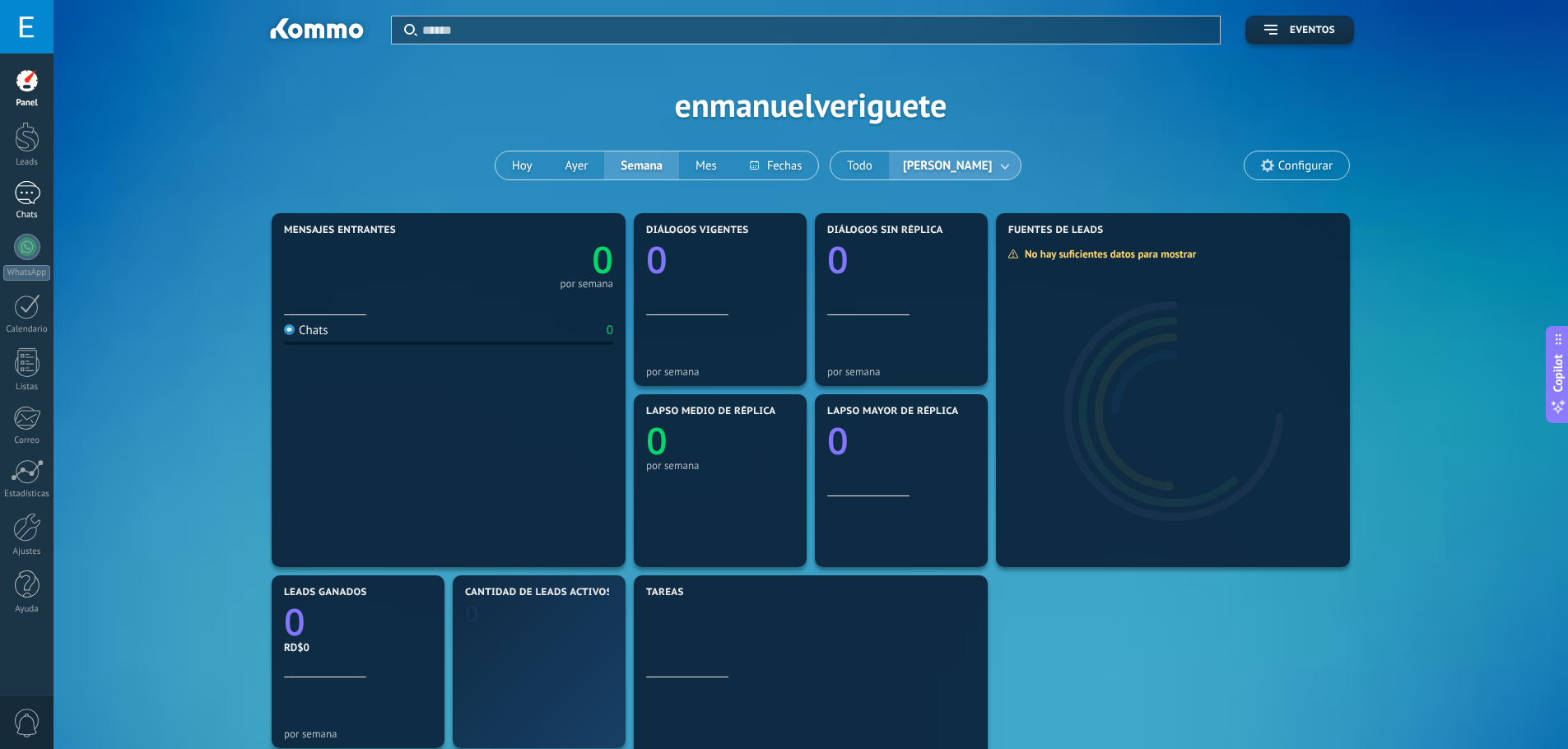
click at [46, 194] on link "Chats" at bounding box center [27, 200] width 53 height 39
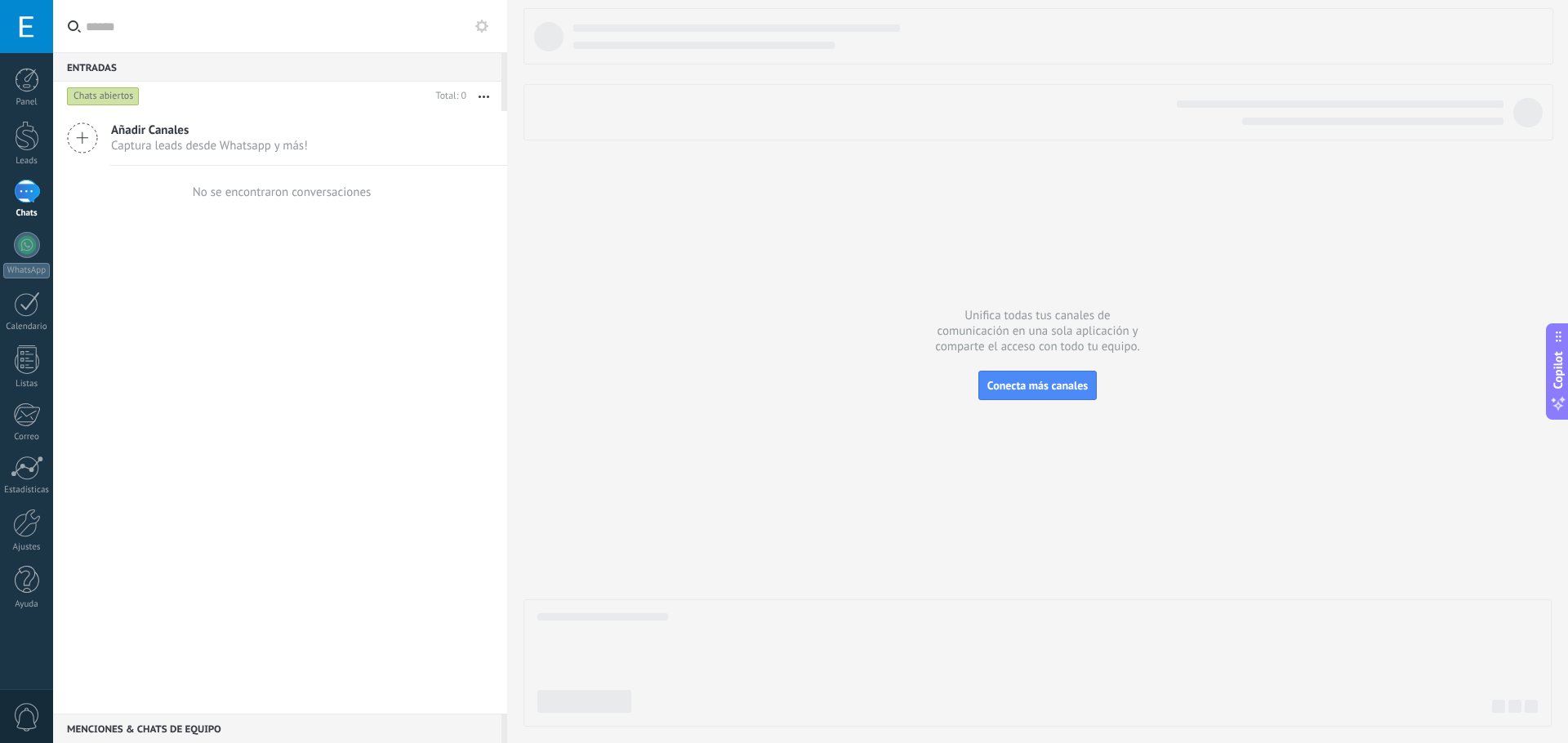
click at [111, 138] on span "Captura leads desde Whatsapp y más!" at bounding box center [210, 145] width 196 height 15
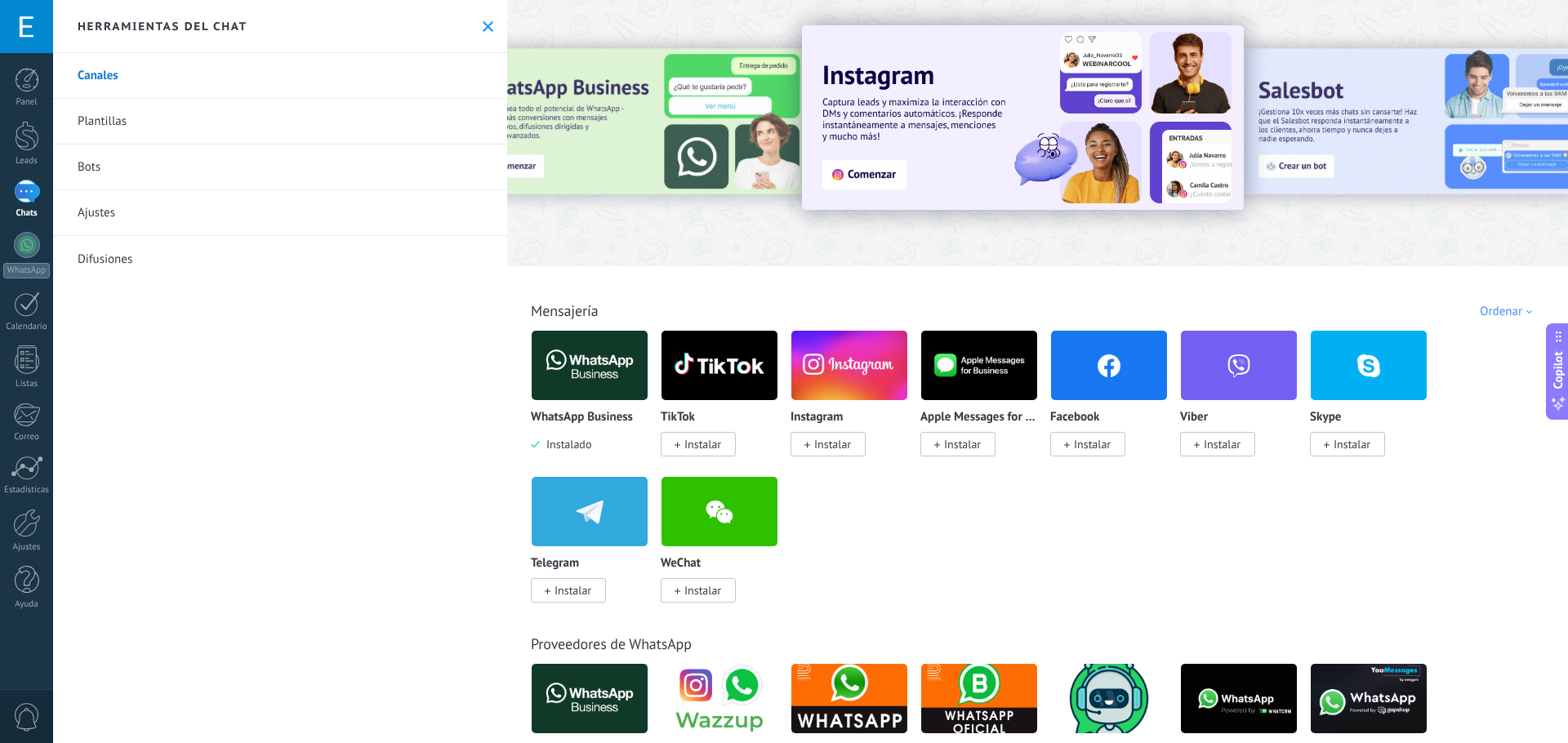
click at [117, 124] on link "Plantillas" at bounding box center [280, 122] width 454 height 45
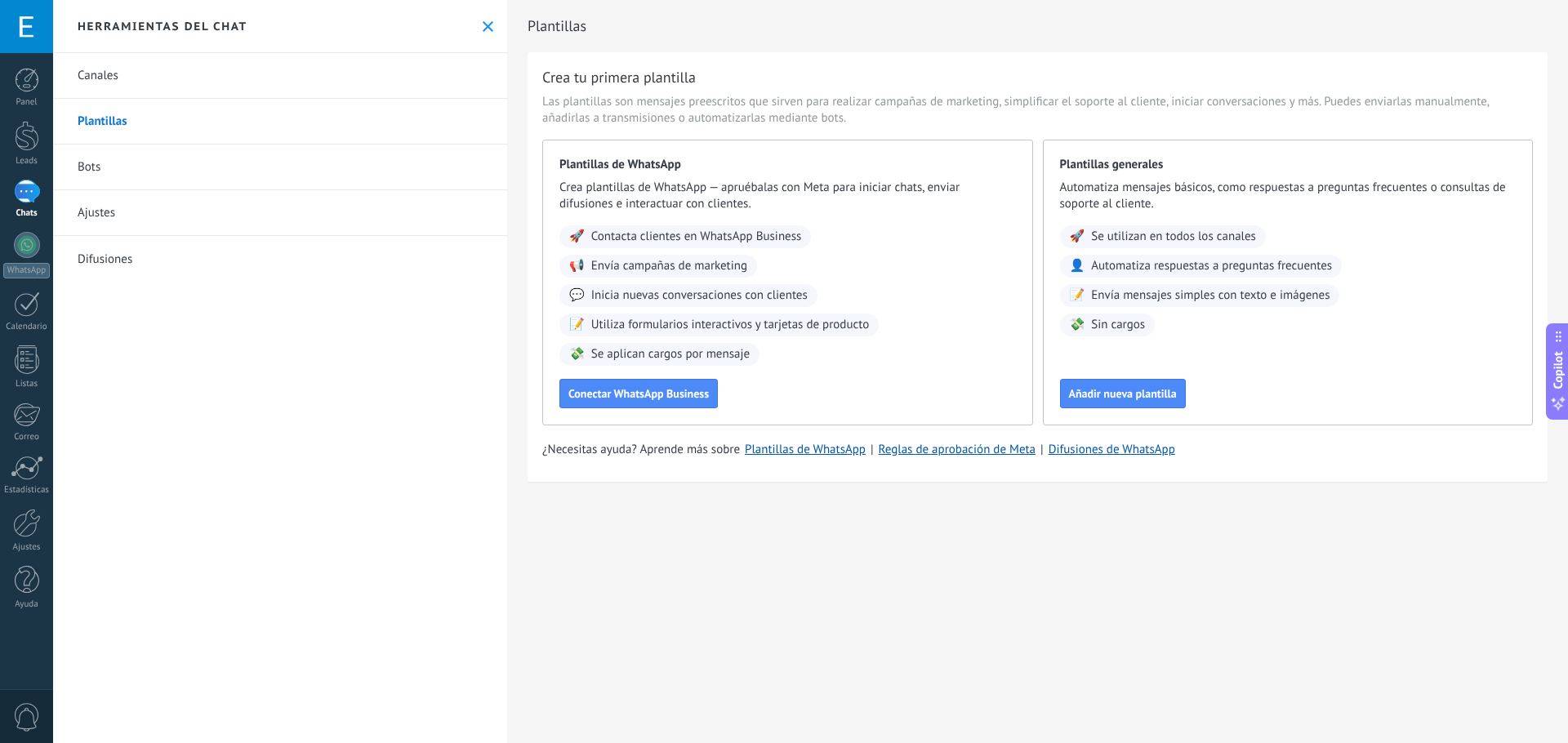
click at [117, 172] on link "Bots" at bounding box center [280, 167] width 454 height 45
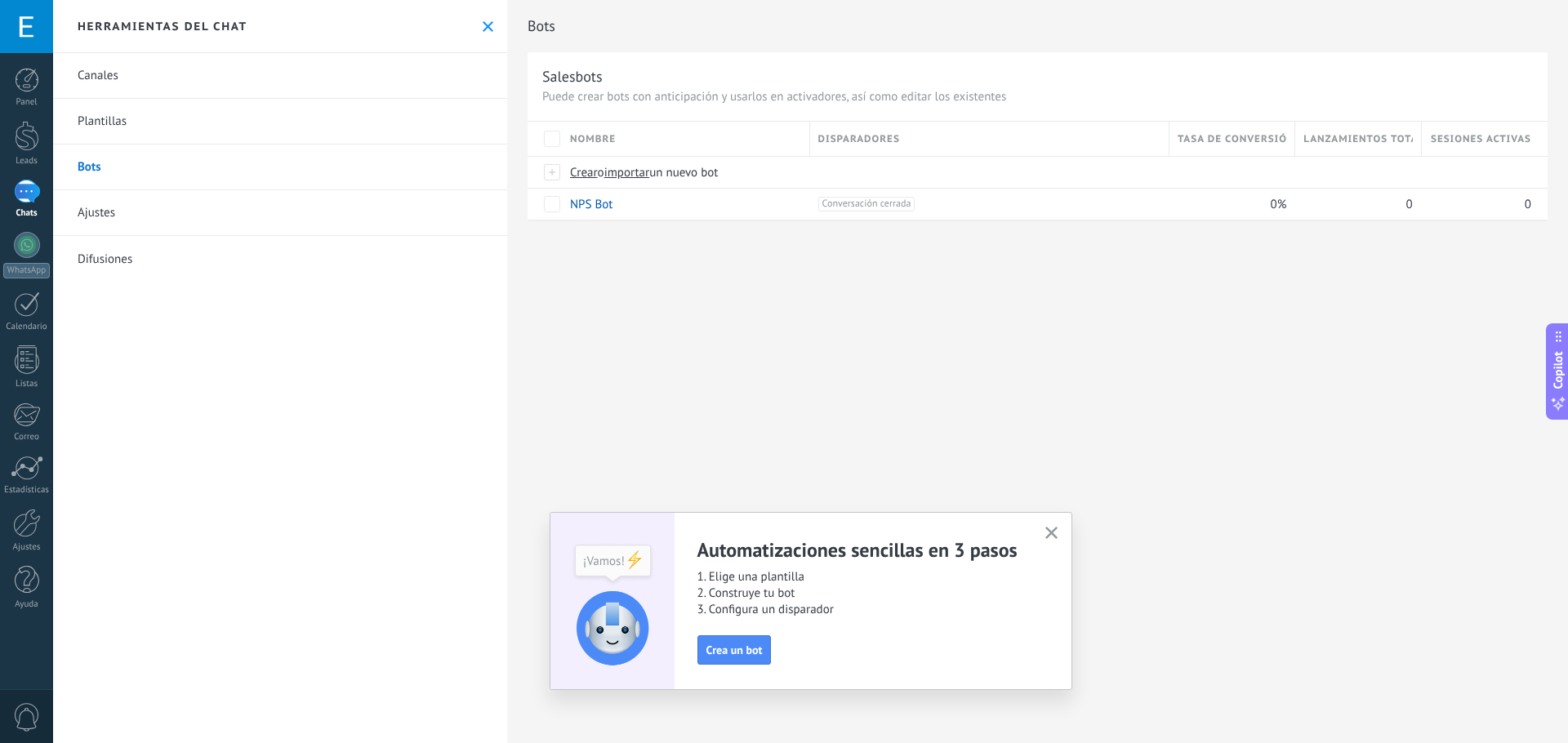
click at [104, 227] on link "Ajustes" at bounding box center [280, 212] width 454 height 45
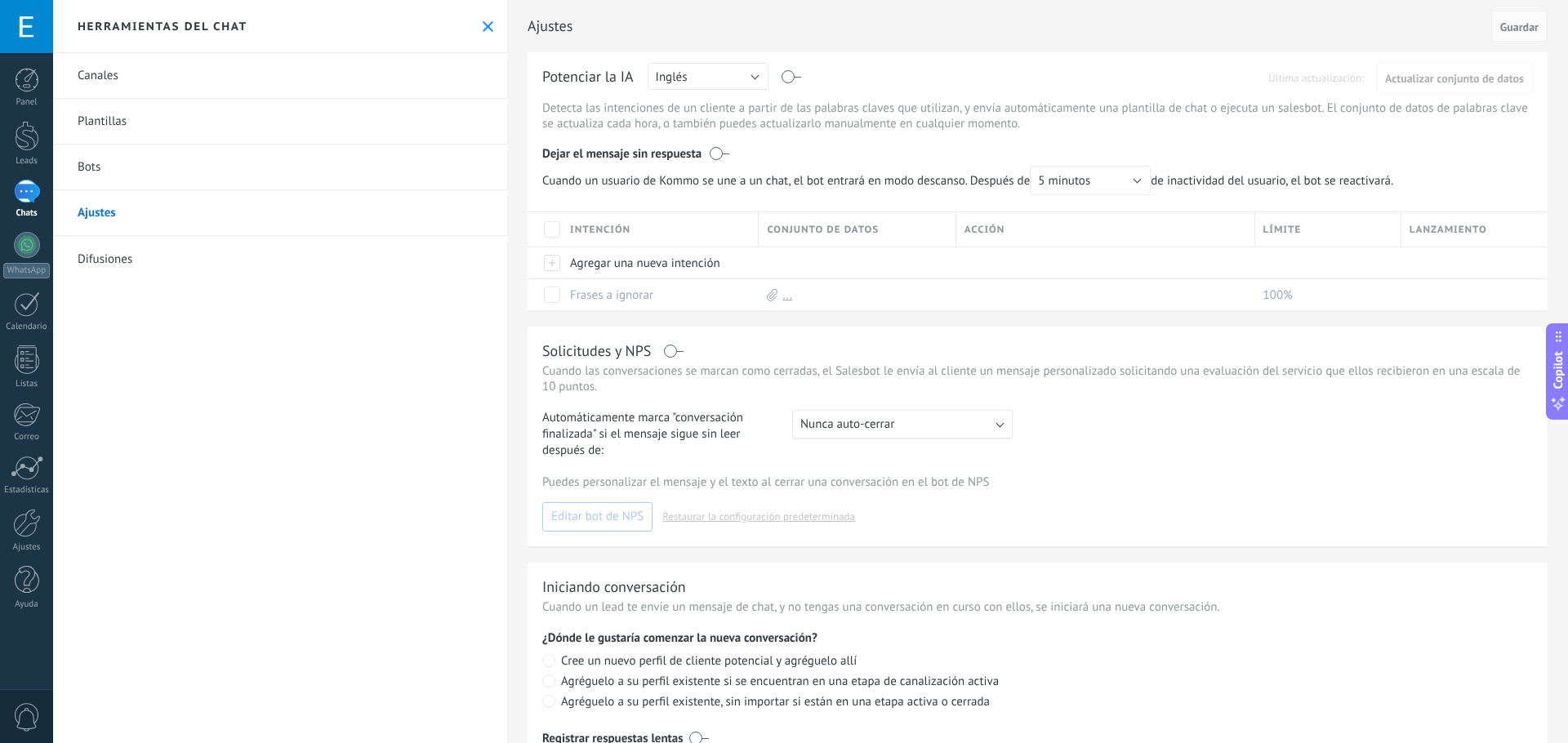
click at [129, 255] on link "Difusiones" at bounding box center [280, 259] width 454 height 45
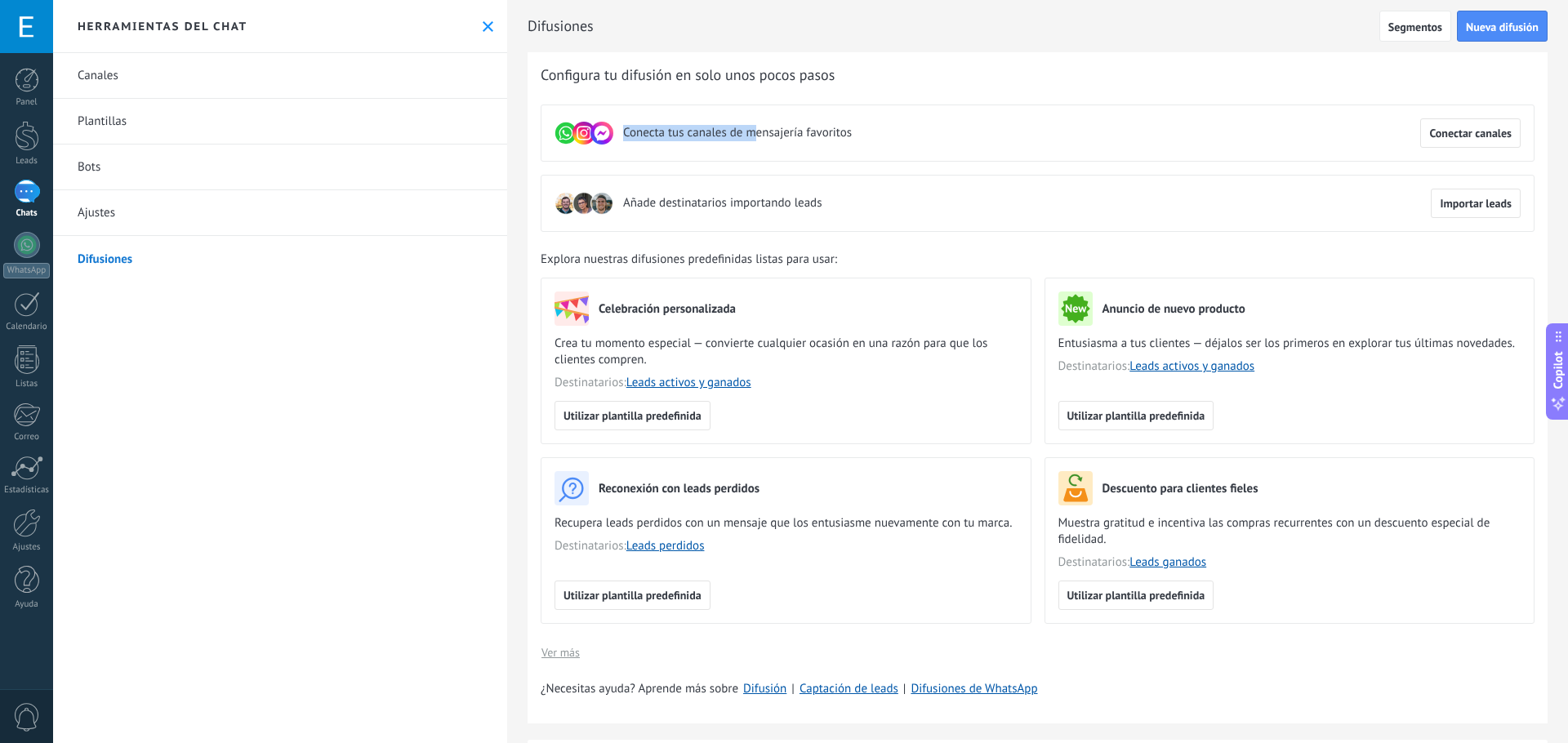
drag, startPoint x: 606, startPoint y: 129, endPoint x: 848, endPoint y: 129, distance: 242.0
click at [809, 130] on div "Conecta tus canales de mensajería favoritos" at bounding box center [703, 132] width 298 height 29
click at [1455, 129] on span "Conectar canales" at bounding box center [1470, 133] width 82 height 11
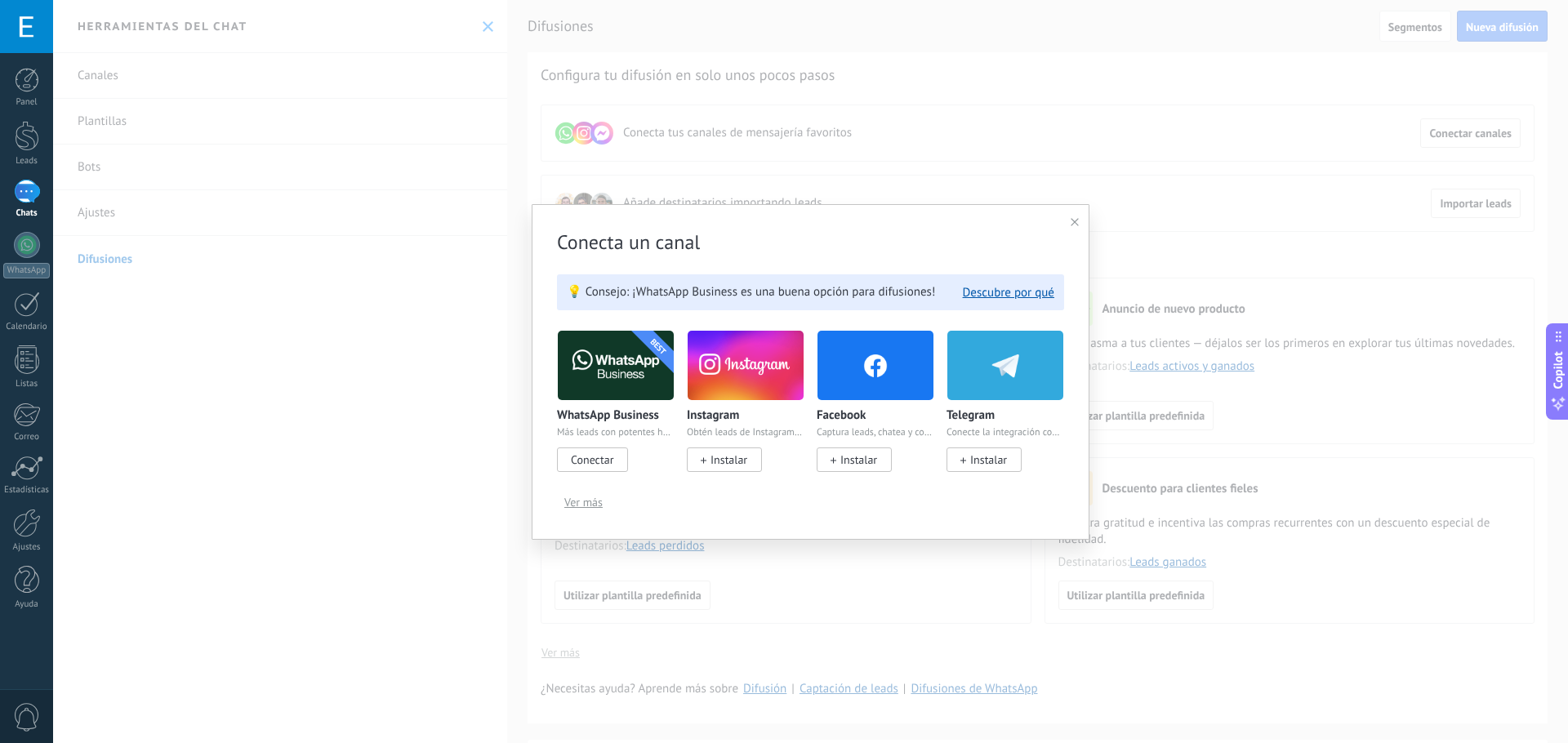
click at [1079, 220] on div "Conecta un canal 💡 Consejo: ¡WhatsApp Business es una buena opción para difusio…" at bounding box center [810, 371] width 557 height 335
click at [1075, 223] on icon at bounding box center [1074, 222] width 9 height 8
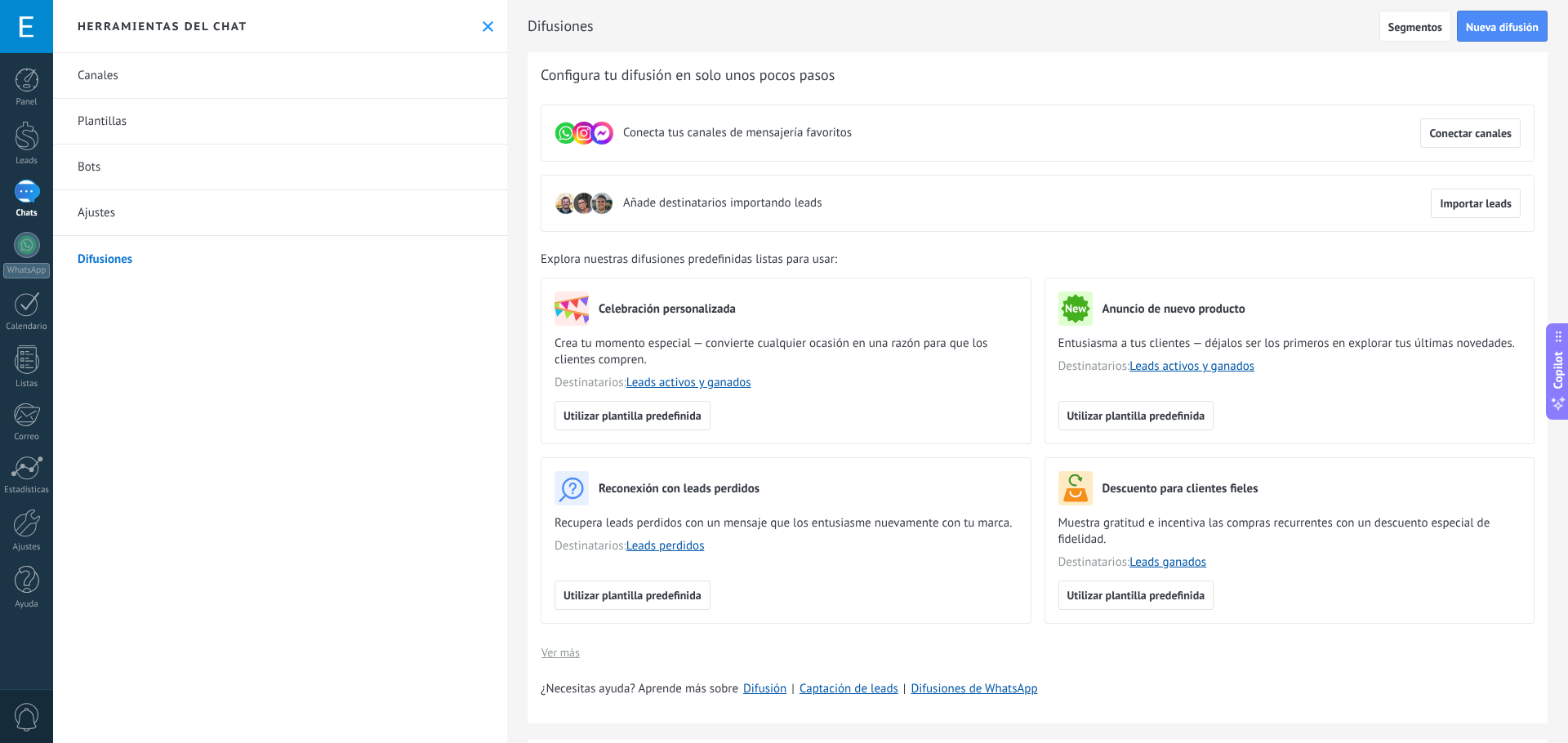
click at [162, 71] on link "Canales" at bounding box center [280, 76] width 454 height 45
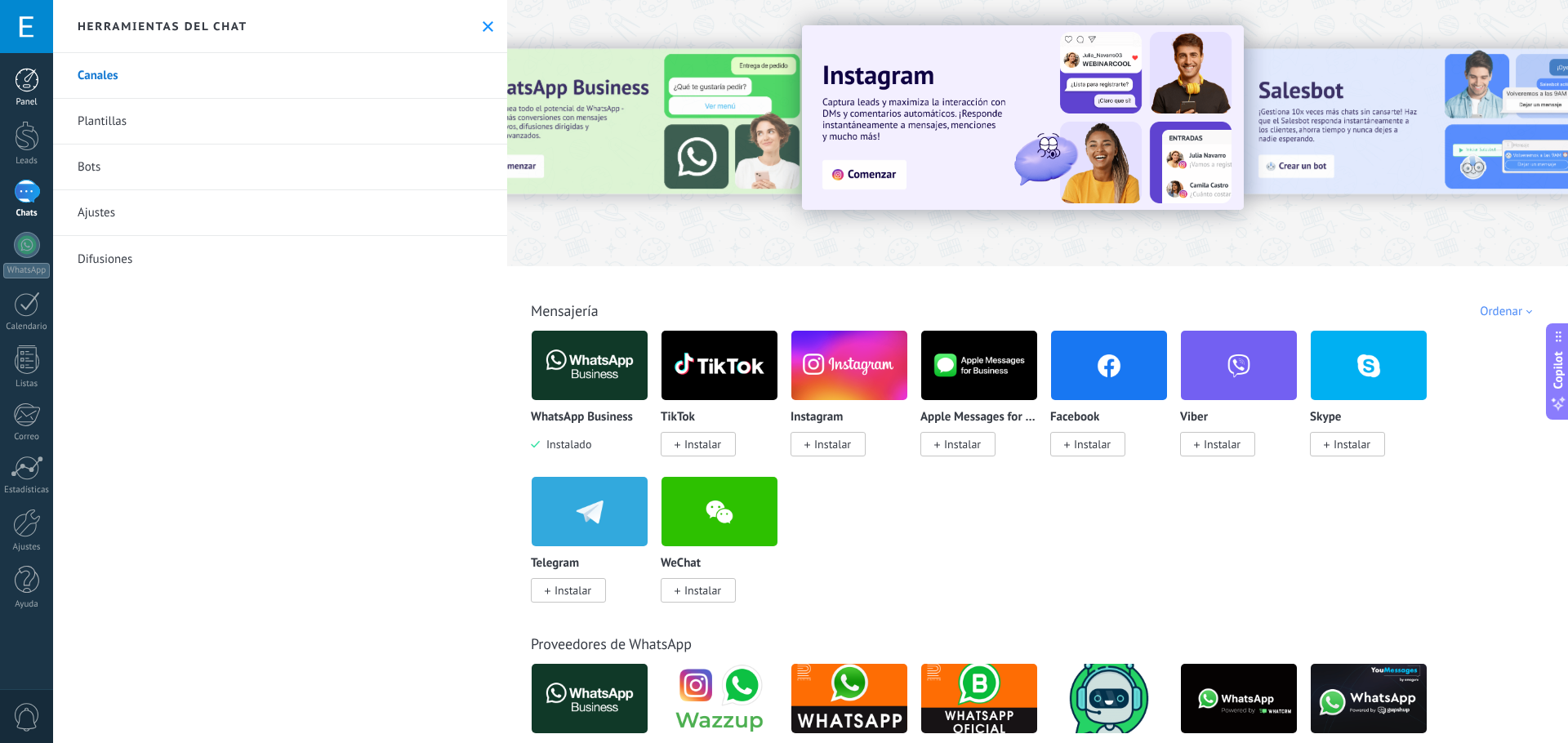
click at [21, 84] on div at bounding box center [27, 80] width 25 height 25
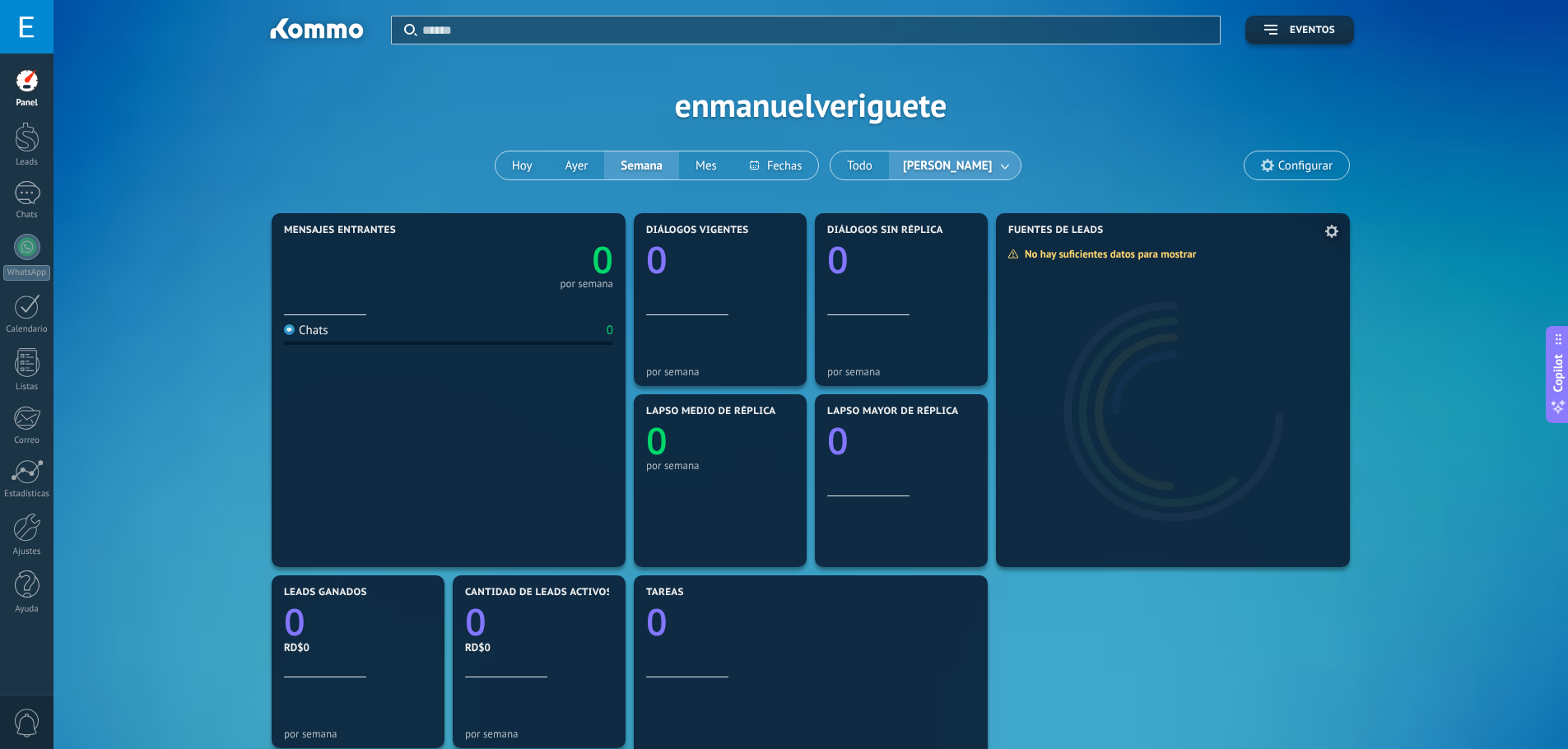
click at [1111, 397] on div at bounding box center [1173, 403] width 354 height 329
click at [1108, 409] on div at bounding box center [1173, 403] width 354 height 329
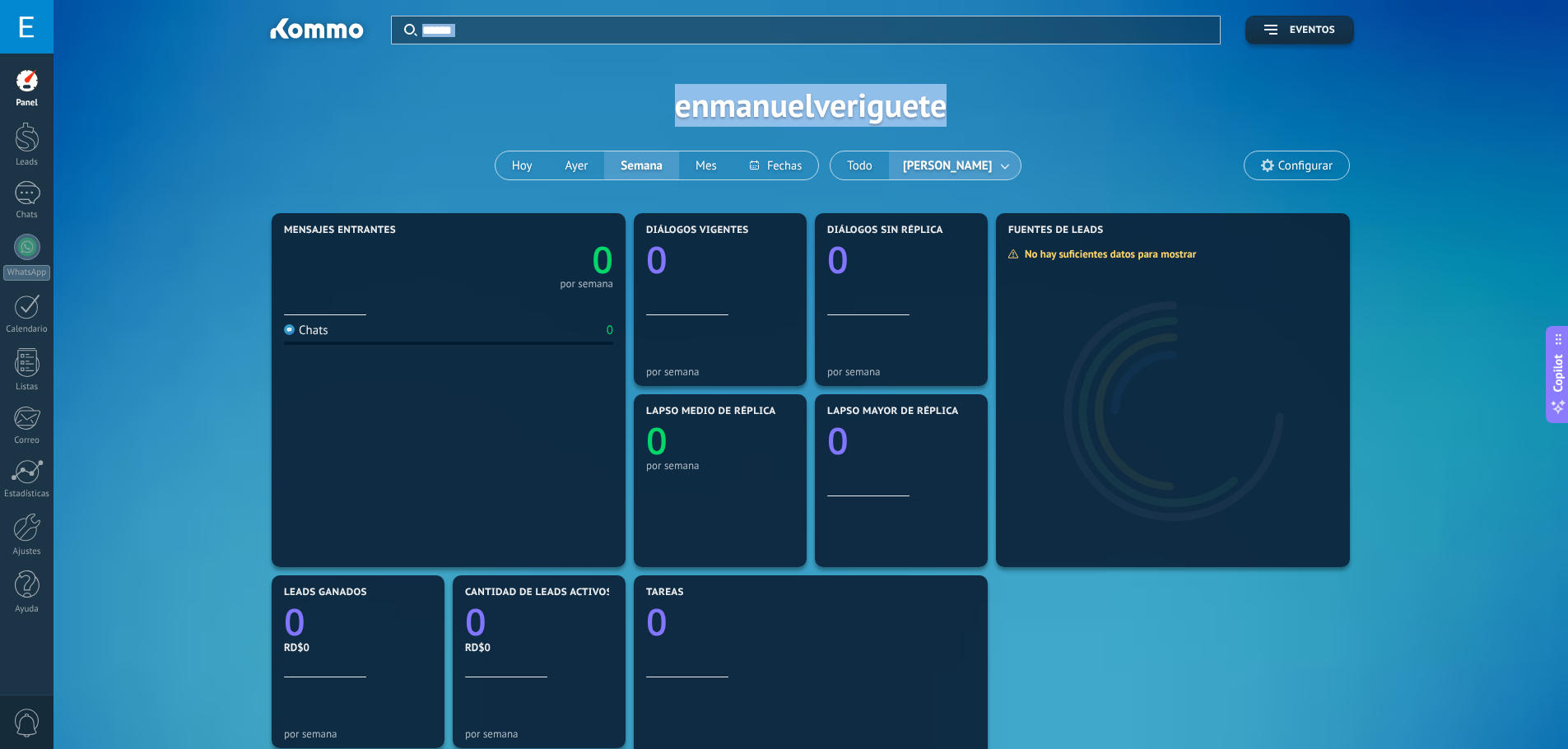
drag, startPoint x: 307, startPoint y: 28, endPoint x: 328, endPoint y: 41, distance: 24.7
click at [315, 49] on div "Aplicar Eventos enmanuelveriguete Hoy Ayer Semana Mes Todo Erick Feliz Configur…" at bounding box center [810, 105] width 1465 height 209
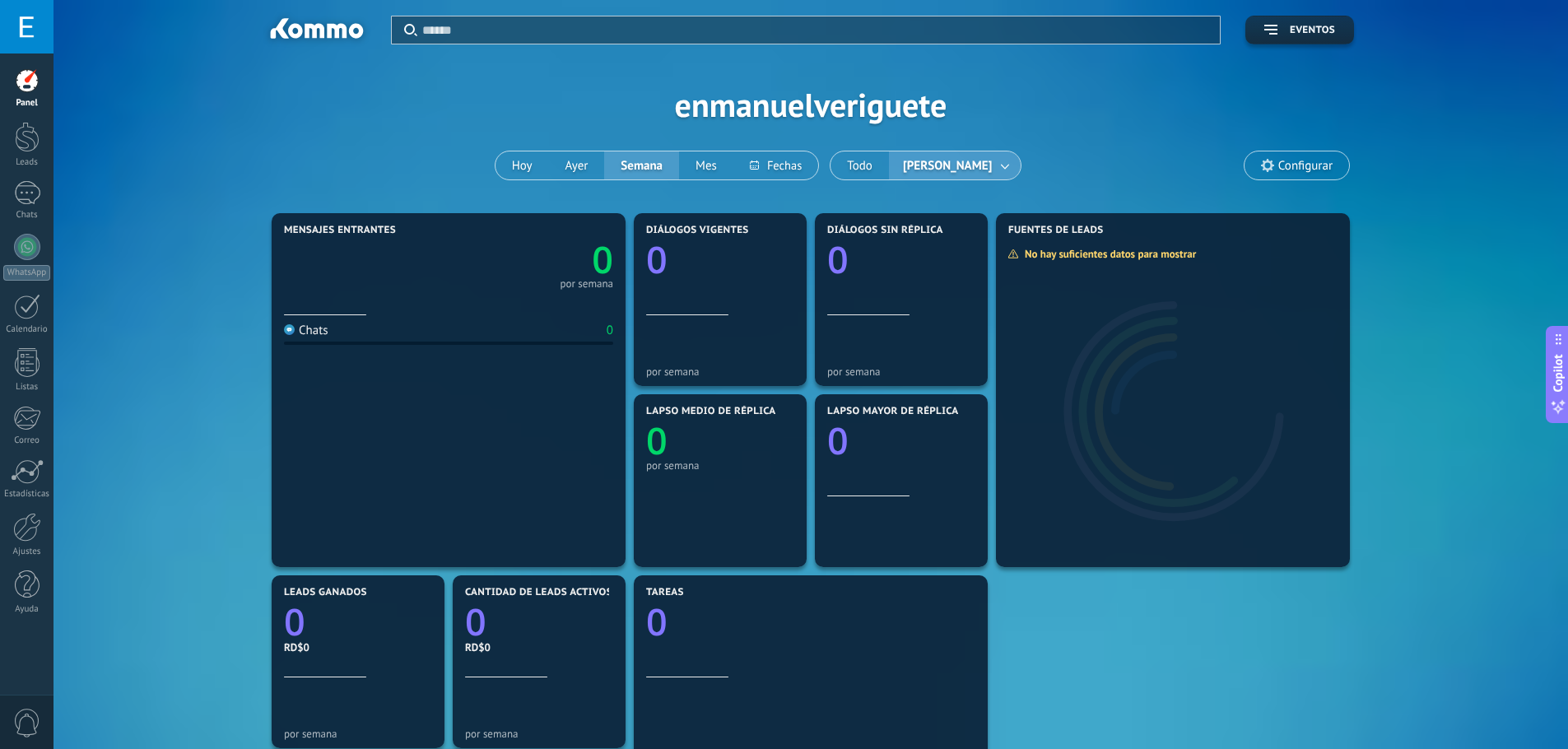
drag, startPoint x: 328, startPoint y: 41, endPoint x: 382, endPoint y: 39, distance: 54.0
click at [332, 41] on div at bounding box center [316, 30] width 107 height 28
click at [500, 16] on div at bounding box center [815, 30] width 787 height 28
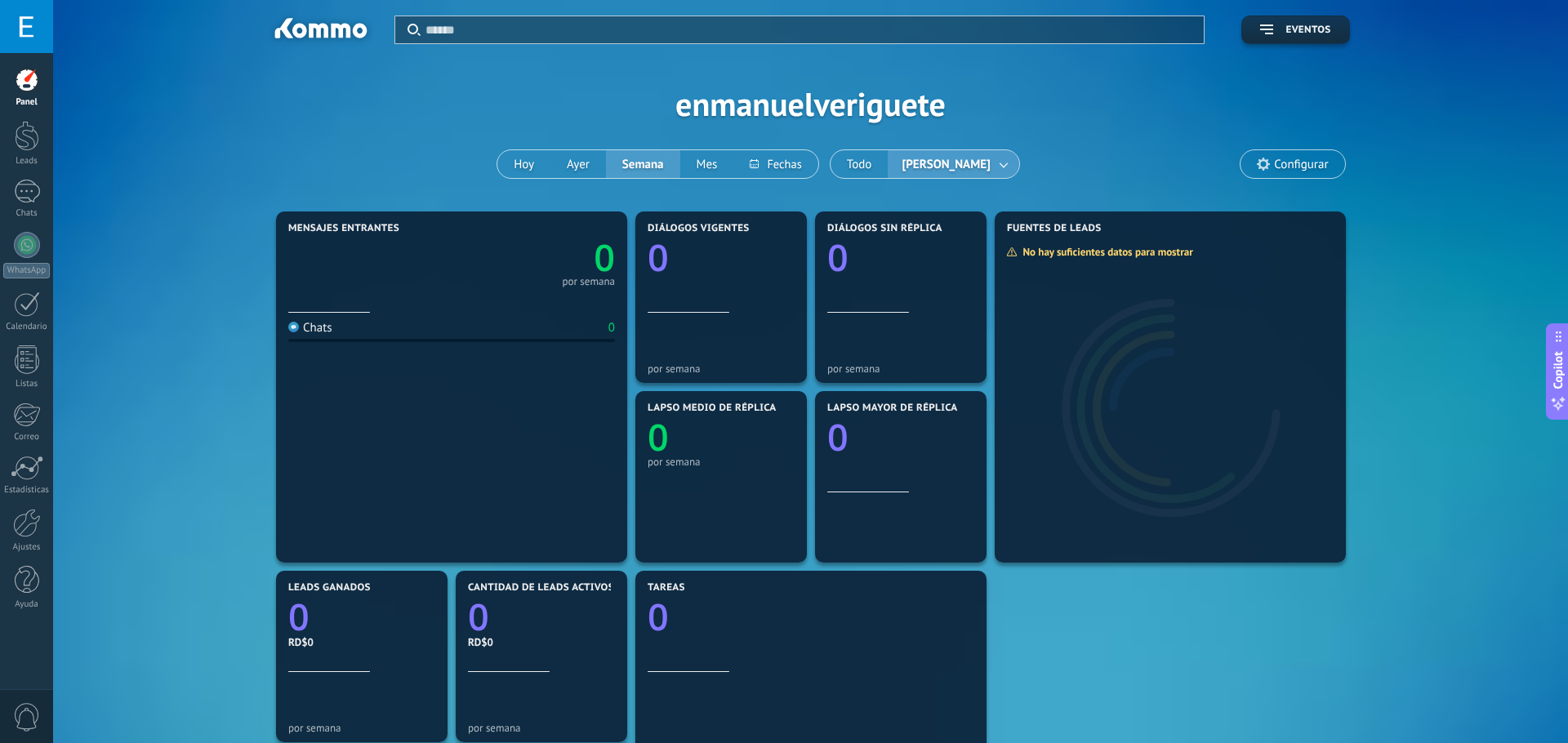
click at [162, 120] on div at bounding box center [784, 371] width 1568 height 743
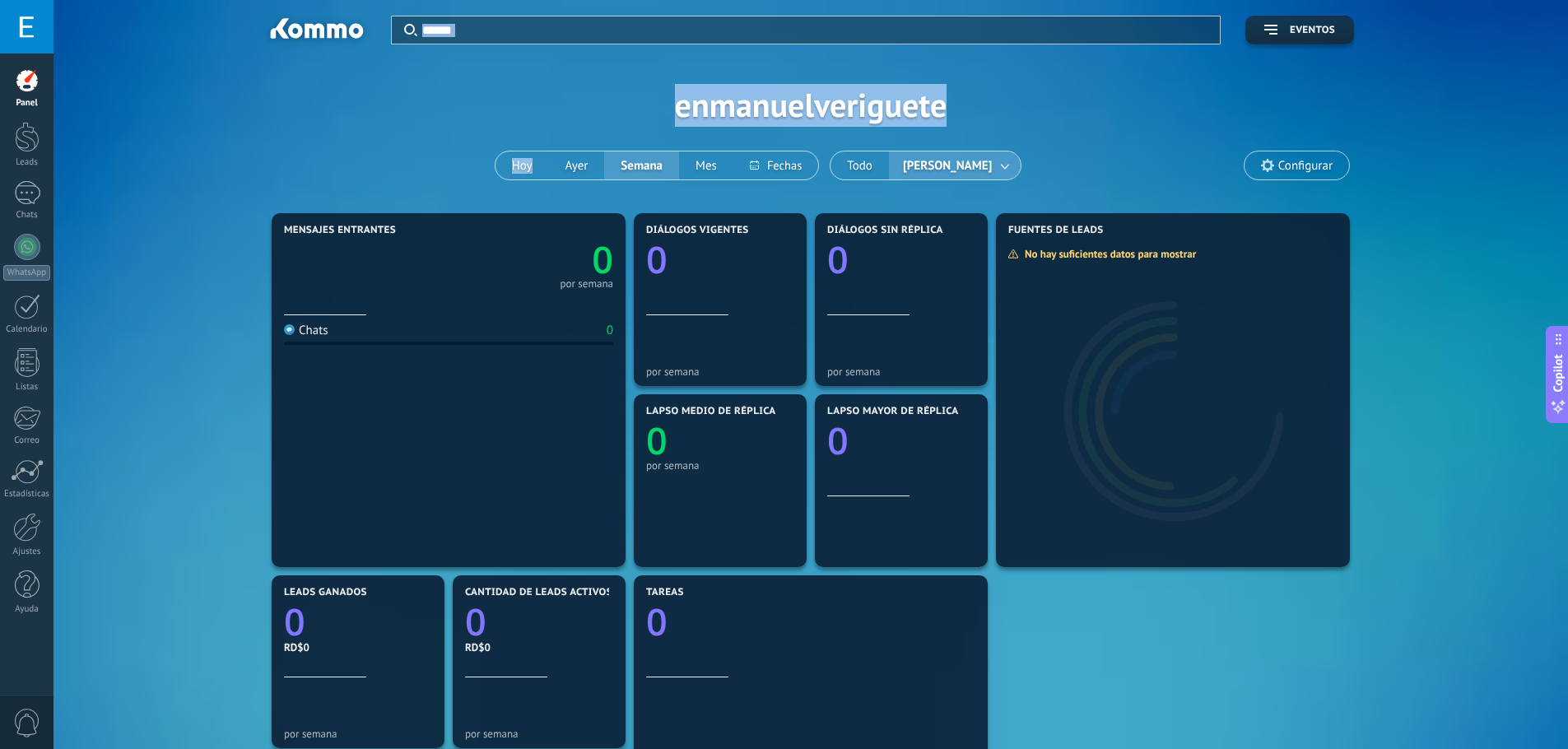
drag, startPoint x: 286, startPoint y: 32, endPoint x: 384, endPoint y: 186, distance: 182.5
click at [384, 186] on div "Aplicar Eventos enmanuelveriguete Hoy Ayer Semana Mes Todo Erick Feliz Configur…" at bounding box center [810, 105] width 1465 height 209
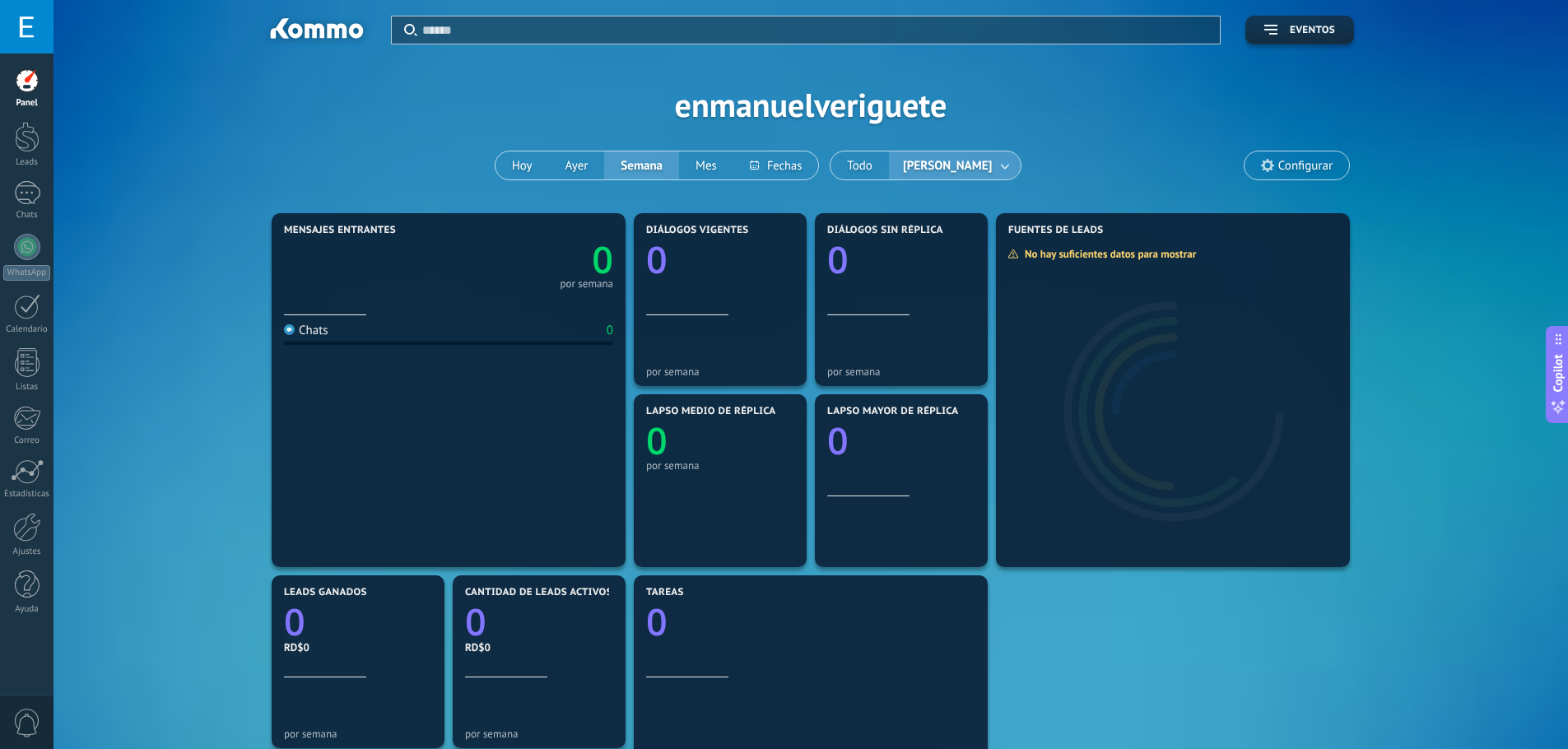
click at [385, 186] on div "Aplicar Eventos enmanuelveriguete Hoy Ayer Semana Mes Todo Erick Feliz Configur…" at bounding box center [810, 105] width 1465 height 209
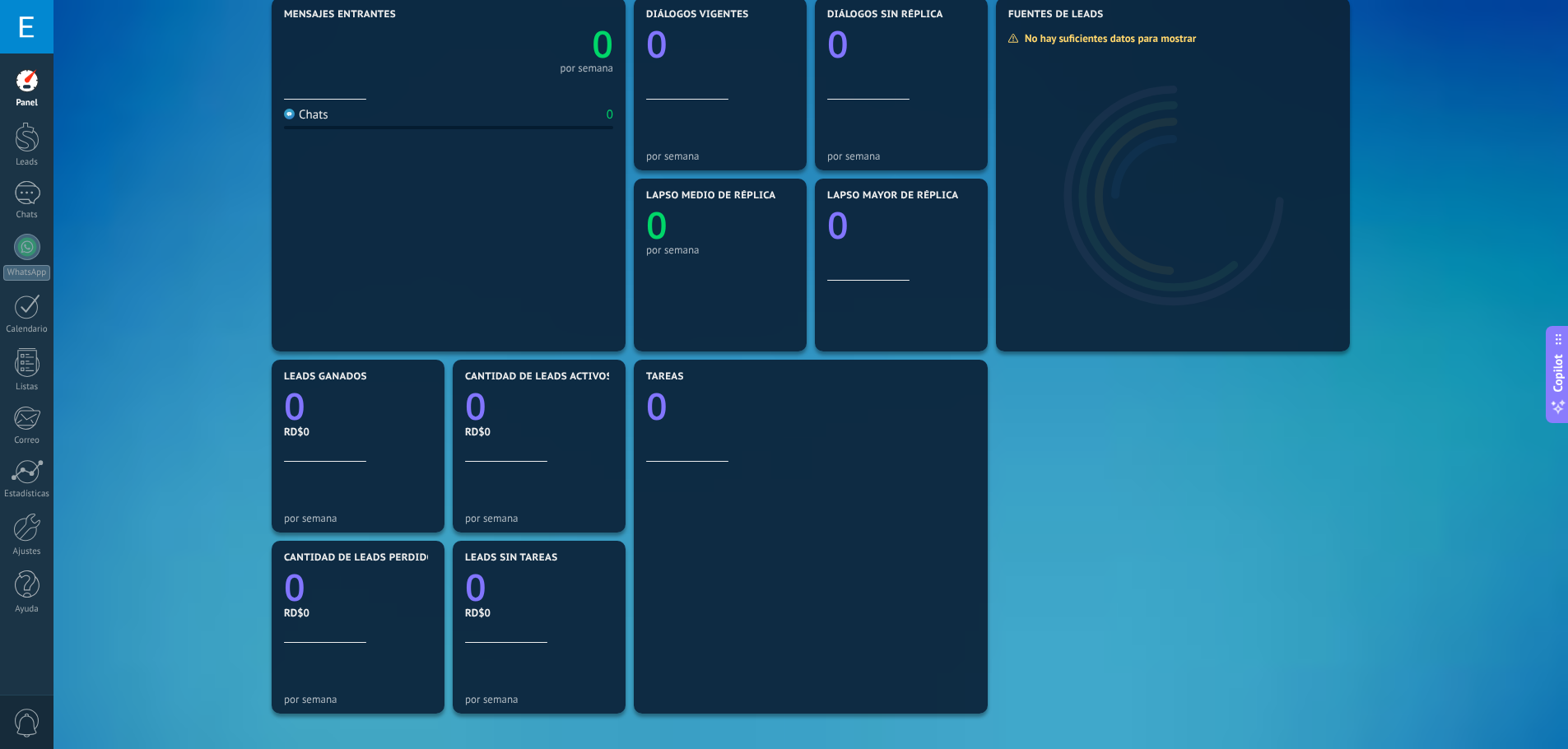
scroll to position [130, 0]
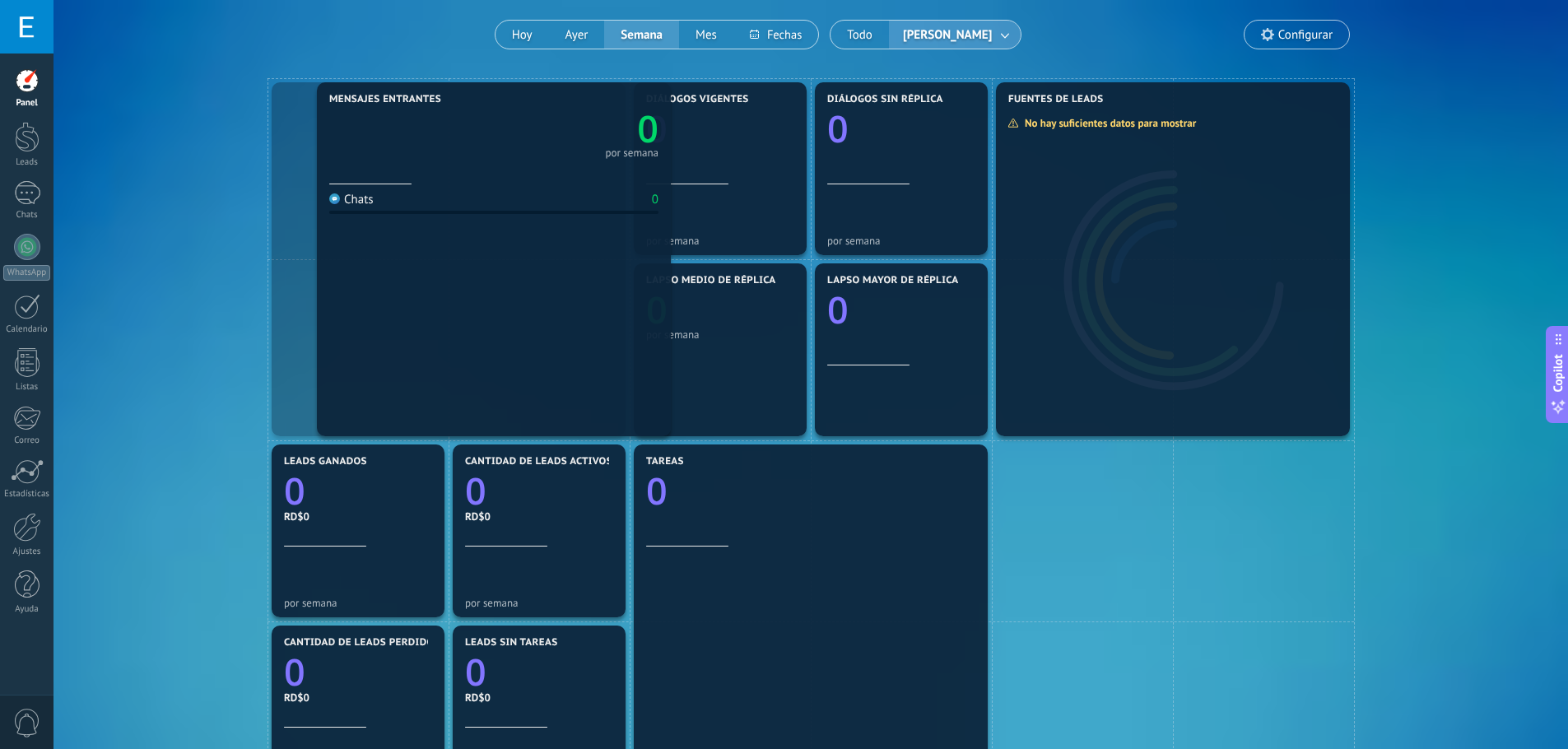
drag, startPoint x: 405, startPoint y: 286, endPoint x: 397, endPoint y: 273, distance: 15.3
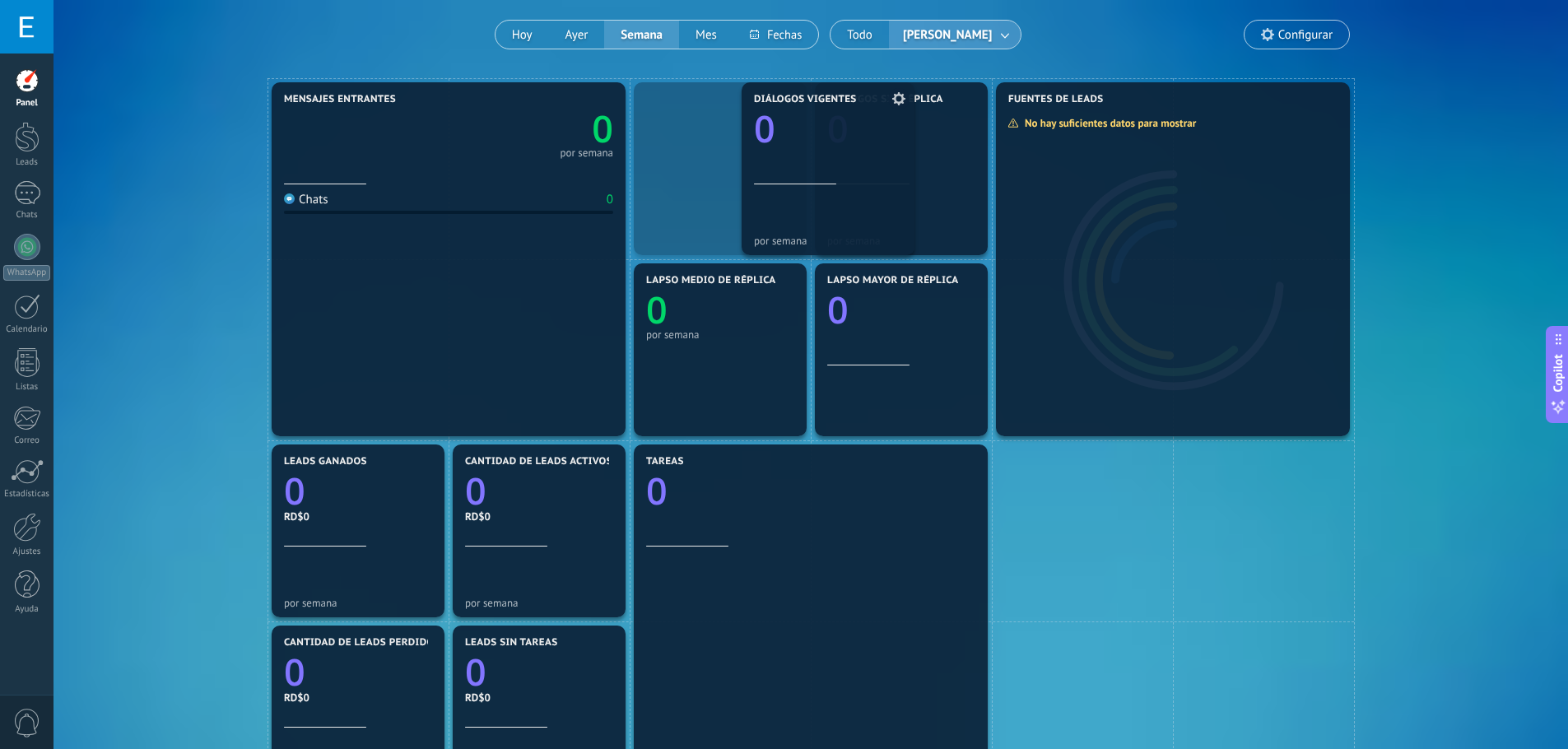
drag, startPoint x: 685, startPoint y: 187, endPoint x: 711, endPoint y: 181, distance: 26.7
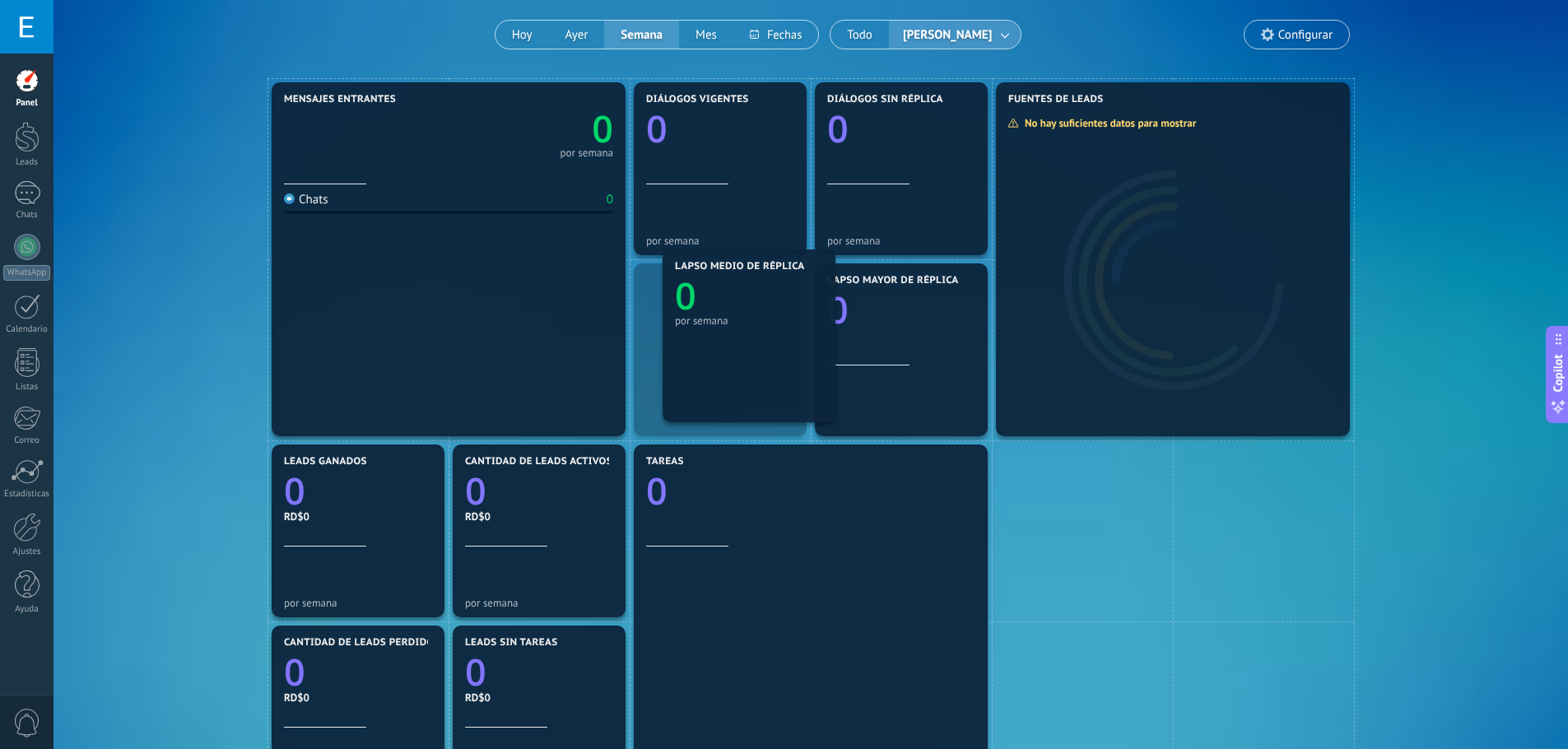
drag, startPoint x: 683, startPoint y: 312, endPoint x: 711, endPoint y: 297, distance: 31.8
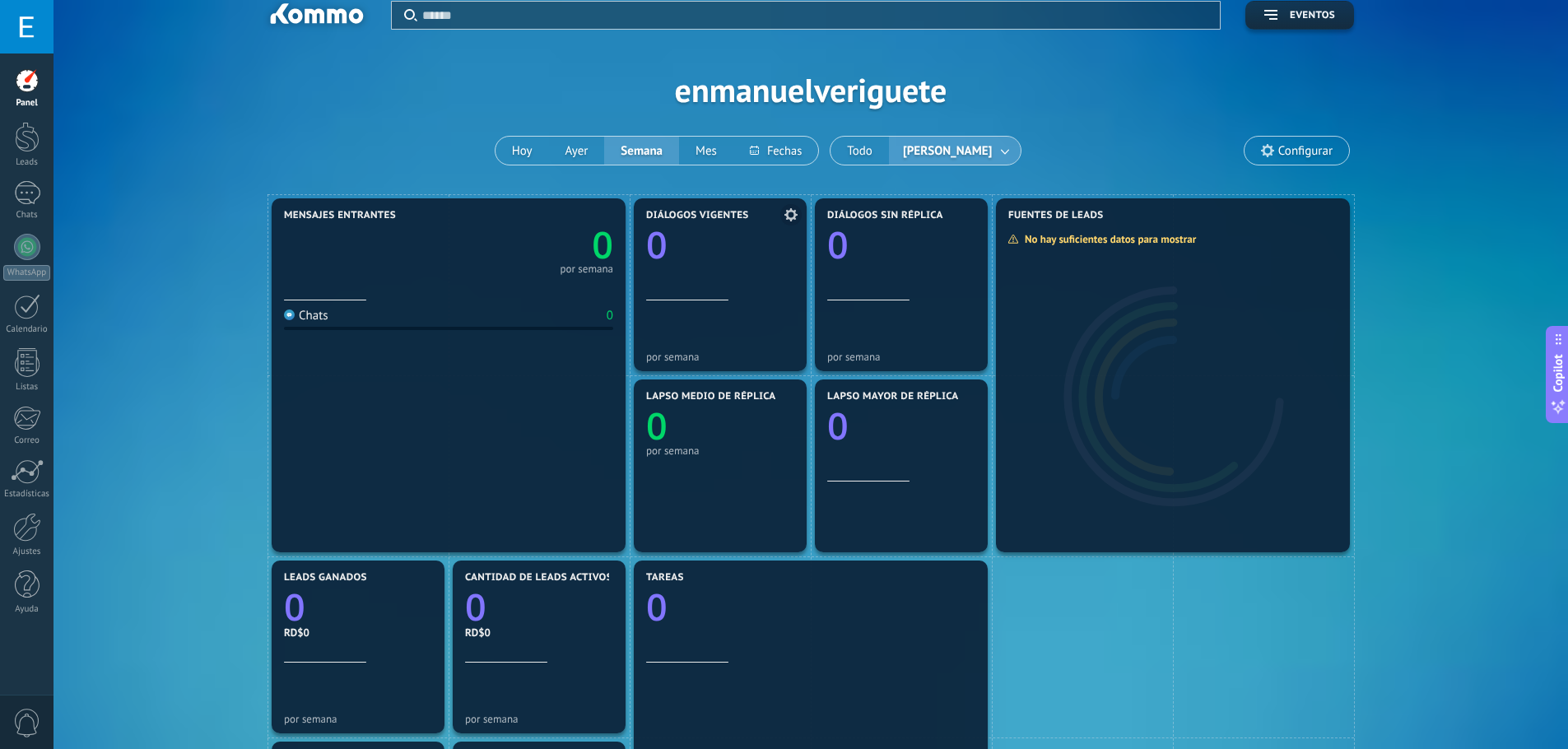
scroll to position [4, 0]
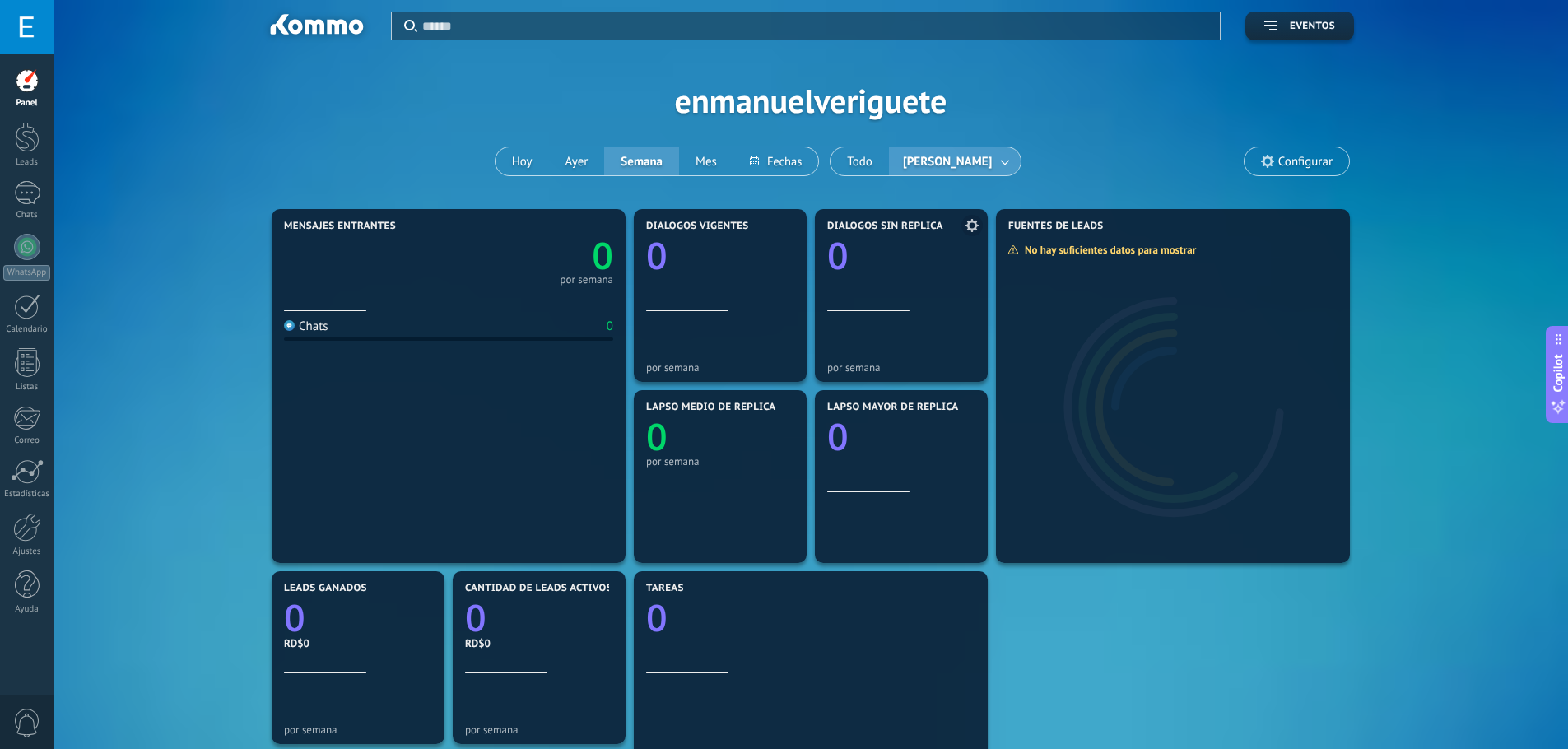
click at [969, 231] on icon at bounding box center [972, 226] width 13 height 13
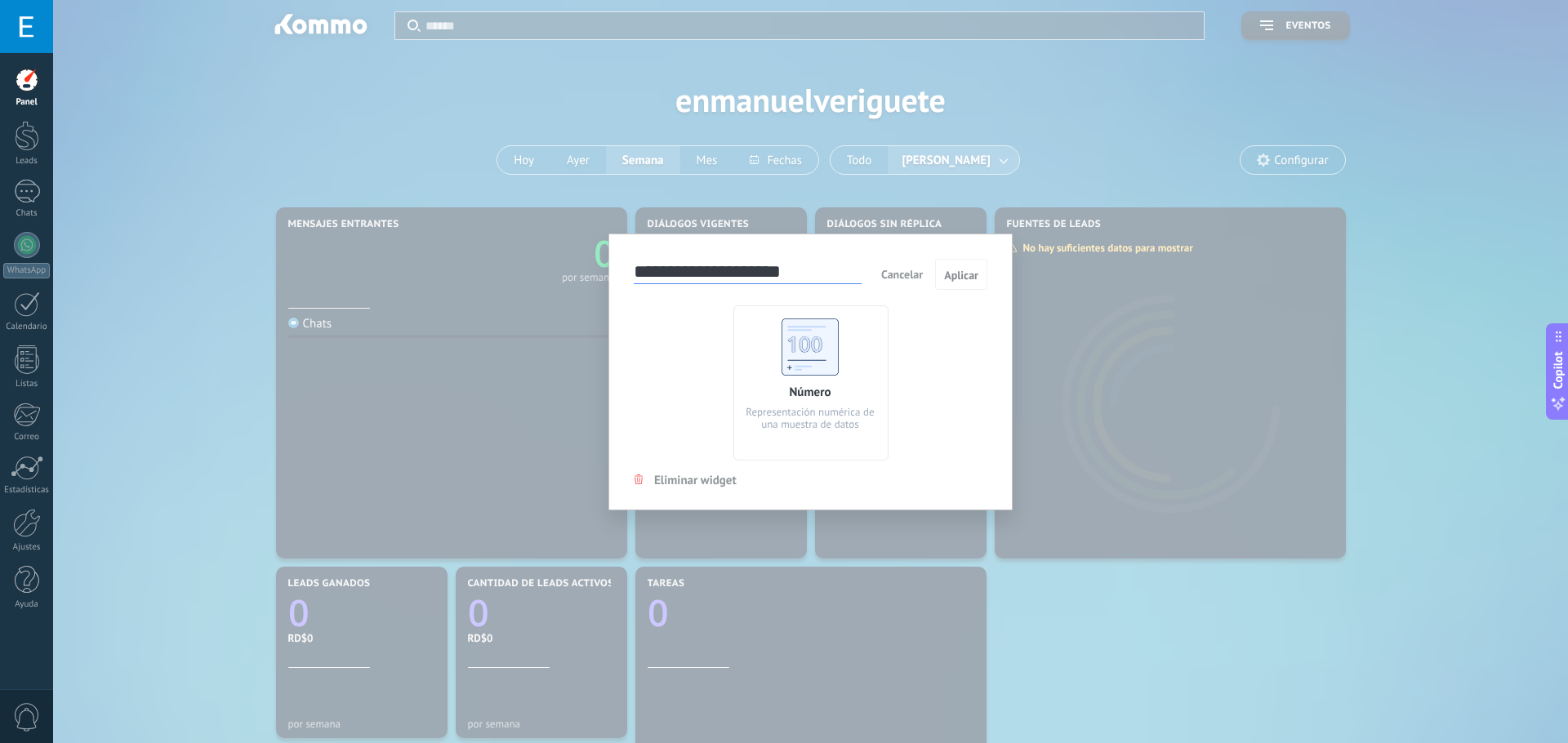
click at [804, 381] on div "Número Representación numérica de una muestra de datos" at bounding box center [810, 382] width 155 height 155
click at [781, 289] on h3 "**********" at bounding box center [747, 274] width 228 height 31
click at [793, 406] on div "Representación numérica de una muestra de datos" at bounding box center [810, 418] width 138 height 25
drag, startPoint x: 787, startPoint y: 407, endPoint x: 743, endPoint y: 465, distance: 72.8
click at [786, 407] on div "Representación numérica de una muestra de datos" at bounding box center [810, 418] width 138 height 25
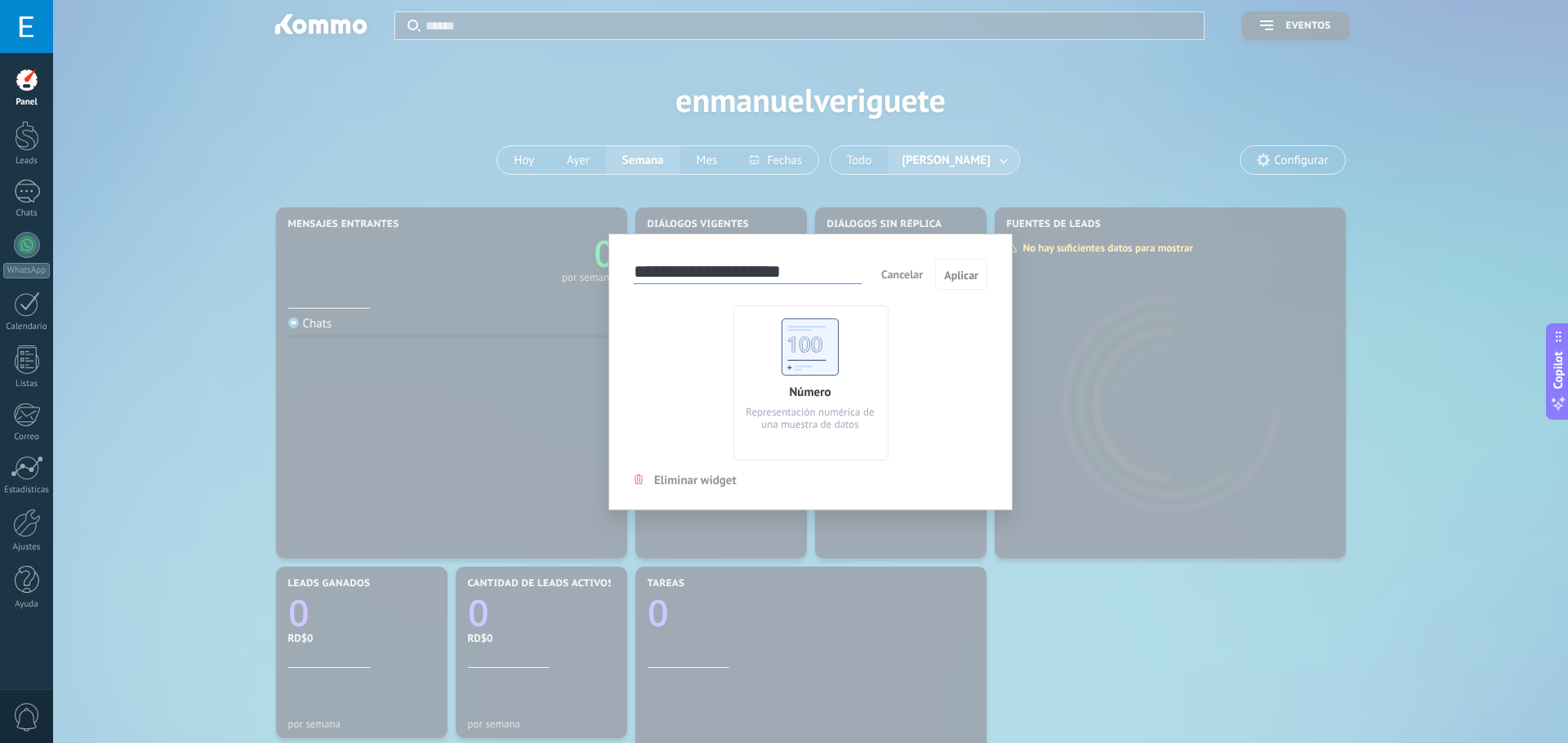
click at [717, 504] on div "**********" at bounding box center [810, 371] width 404 height 277
click at [706, 481] on span "Eliminar widget" at bounding box center [694, 480] width 82 height 15
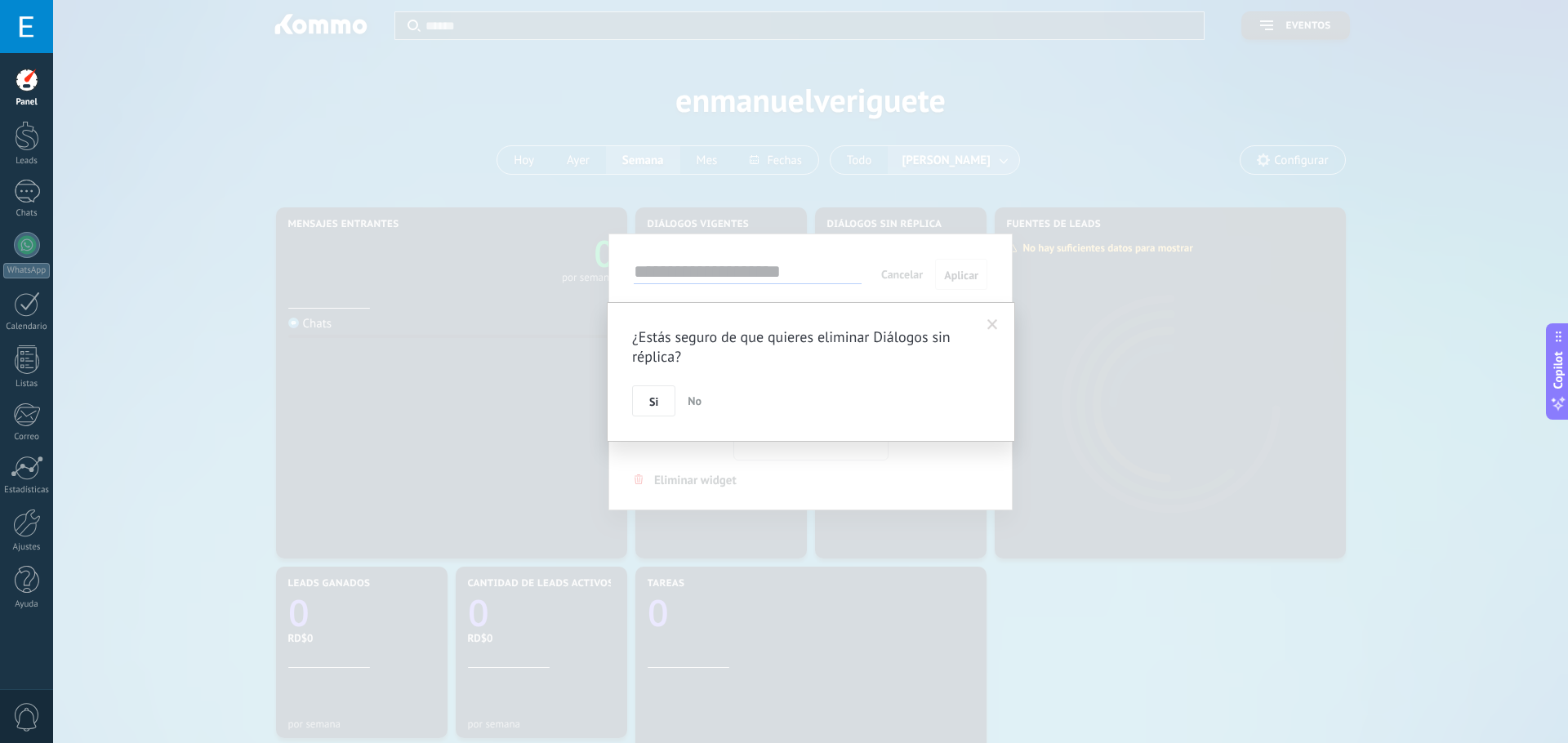
click at [695, 409] on button "No" at bounding box center [694, 400] width 27 height 31
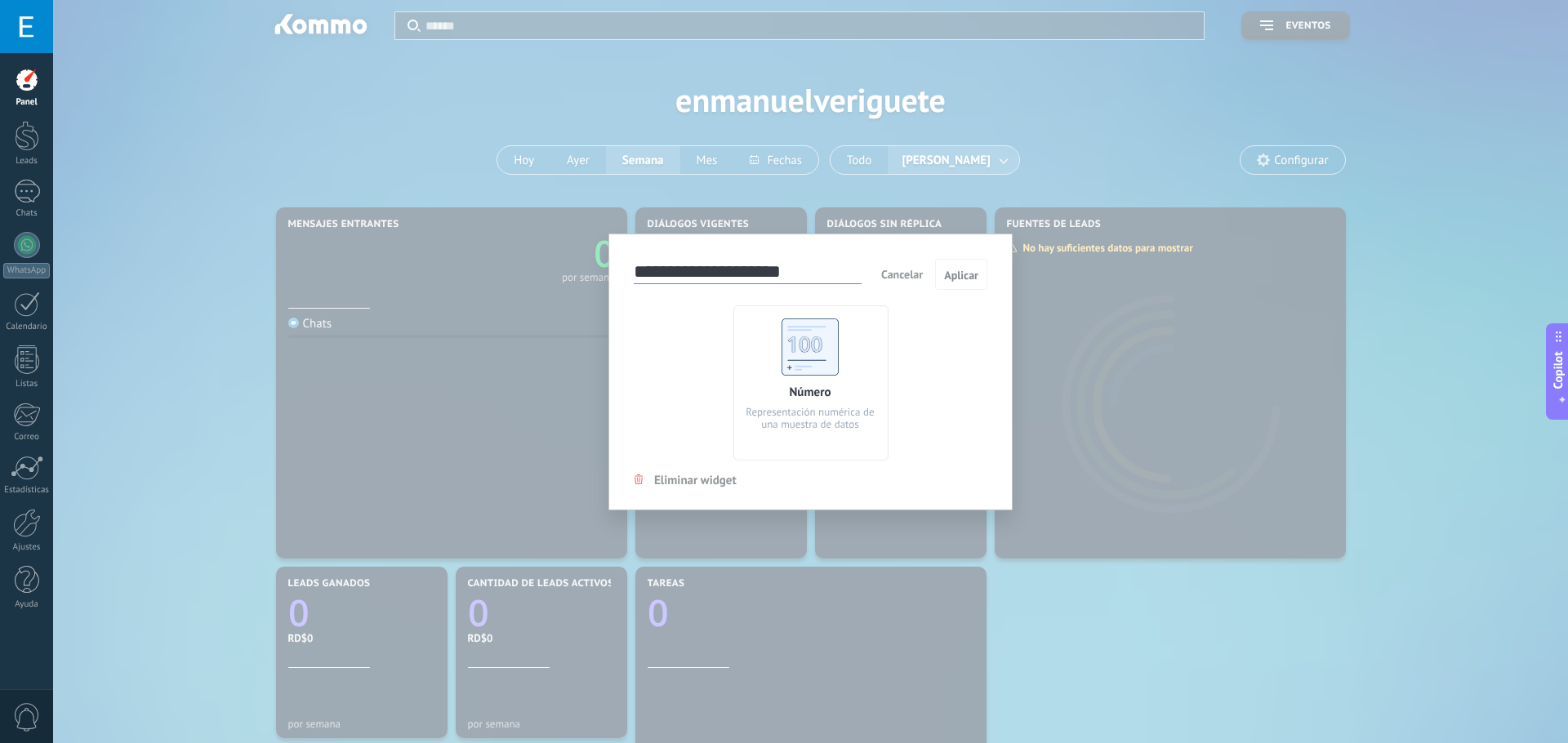
click at [917, 267] on span "Cancelar" at bounding box center [902, 275] width 42 height 15
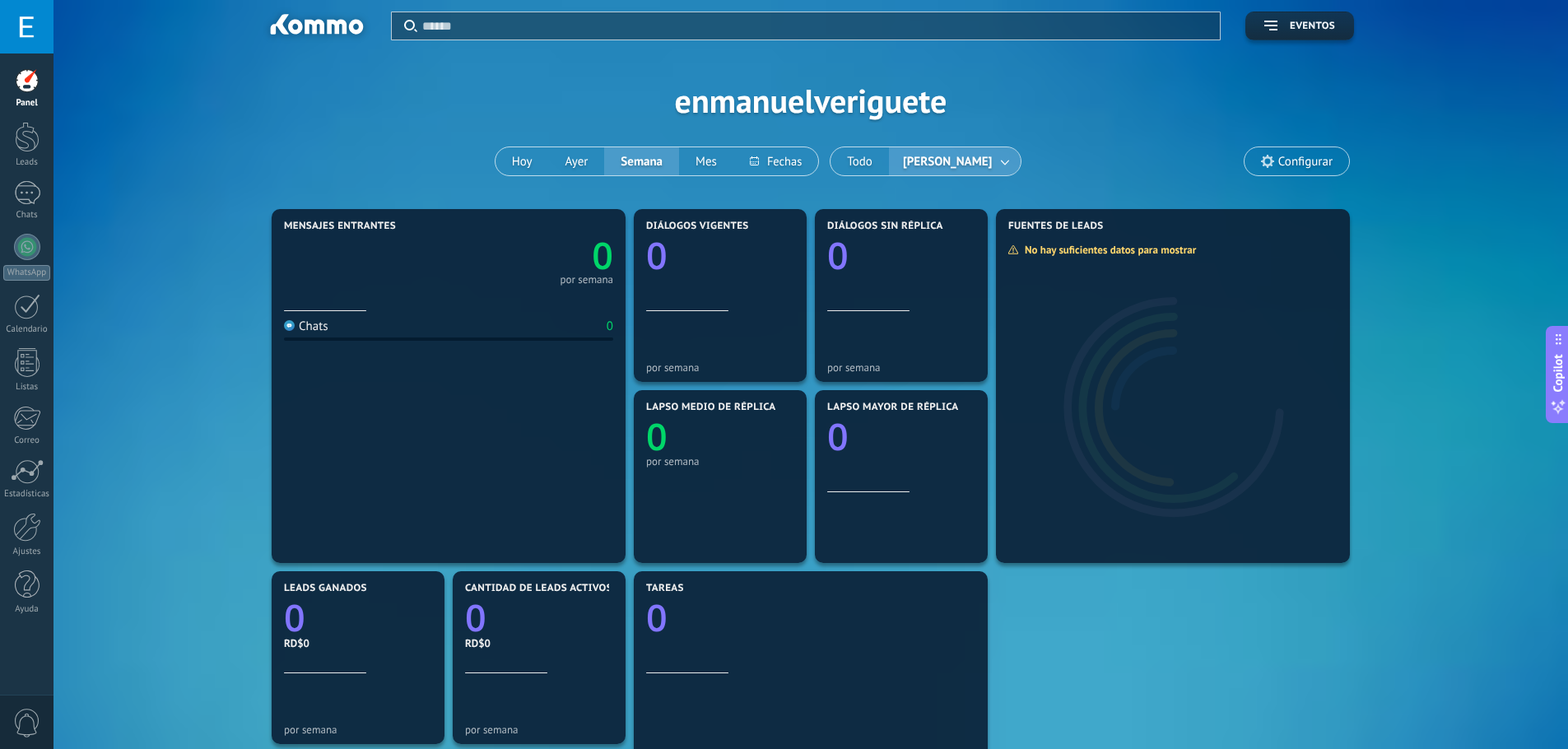
click at [1314, 149] on span "Configurar" at bounding box center [1297, 161] width 105 height 28
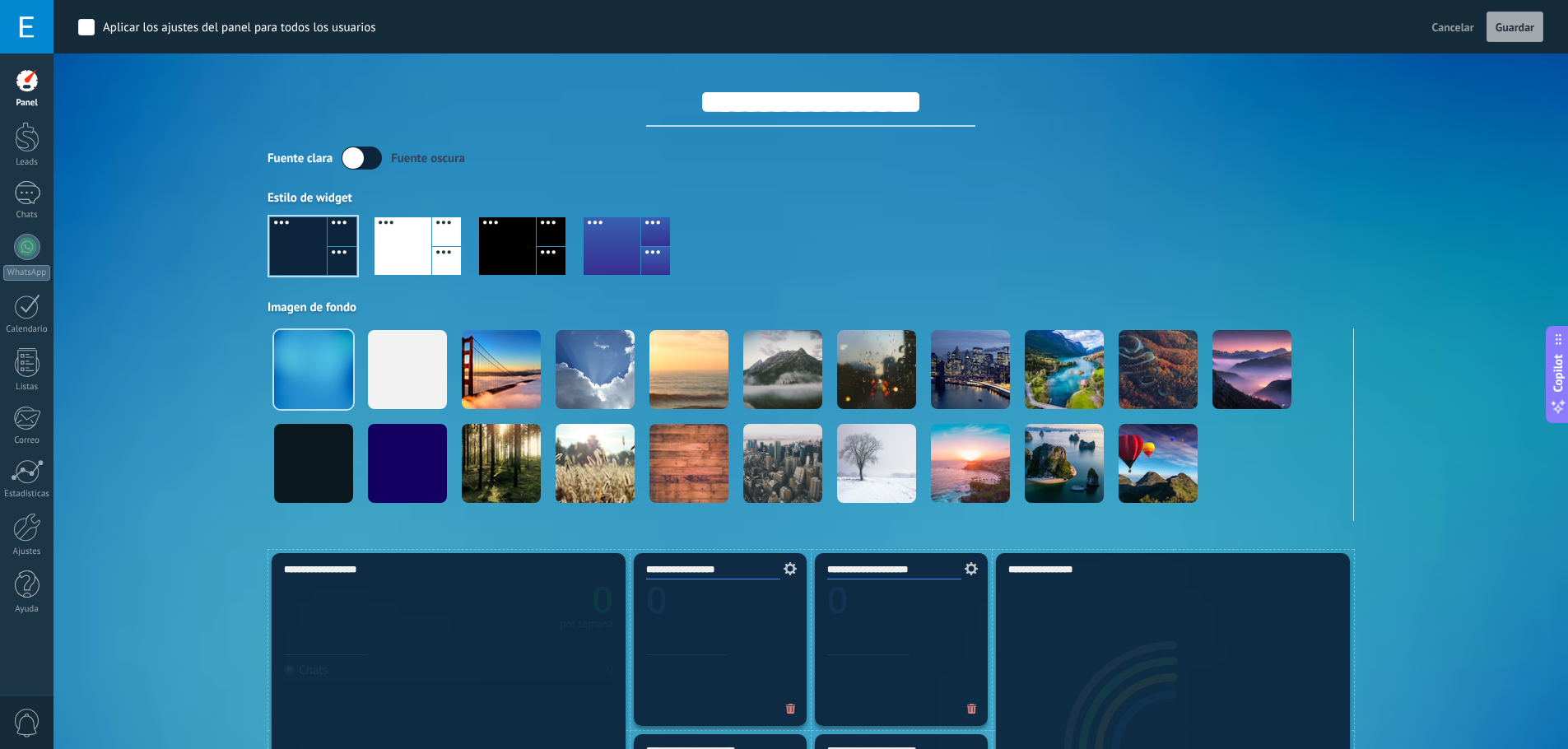
click at [512, 236] on div at bounding box center [507, 246] width 57 height 58
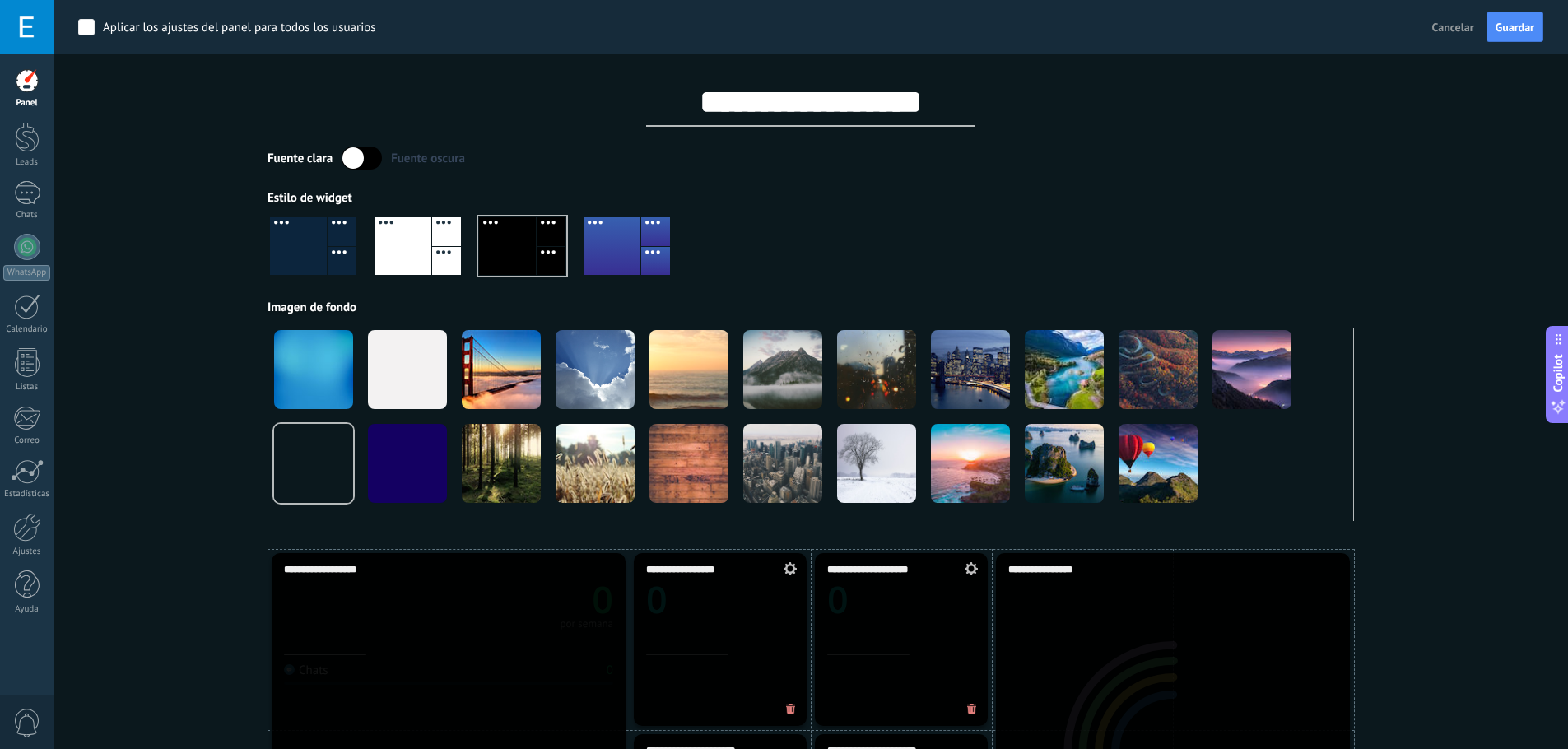
click at [796, 261] on div at bounding box center [810, 252] width 1086 height 94
click at [337, 201] on div "Estilo de widget" at bounding box center [810, 198] width 1086 height 15
click at [317, 195] on div "Estilo de widget" at bounding box center [810, 198] width 1086 height 15
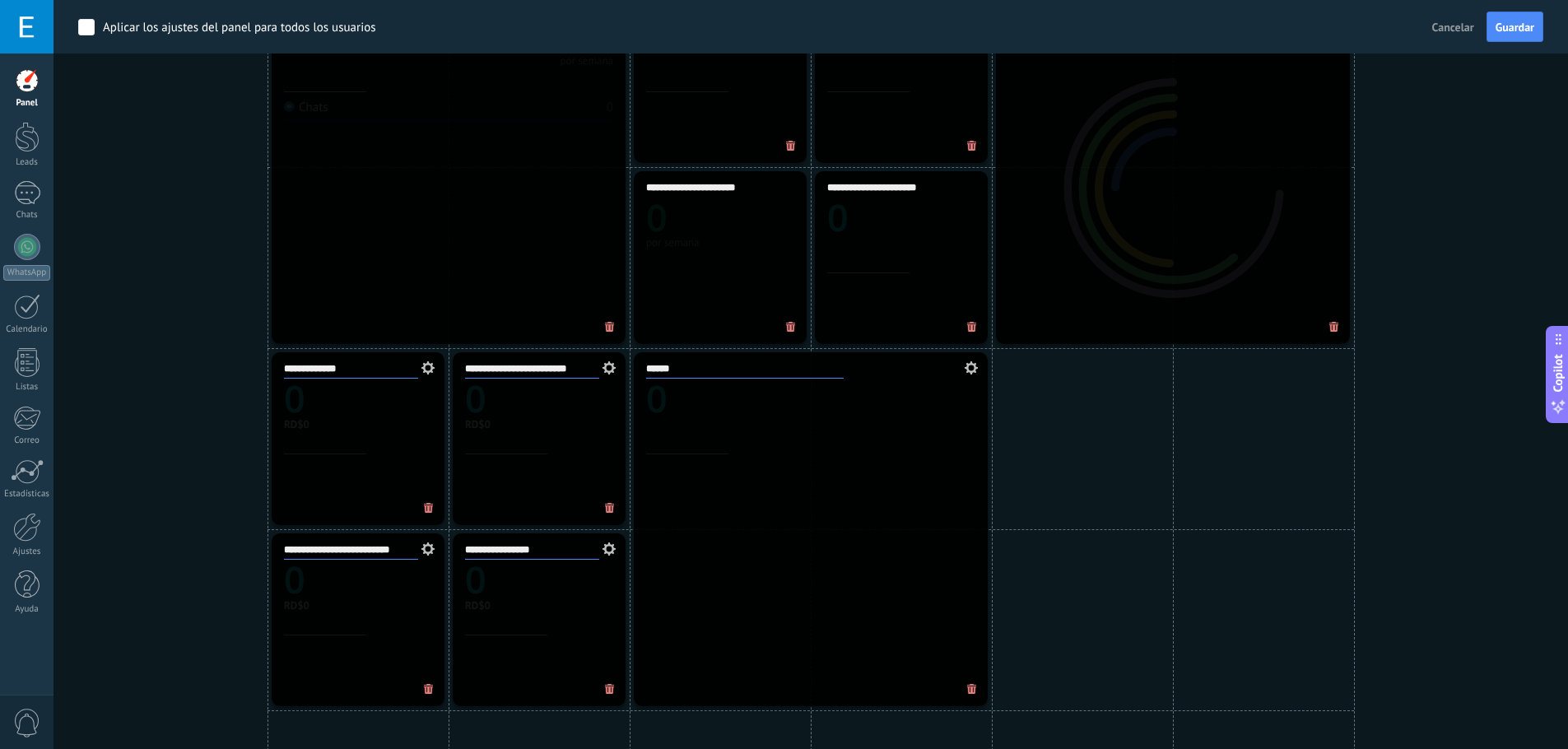
scroll to position [0, 0]
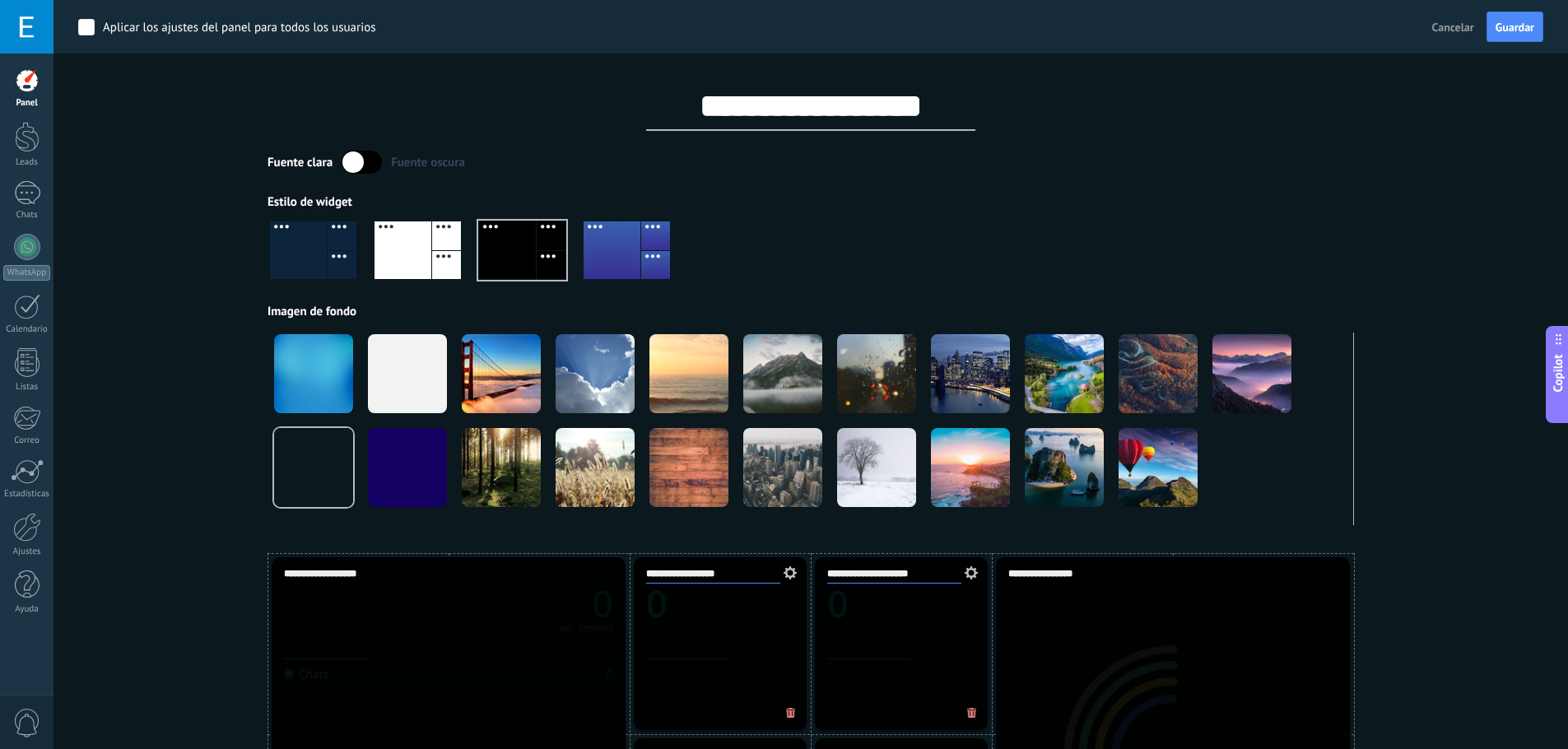
click at [1557, 377] on span "Copilot" at bounding box center [1558, 374] width 16 height 38
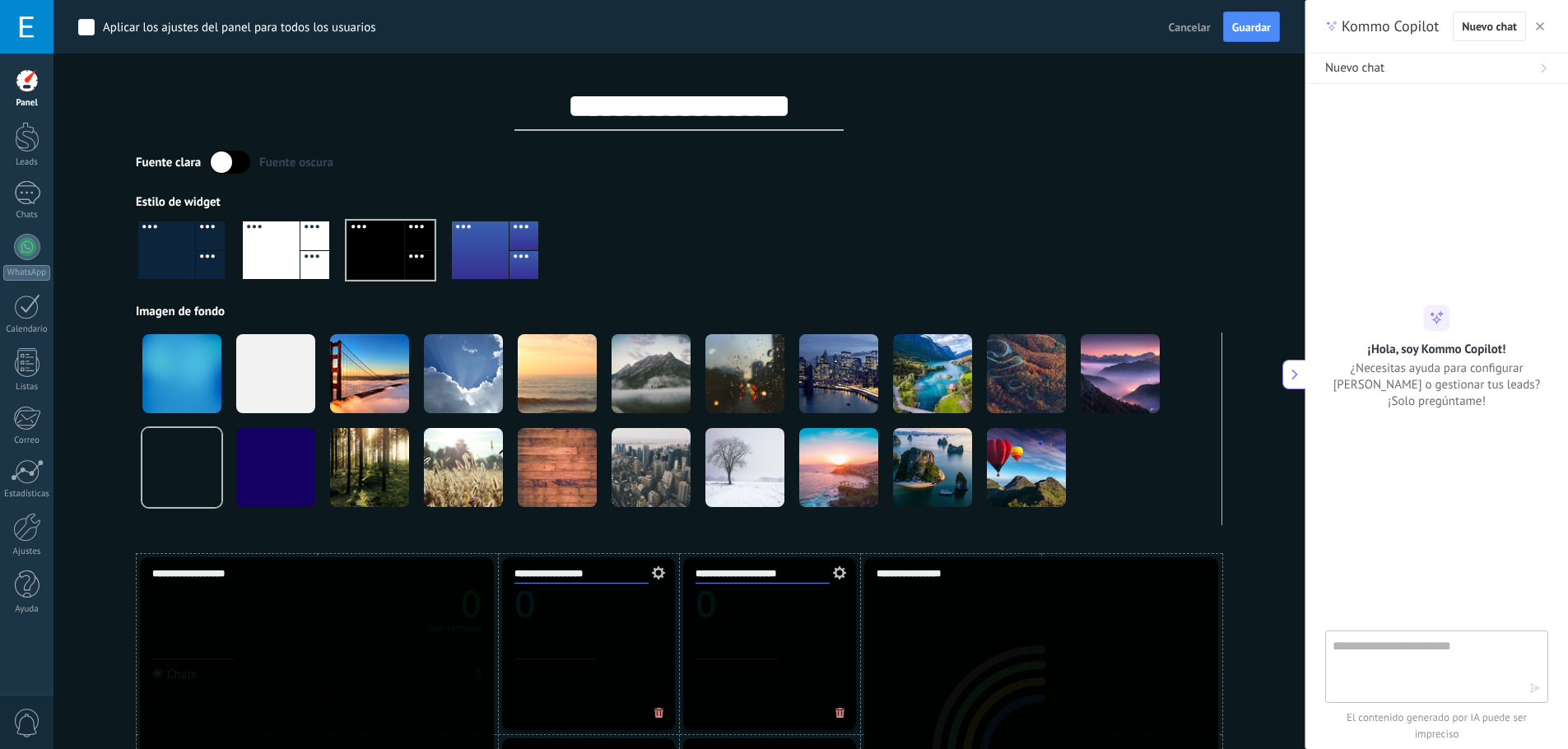
click at [1544, 28] on button "button" at bounding box center [1539, 26] width 16 height 20
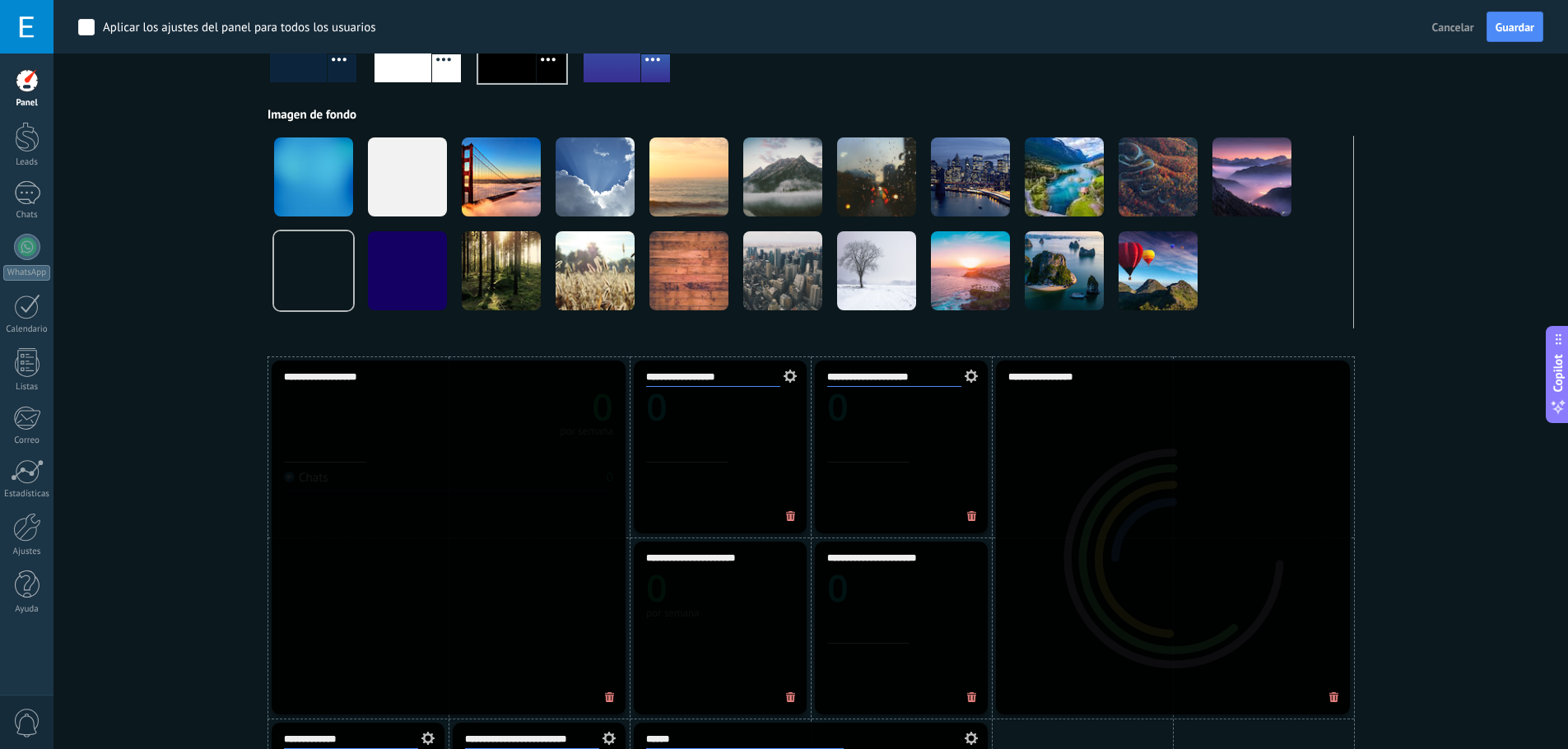
scroll to position [366, 0]
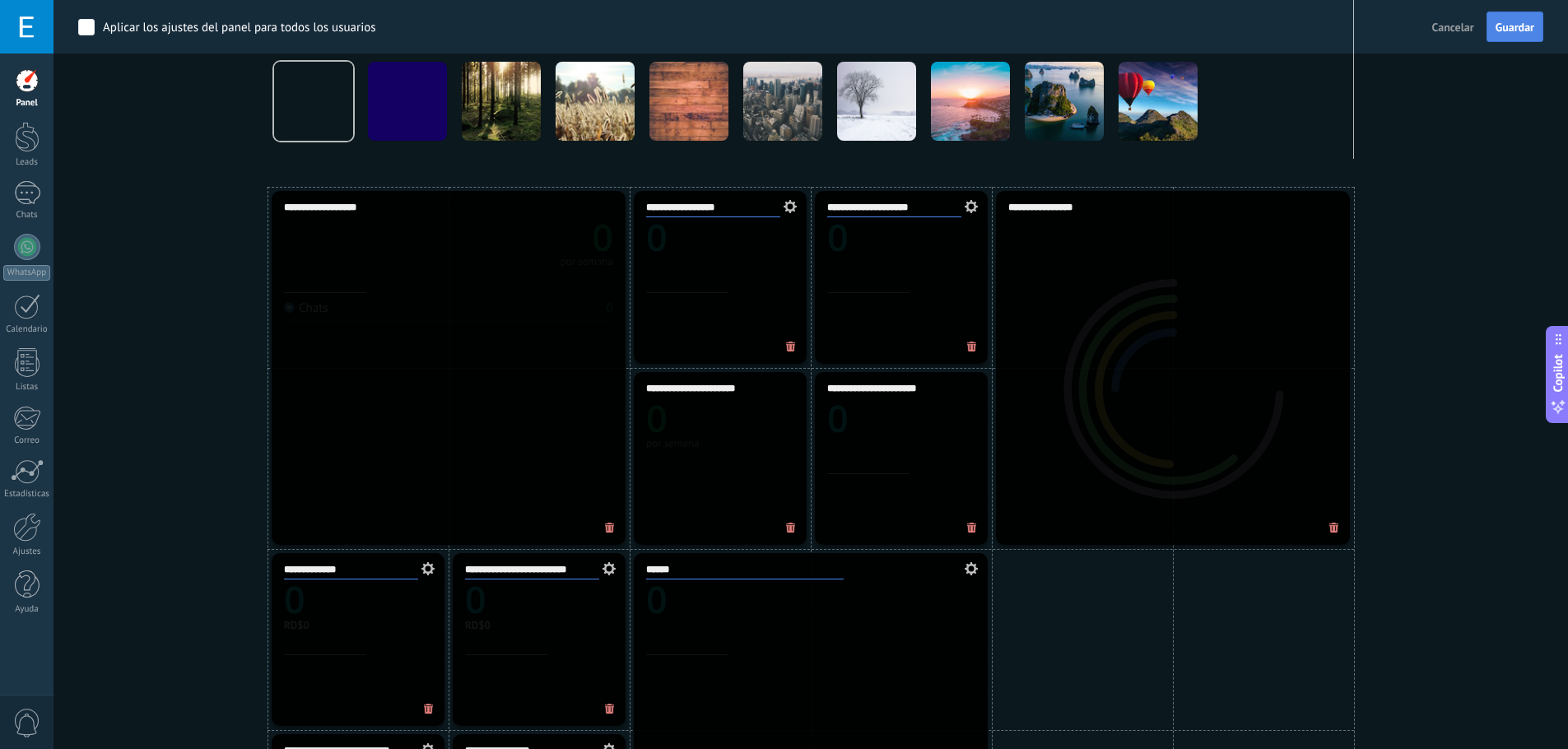
click at [1504, 26] on span "Guardar" at bounding box center [1515, 27] width 39 height 11
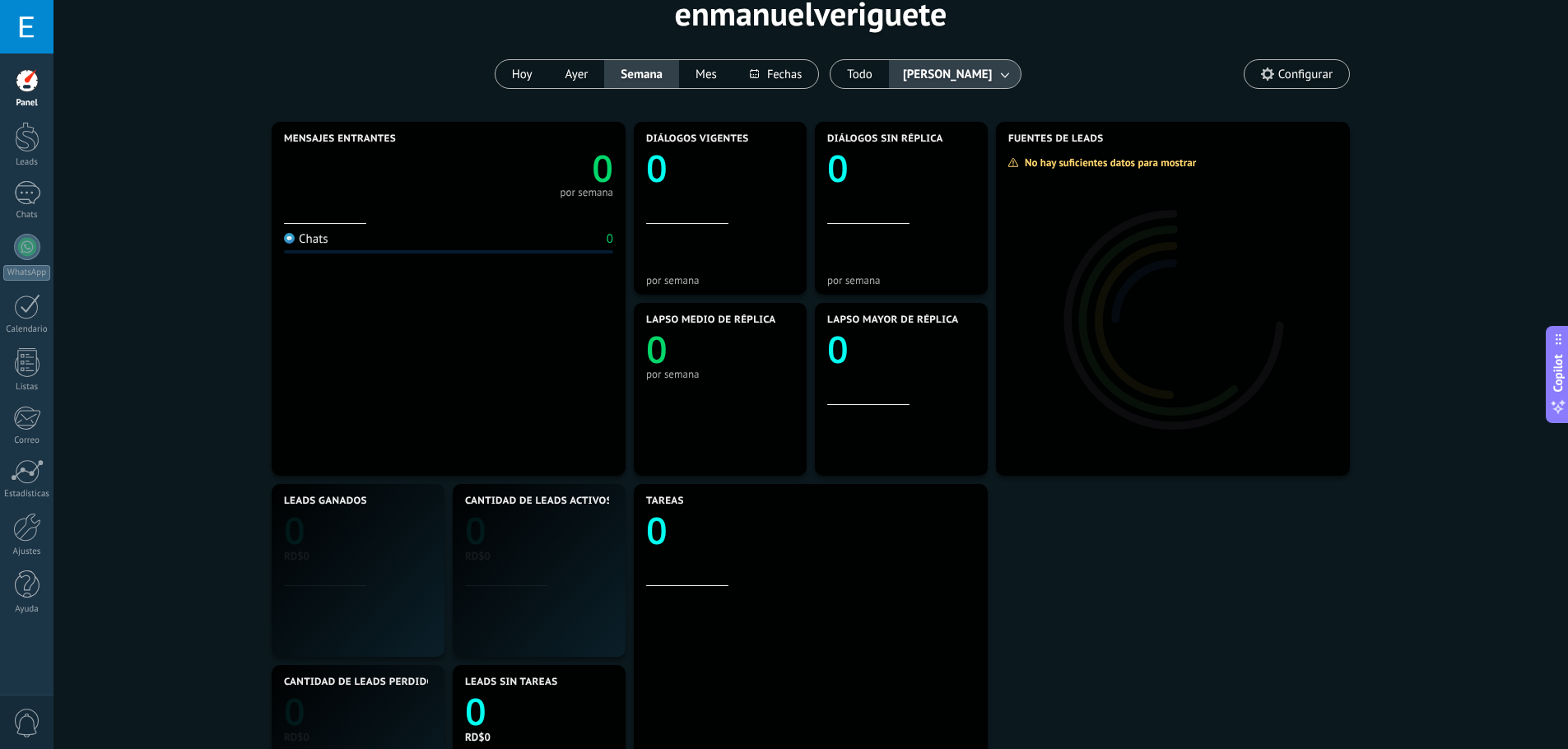
scroll to position [0, 0]
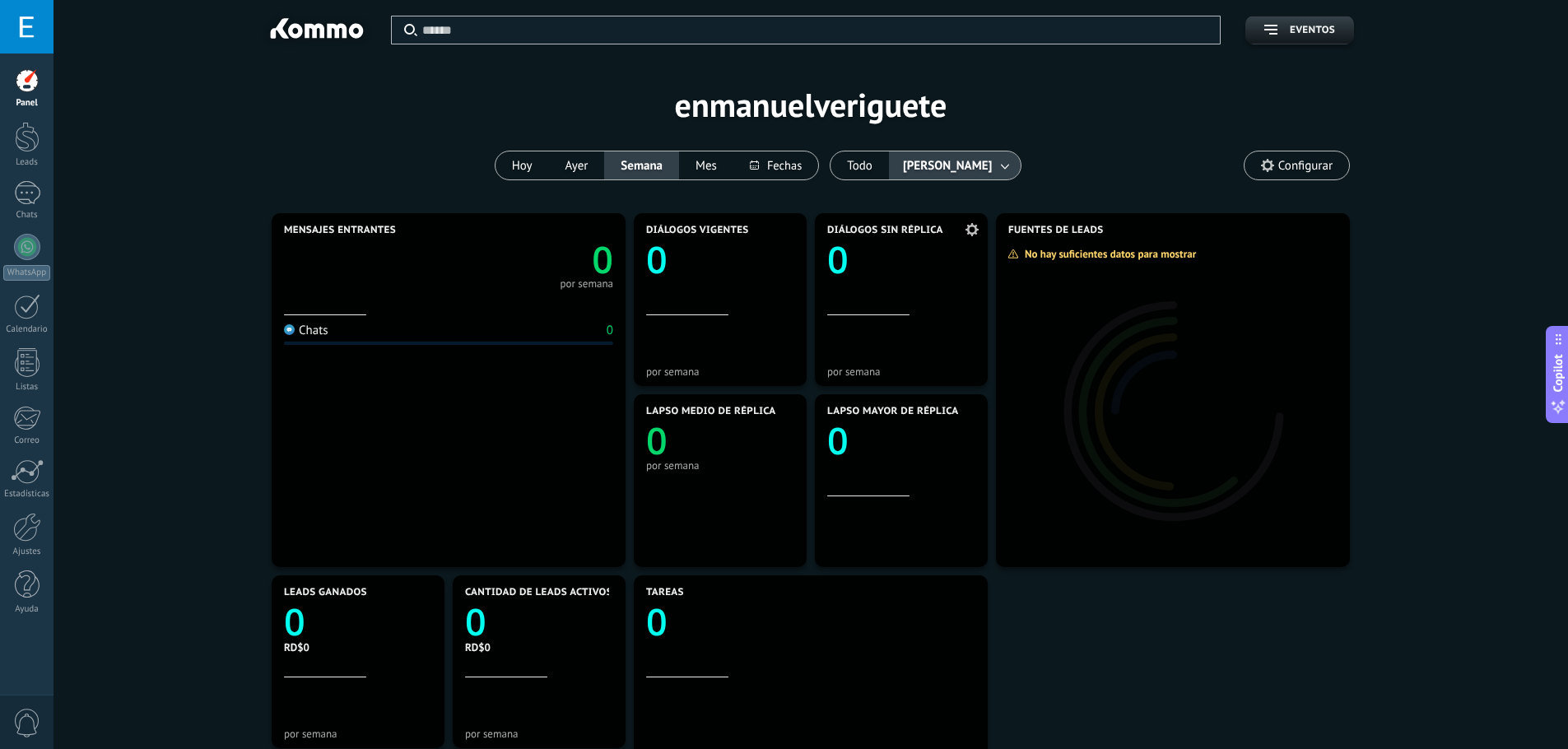
click at [973, 229] on icon at bounding box center [972, 229] width 13 height 13
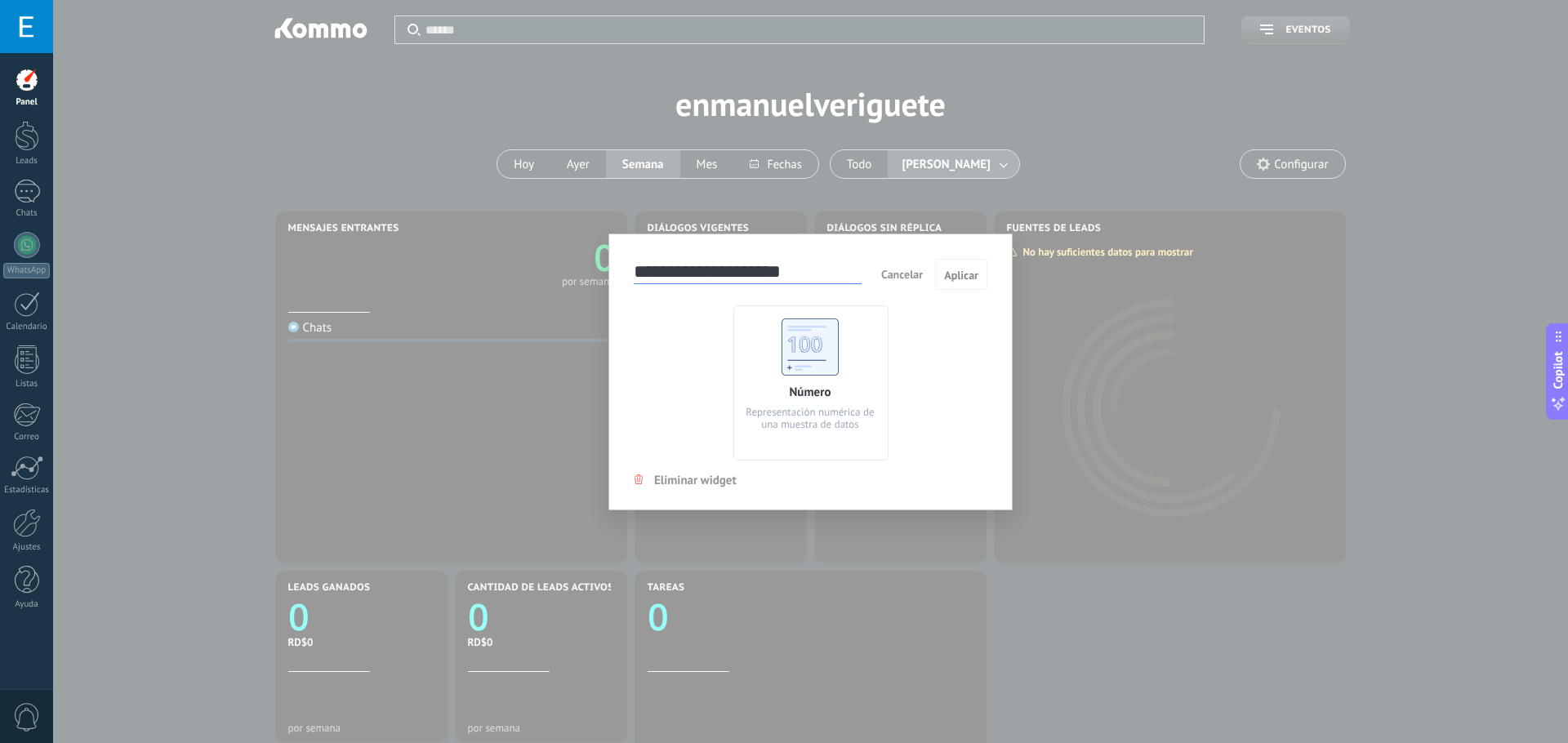
click at [906, 272] on span "Cancelar" at bounding box center [902, 275] width 42 height 15
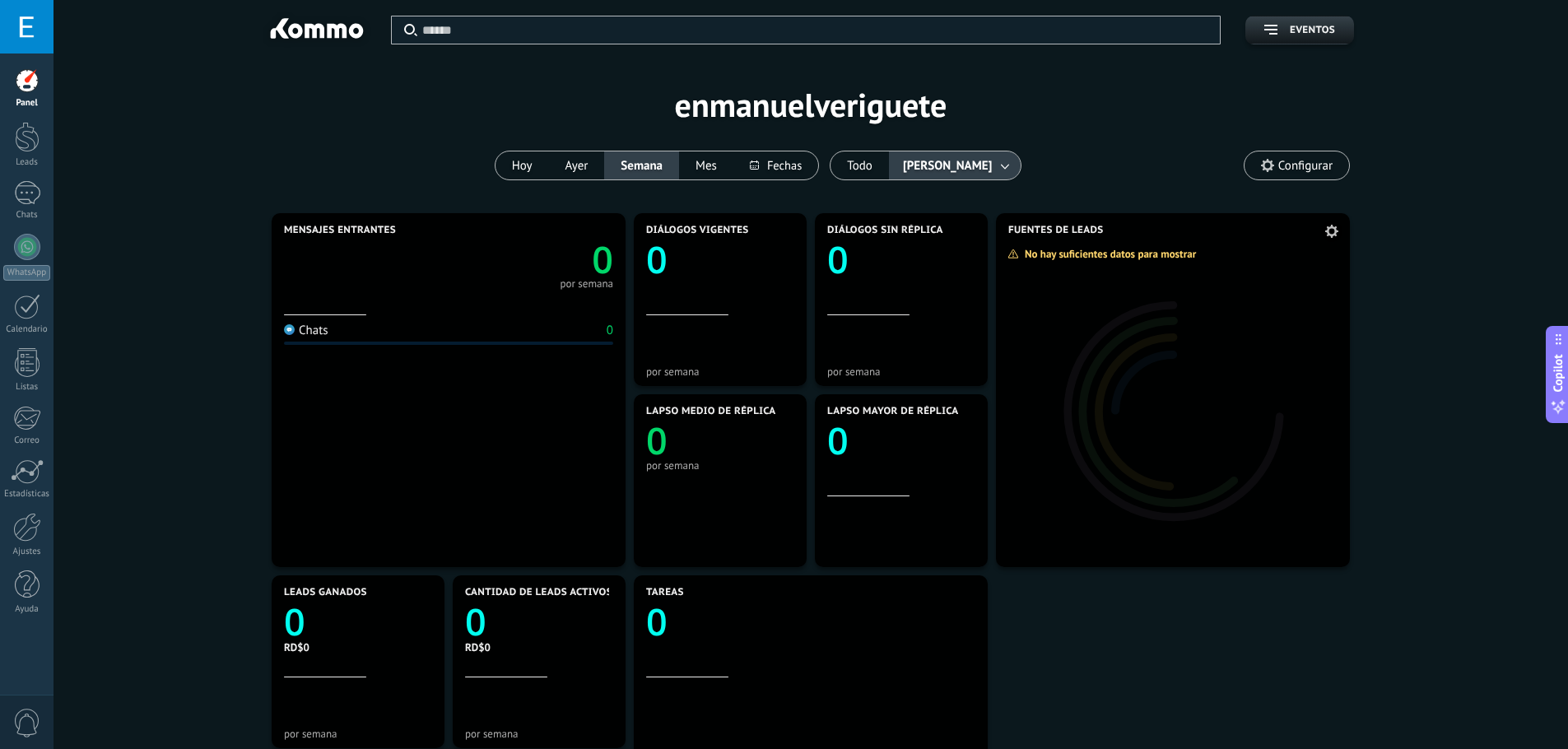
click at [1329, 233] on icon at bounding box center [1332, 231] width 13 height 13
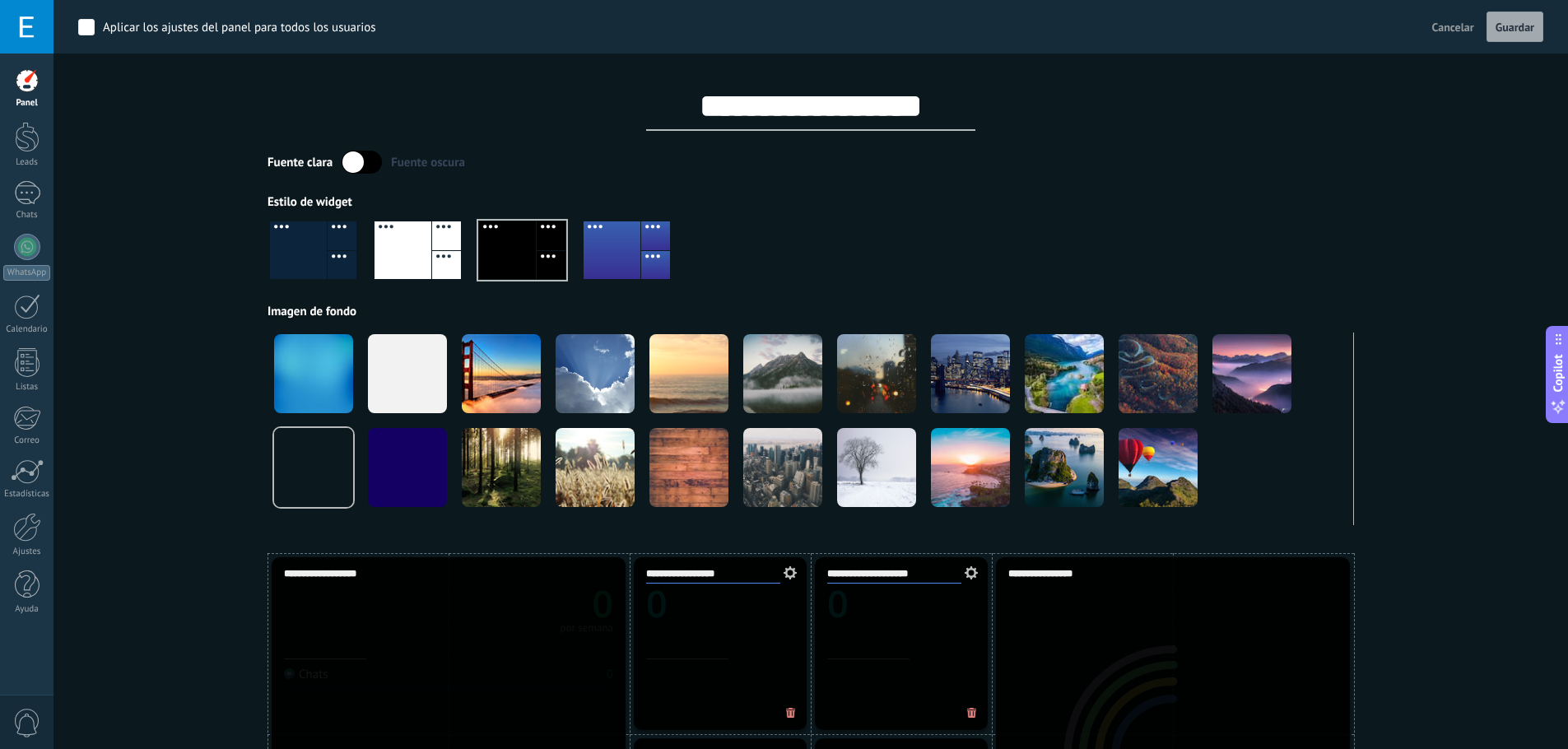
click at [785, 205] on div "Estilo de widget" at bounding box center [810, 202] width 1086 height 15
drag, startPoint x: 1444, startPoint y: 33, endPoint x: 1458, endPoint y: 33, distance: 14.0
click at [1444, 32] on span "Cancelar" at bounding box center [1453, 28] width 42 height 15
